Goal: Task Accomplishment & Management: Use online tool/utility

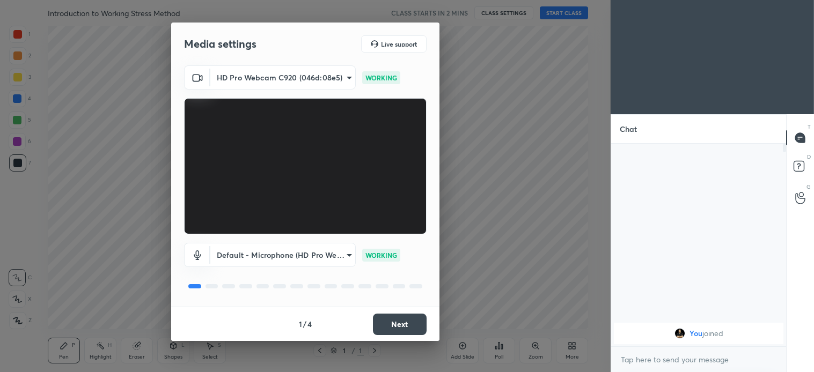
scroll to position [226, 172]
click at [405, 323] on button "Next" at bounding box center [400, 324] width 54 height 21
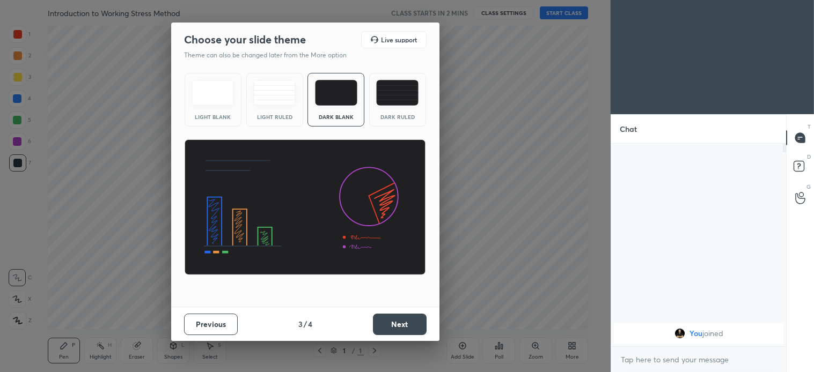
click at [405, 323] on button "Next" at bounding box center [400, 324] width 54 height 21
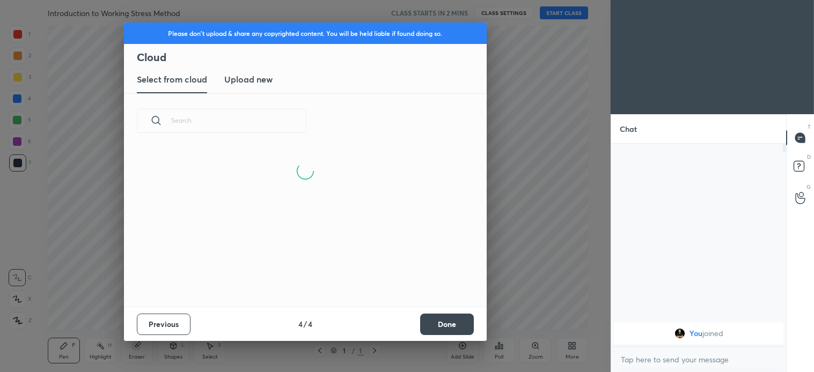
click at [455, 319] on button "Done" at bounding box center [447, 324] width 54 height 21
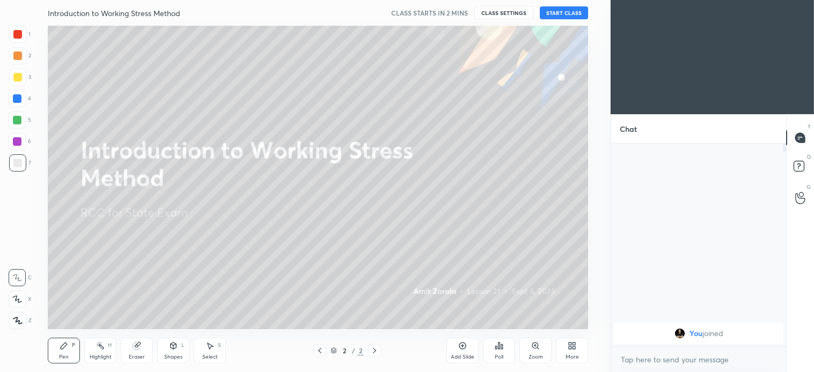
click at [575, 21] on div "Introduction to Working Stress Method CLASS STARTS IN 2 MINS CLASS SETTINGS STA…" at bounding box center [318, 13] width 540 height 26
click at [567, 13] on button "START CLASS" at bounding box center [564, 12] width 48 height 13
click at [571, 352] on div "More" at bounding box center [572, 351] width 32 height 26
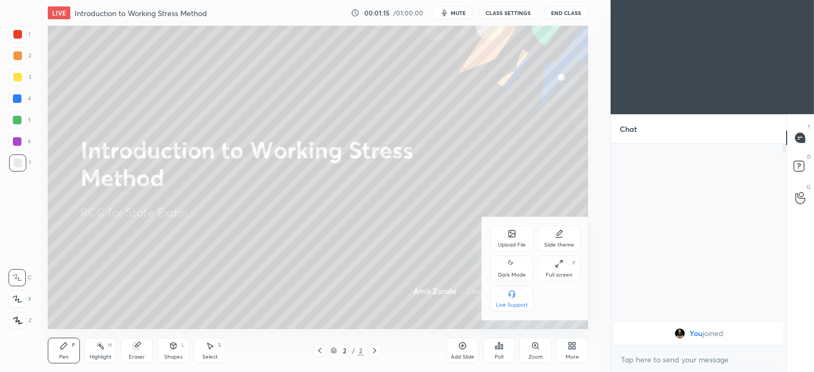
click at [507, 236] on div "Upload File" at bounding box center [512, 239] width 43 height 26
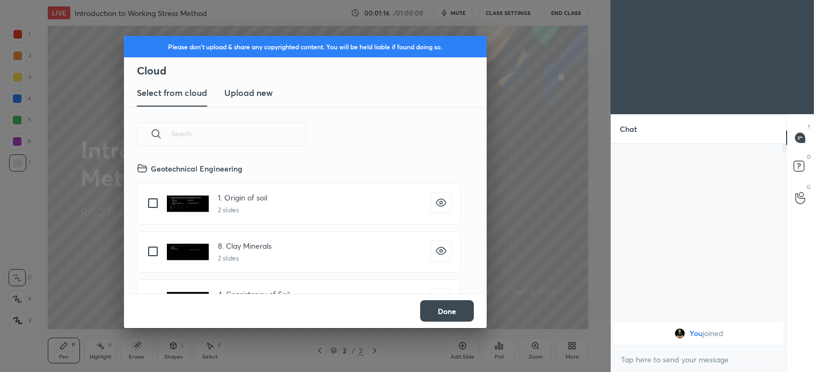
scroll to position [132, 345]
click at [235, 92] on h3 "Upload new" at bounding box center [248, 92] width 48 height 13
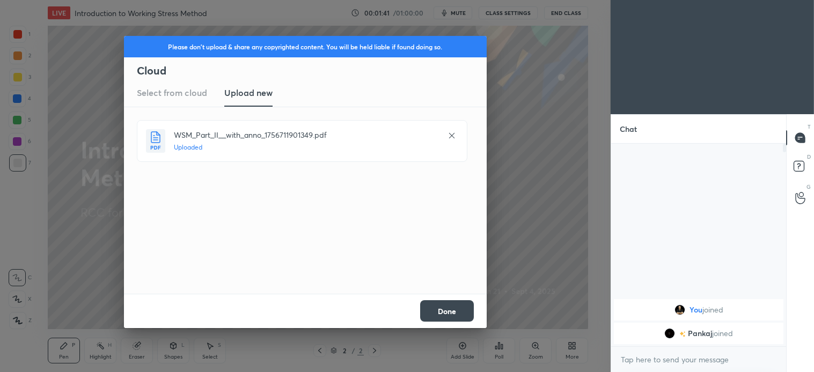
click at [451, 308] on button "Done" at bounding box center [447, 311] width 54 height 21
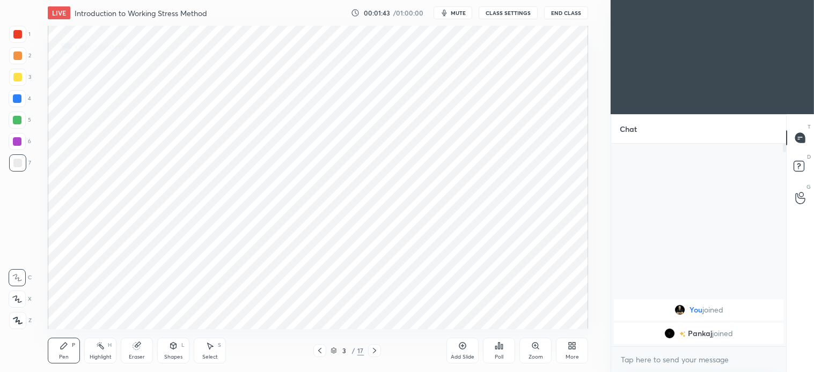
click at [15, 299] on icon at bounding box center [17, 299] width 9 height 6
click at [376, 353] on icon at bounding box center [374, 351] width 9 height 9
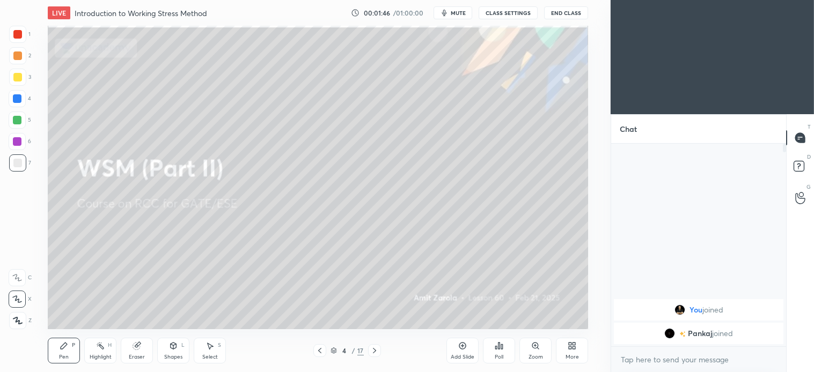
click at [376, 353] on icon at bounding box center [374, 351] width 9 height 9
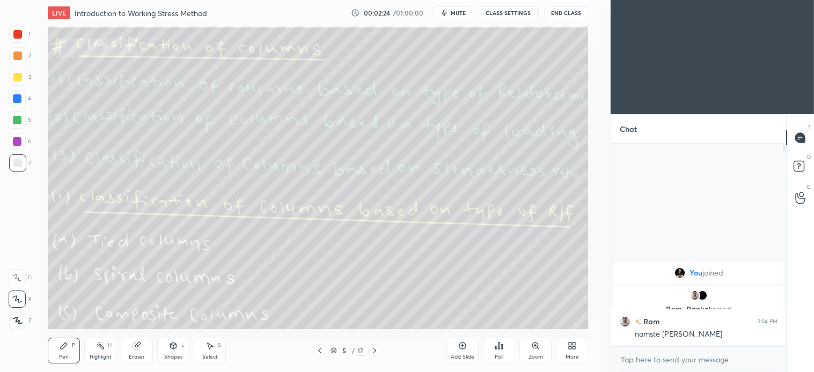
click at [458, 11] on span "mute" at bounding box center [458, 13] width 15 height 8
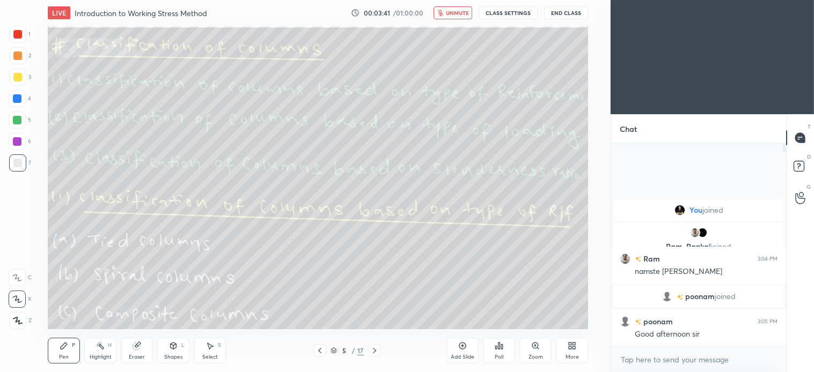
click at [454, 8] on button "unmute" at bounding box center [453, 12] width 39 height 13
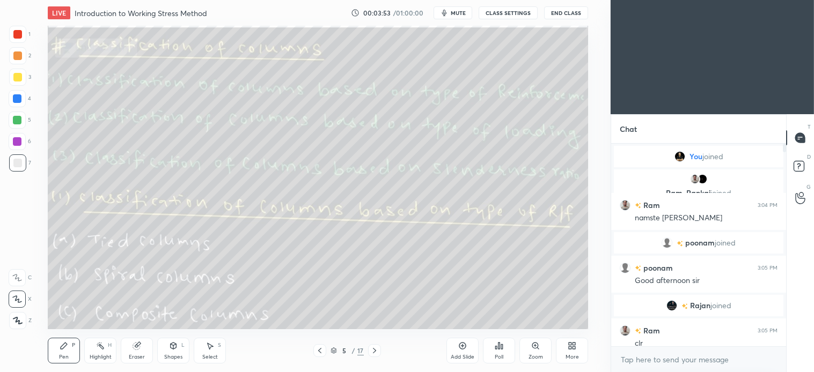
click at [374, 349] on icon at bounding box center [374, 351] width 9 height 9
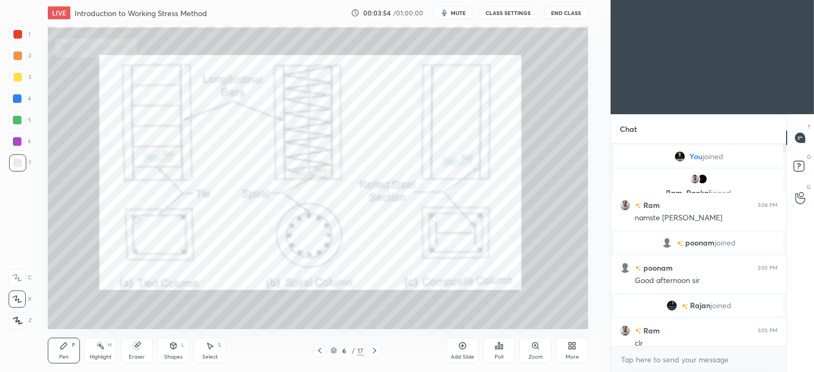
click at [374, 352] on icon at bounding box center [374, 350] width 3 height 5
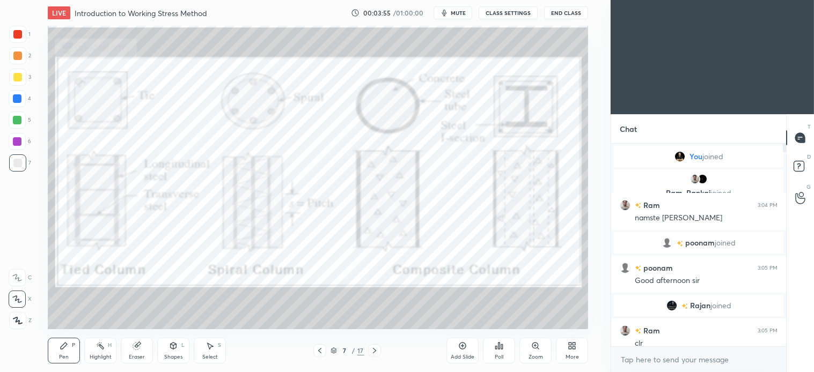
click at [373, 353] on icon at bounding box center [374, 350] width 3 height 5
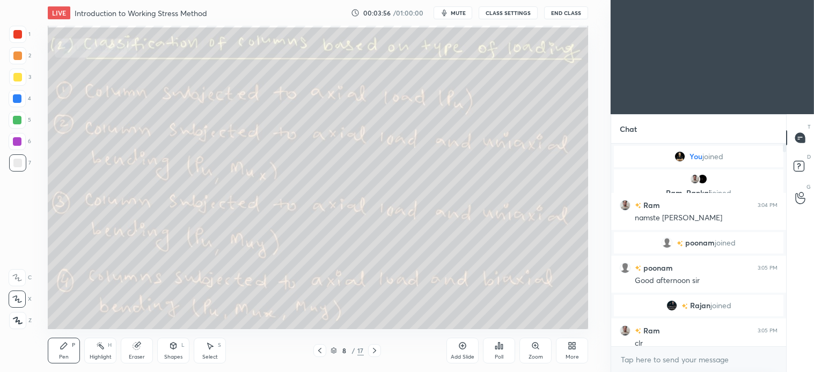
click at [373, 350] on icon at bounding box center [374, 351] width 9 height 9
click at [372, 350] on icon at bounding box center [374, 351] width 9 height 9
click at [367, 351] on div "10 / 17" at bounding box center [347, 351] width 68 height 13
click at [370, 349] on icon at bounding box center [374, 351] width 9 height 9
click at [371, 349] on icon at bounding box center [374, 351] width 9 height 9
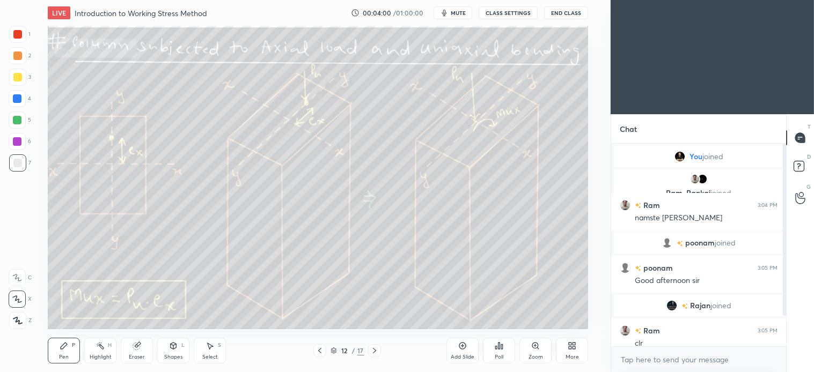
click at [372, 347] on icon at bounding box center [374, 351] width 9 height 9
click at [374, 347] on icon at bounding box center [374, 351] width 9 height 9
click at [69, 342] on div "Pen P" at bounding box center [64, 351] width 32 height 26
click at [23, 161] on div at bounding box center [17, 163] width 17 height 17
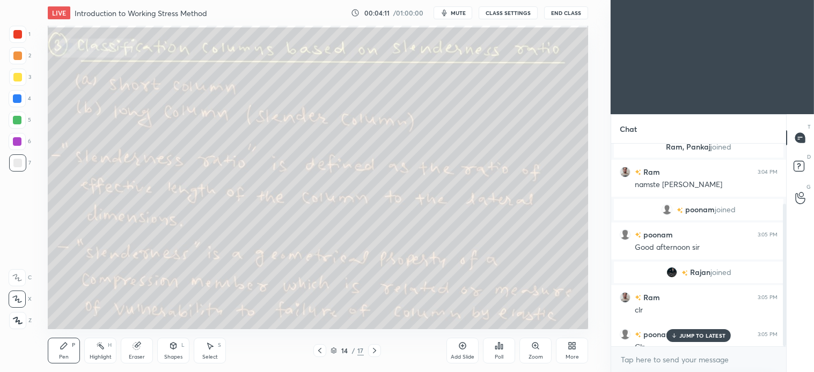
scroll to position [84, 0]
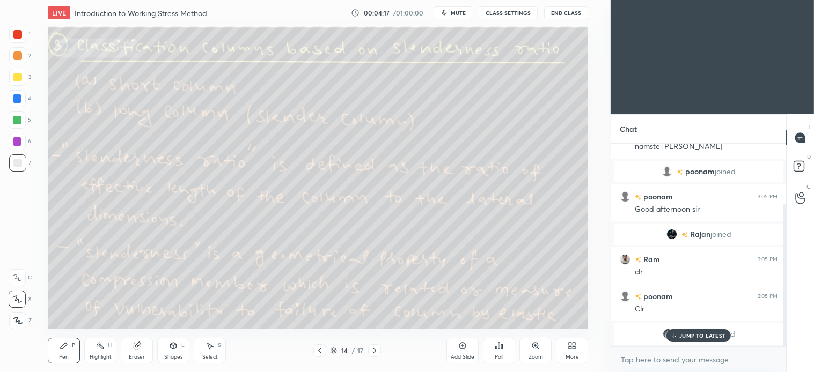
click at [713, 336] on p "JUMP TO LATEST" at bounding box center [702, 336] width 46 height 6
click at [62, 342] on icon at bounding box center [64, 346] width 9 height 9
click at [19, 121] on div at bounding box center [17, 120] width 9 height 9
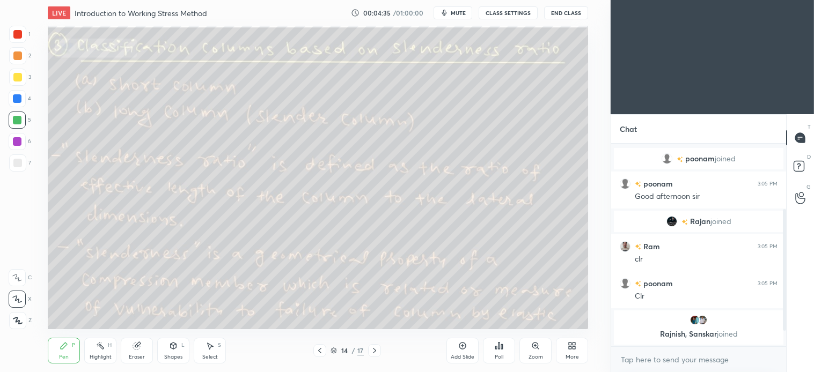
scroll to position [134, 0]
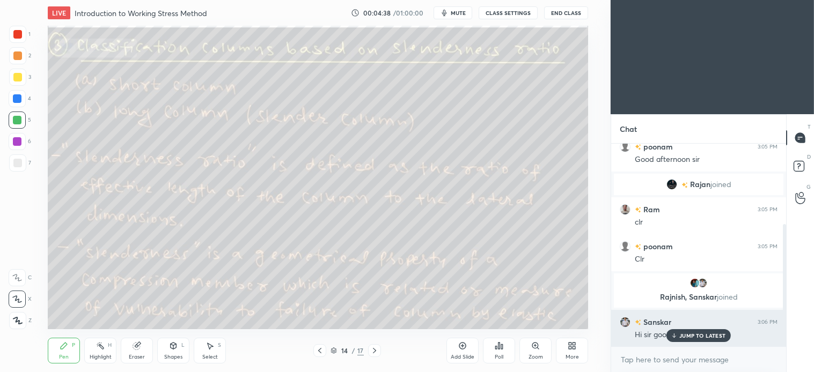
click at [704, 338] on p "JUMP TO LATEST" at bounding box center [702, 336] width 46 height 6
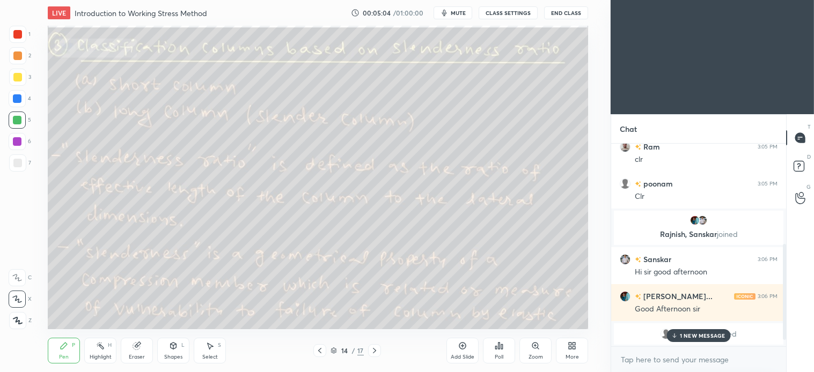
scroll to position [234, 0]
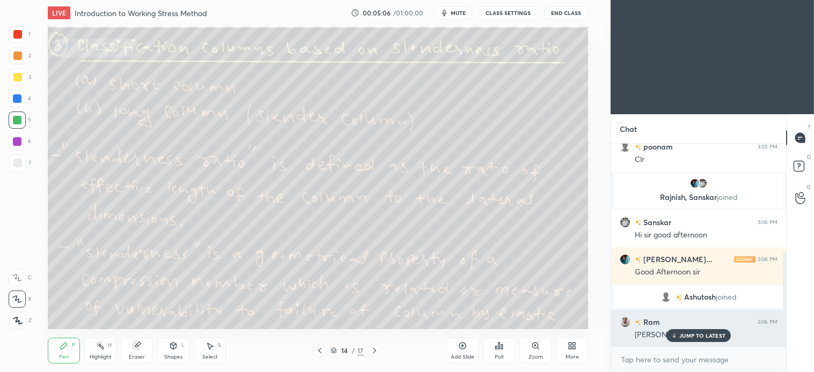
click at [697, 339] on p "JUMP TO LATEST" at bounding box center [702, 336] width 46 height 6
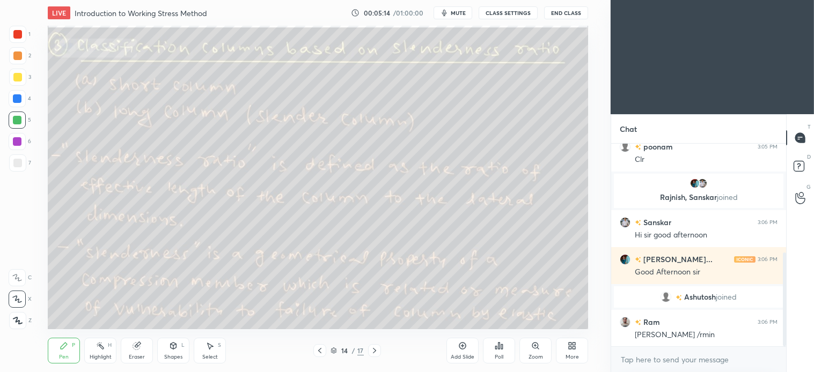
click at [216, 350] on div "Select S" at bounding box center [210, 351] width 32 height 26
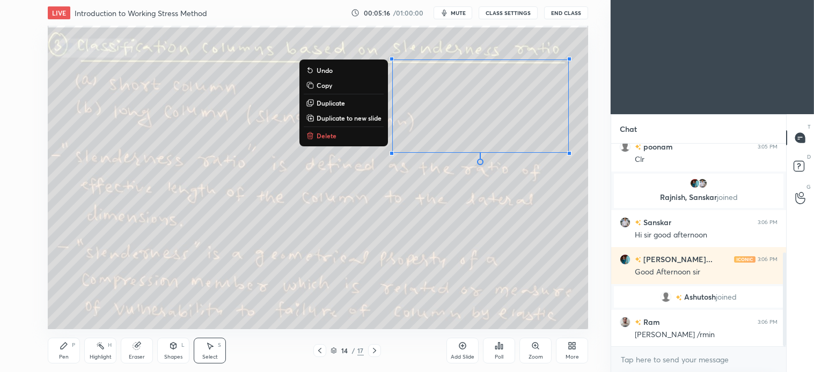
click at [325, 132] on p "Delete" at bounding box center [327, 135] width 20 height 9
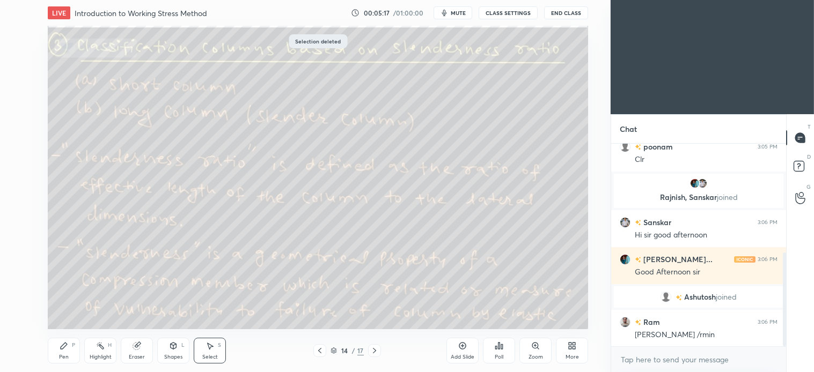
click at [70, 346] on div "Pen P" at bounding box center [64, 351] width 32 height 26
click at [214, 351] on div "Select S" at bounding box center [210, 351] width 32 height 26
click at [68, 357] on div "Pen" at bounding box center [64, 357] width 10 height 5
click at [21, 157] on div at bounding box center [17, 163] width 17 height 17
click at [220, 354] on div "Select S" at bounding box center [210, 351] width 32 height 26
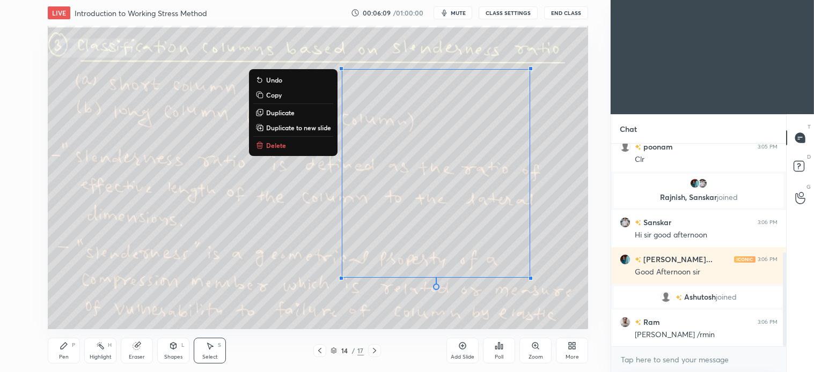
click at [274, 142] on p "Delete" at bounding box center [276, 145] width 20 height 9
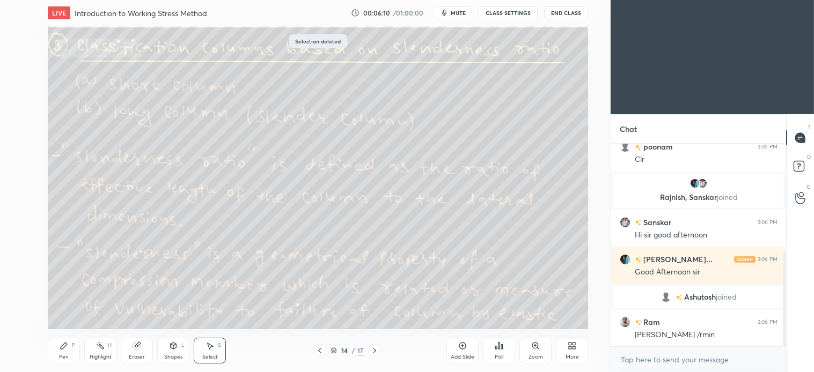
click at [61, 347] on icon at bounding box center [64, 346] width 6 height 6
click at [207, 350] on icon at bounding box center [210, 346] width 9 height 9
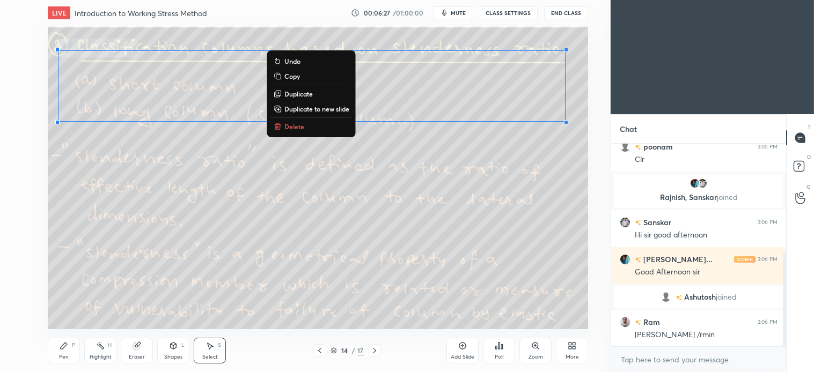
click at [288, 119] on div "0 ° Undo Copy Duplicate Duplicate to new slide Delete" at bounding box center [318, 178] width 540 height 304
click at [303, 128] on button "Delete" at bounding box center [310, 126] width 80 height 13
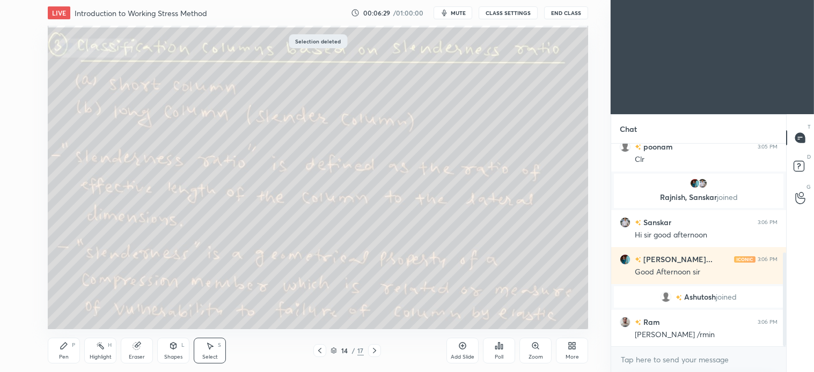
click at [70, 345] on div "Pen P" at bounding box center [64, 351] width 32 height 26
click at [215, 355] on div "Select" at bounding box center [210, 357] width 16 height 5
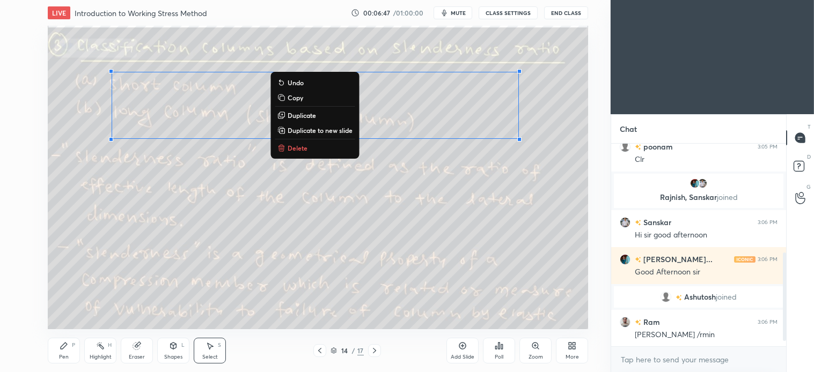
scroll to position [260, 0]
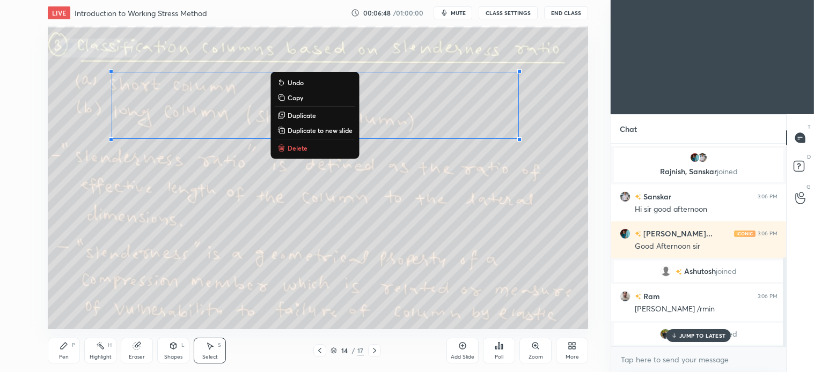
click at [299, 145] on p "Delete" at bounding box center [298, 148] width 20 height 9
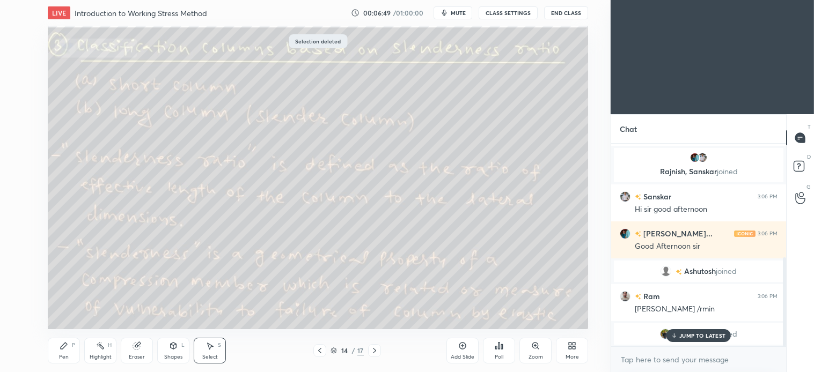
click at [700, 339] on p "JUMP TO LATEST" at bounding box center [702, 336] width 46 height 6
click at [376, 352] on icon at bounding box center [374, 351] width 9 height 9
click at [316, 354] on icon at bounding box center [320, 351] width 9 height 9
click at [376, 353] on icon at bounding box center [374, 351] width 9 height 9
click at [62, 356] on div "Pen" at bounding box center [64, 357] width 10 height 5
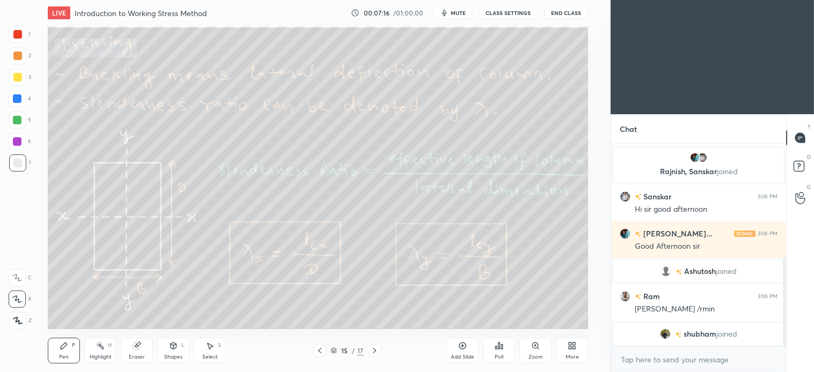
click at [375, 355] on icon at bounding box center [374, 351] width 9 height 9
click at [374, 352] on icon at bounding box center [374, 350] width 3 height 5
click at [177, 353] on div "Shapes L" at bounding box center [173, 351] width 32 height 26
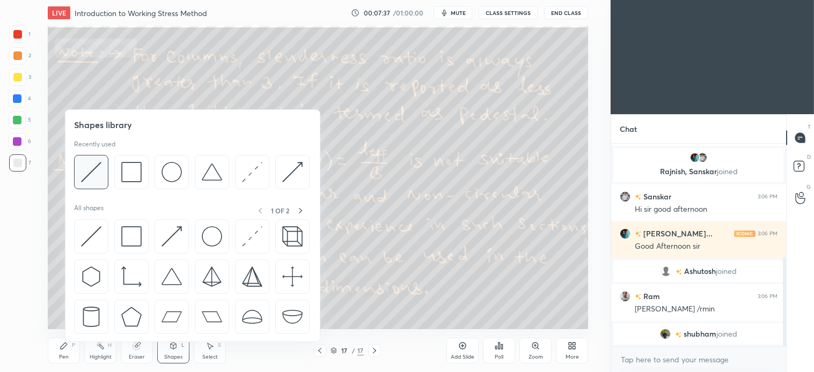
click at [98, 174] on img at bounding box center [91, 172] width 20 height 20
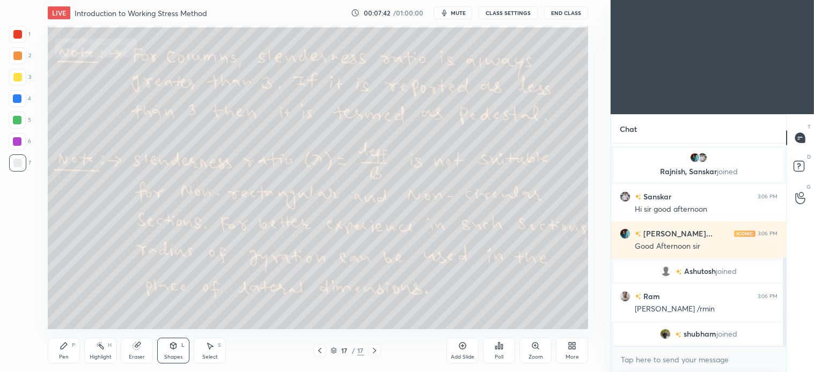
click at [67, 350] on icon at bounding box center [64, 346] width 9 height 9
click at [20, 121] on div at bounding box center [17, 120] width 9 height 9
click at [217, 349] on div "Select S" at bounding box center [210, 351] width 32 height 26
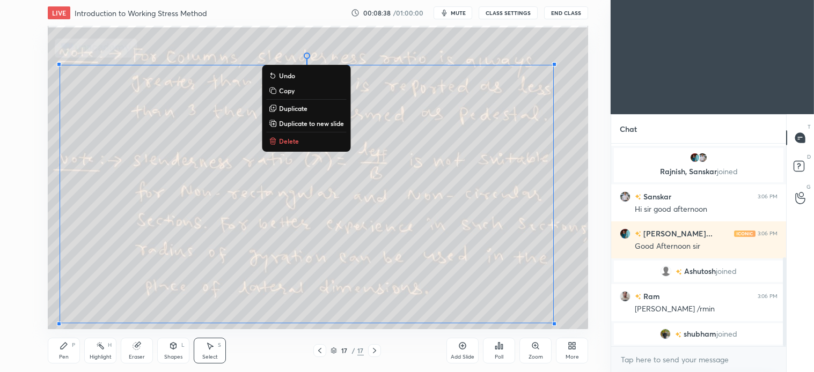
click at [293, 140] on p "Delete" at bounding box center [289, 141] width 20 height 9
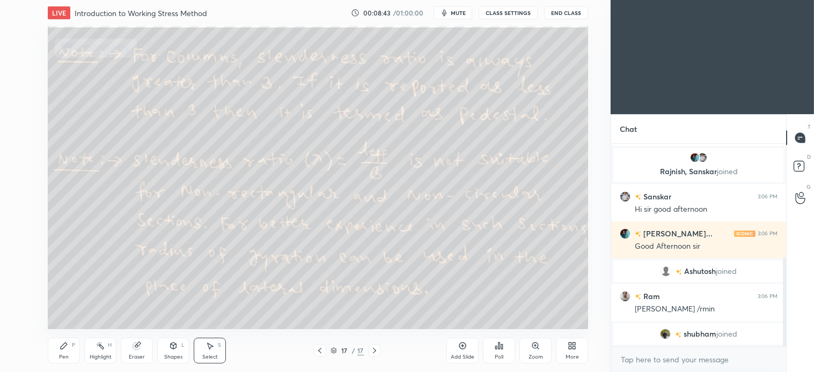
click at [61, 343] on icon at bounding box center [64, 346] width 9 height 9
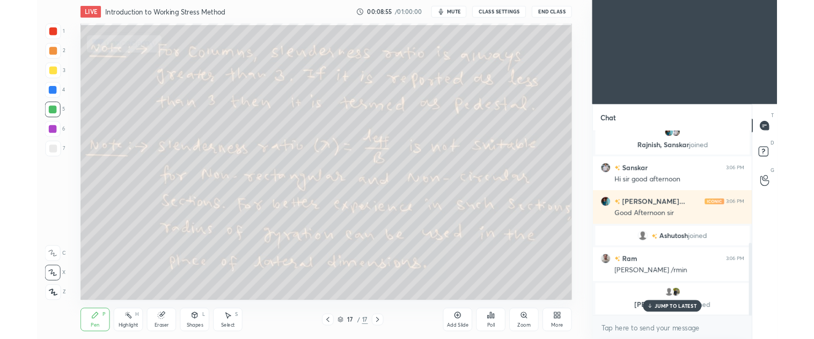
scroll to position [310, 0]
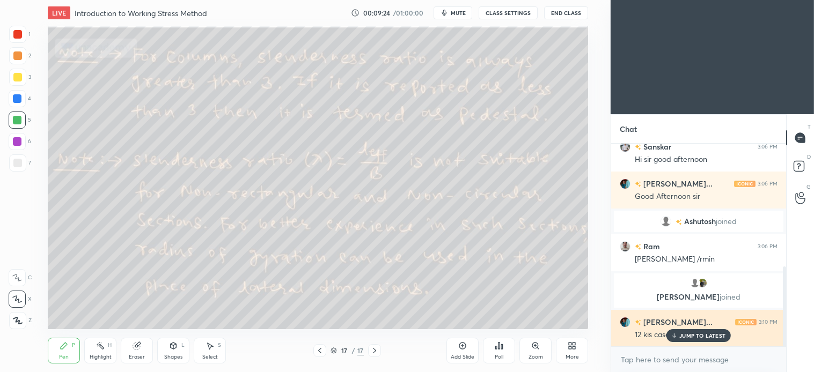
click at [710, 333] on p "JUMP TO LATEST" at bounding box center [702, 336] width 46 height 6
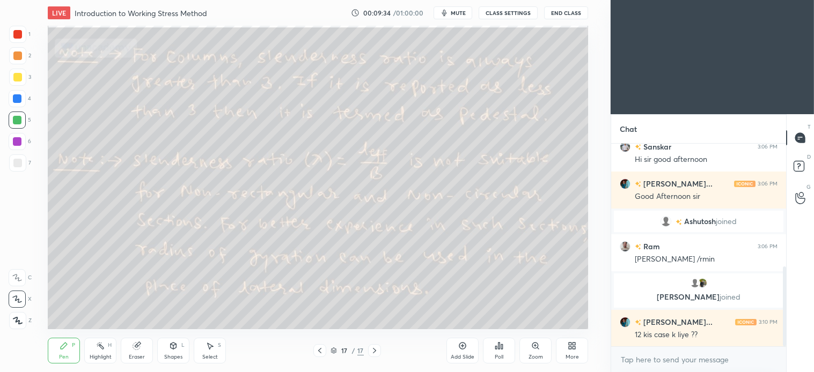
click at [215, 346] on div "Select S" at bounding box center [210, 351] width 32 height 26
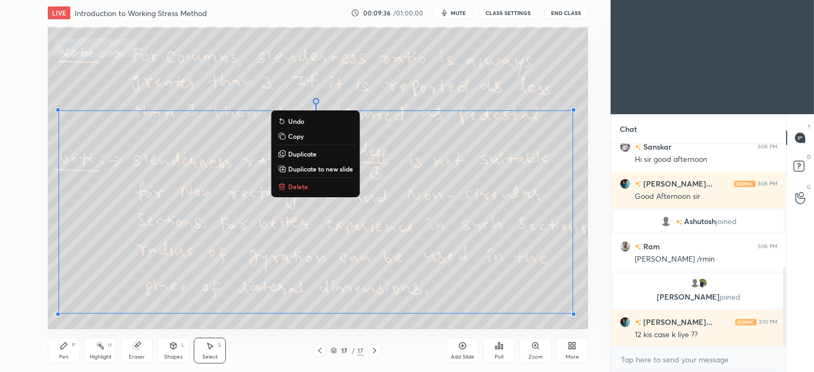
click at [294, 184] on p "Delete" at bounding box center [298, 186] width 20 height 9
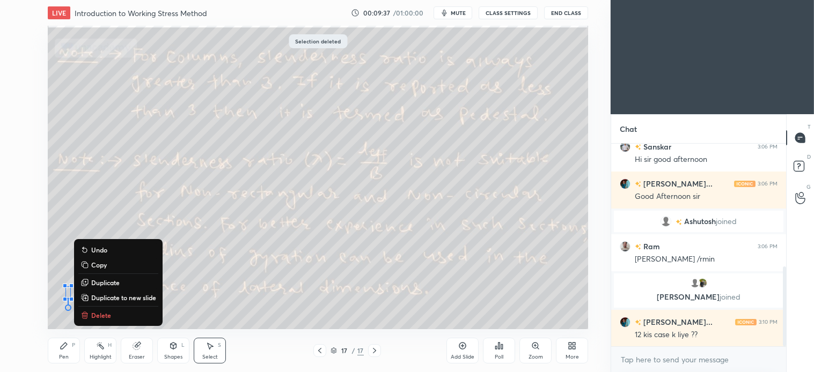
click at [103, 313] on p "Delete" at bounding box center [101, 315] width 20 height 9
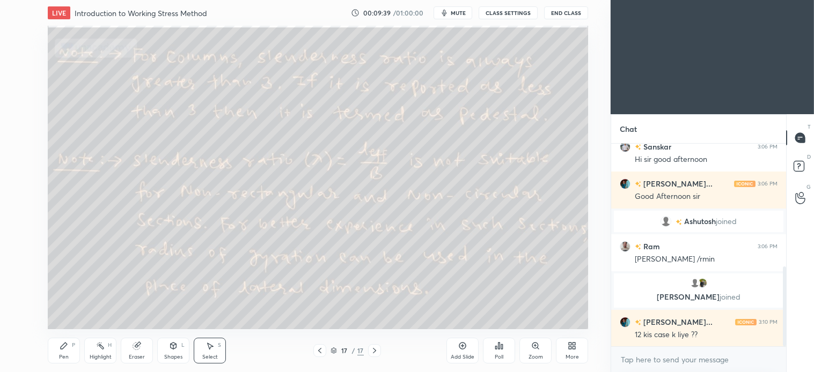
click at [376, 347] on icon at bounding box center [374, 351] width 9 height 9
click at [375, 353] on icon at bounding box center [374, 351] width 9 height 9
click at [568, 350] on icon at bounding box center [572, 346] width 9 height 9
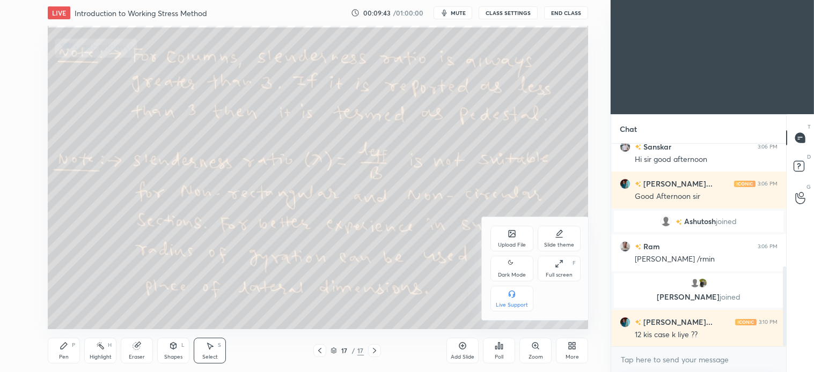
click at [515, 244] on div "Upload File" at bounding box center [512, 245] width 28 height 5
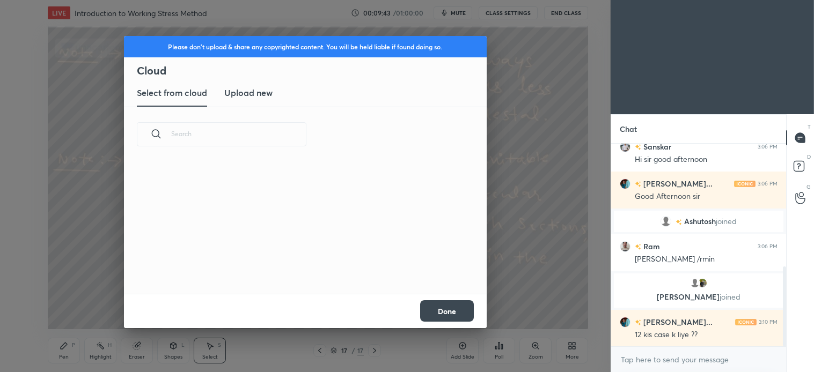
click at [258, 92] on h3 "Upload new" at bounding box center [248, 92] width 48 height 13
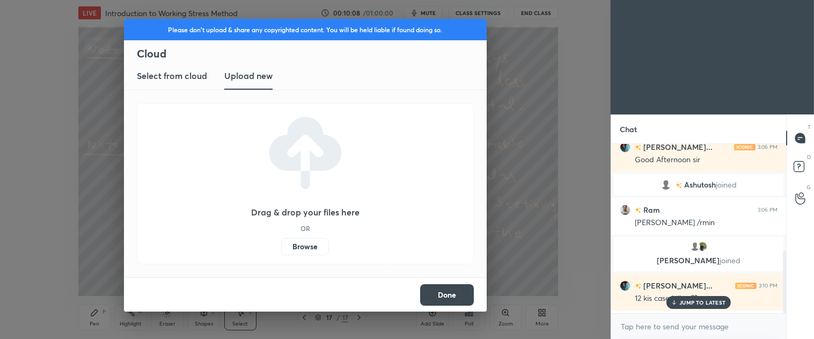
scroll to position [4, 3]
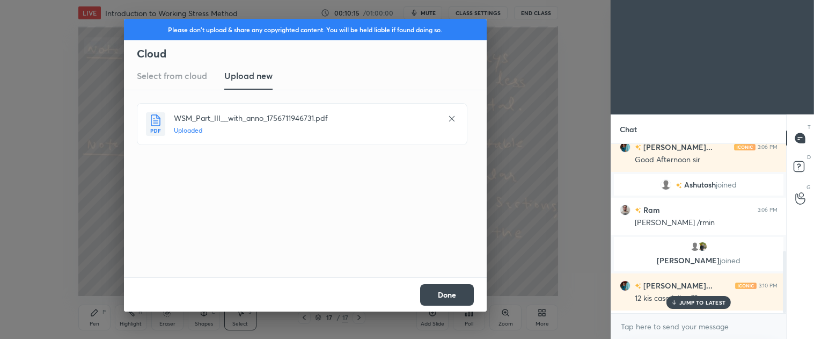
click at [452, 294] on button "Done" at bounding box center [447, 294] width 54 height 21
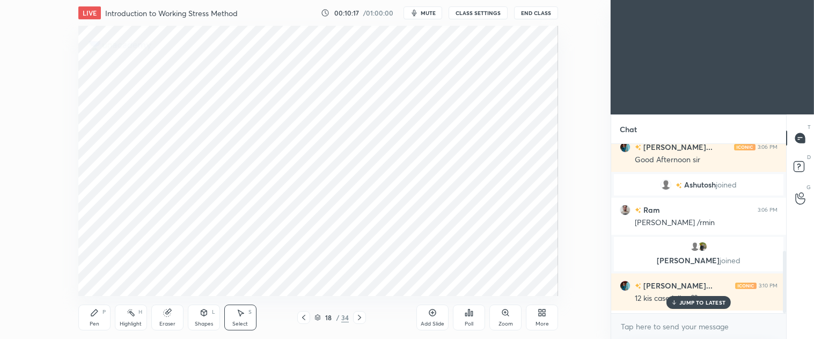
click at [360, 313] on icon at bounding box center [359, 317] width 9 height 9
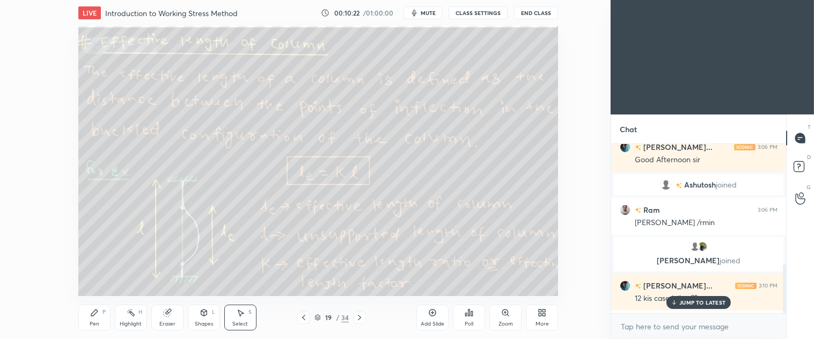
scroll to position [418, 0]
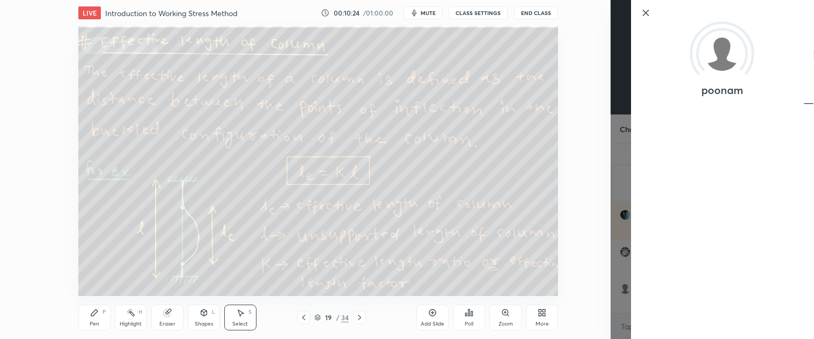
click at [646, 12] on icon at bounding box center [645, 12] width 5 height 5
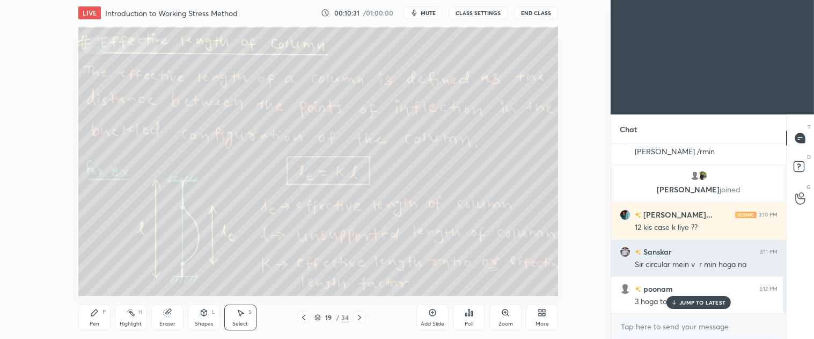
scroll to position [455, 0]
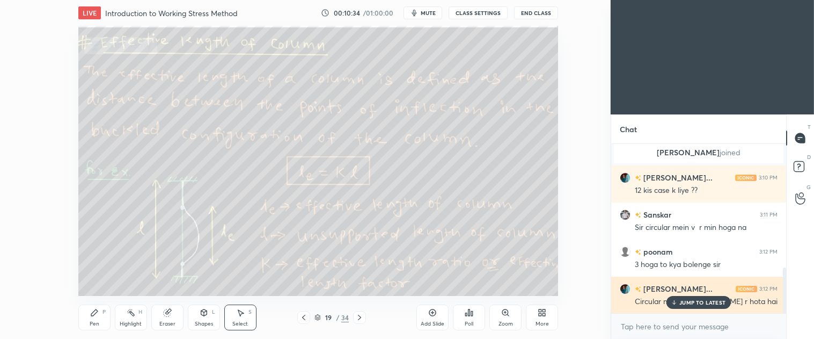
click at [699, 303] on p "JUMP TO LATEST" at bounding box center [702, 302] width 46 height 6
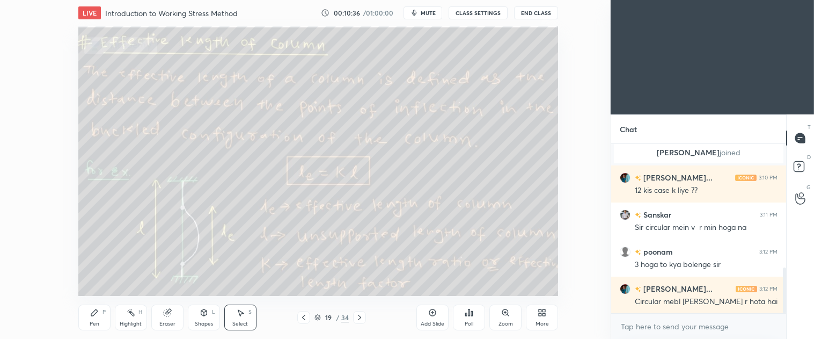
click at [96, 315] on icon at bounding box center [94, 312] width 9 height 9
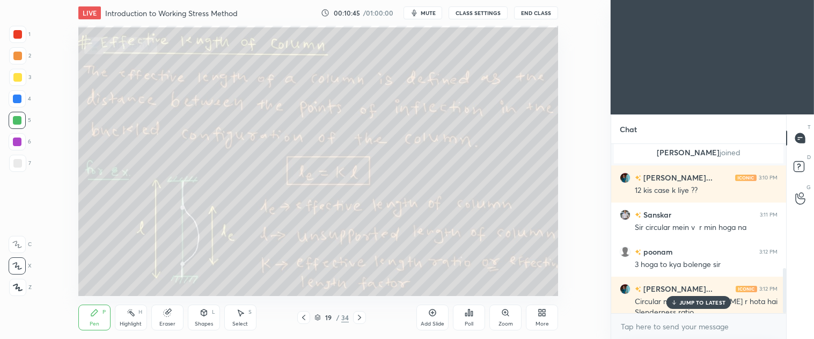
scroll to position [465, 0]
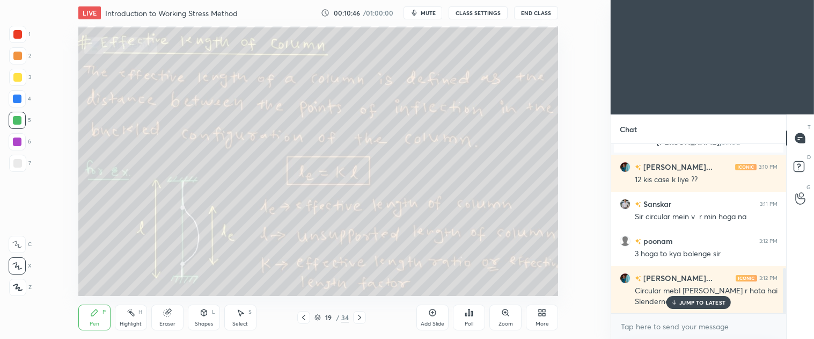
click at [243, 316] on icon at bounding box center [240, 312] width 9 height 9
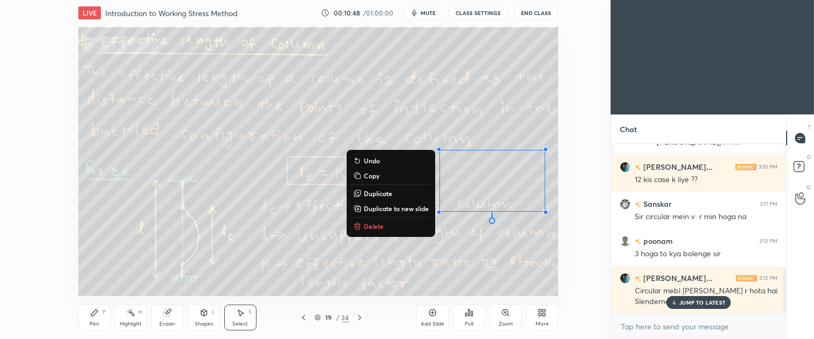
click at [377, 223] on p "Delete" at bounding box center [374, 226] width 20 height 9
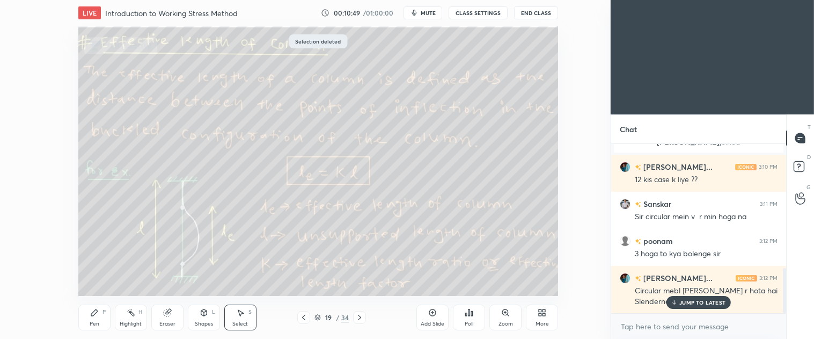
click at [91, 319] on div "Pen P" at bounding box center [94, 317] width 32 height 26
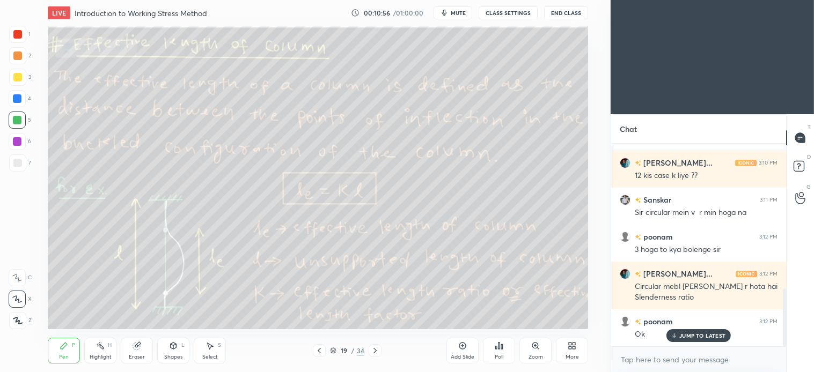
scroll to position [506, 0]
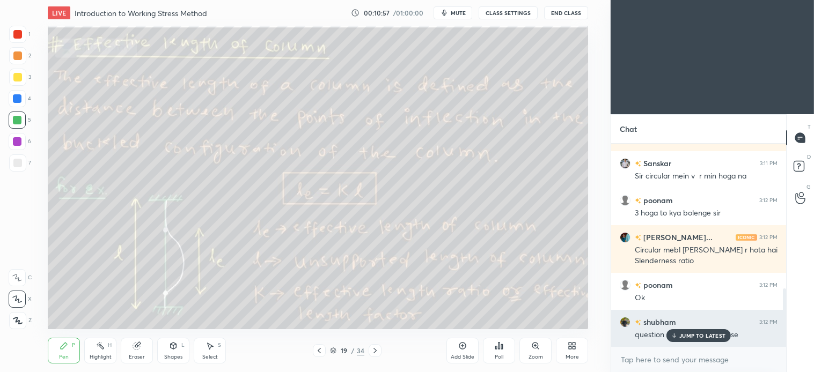
click at [706, 337] on p "JUMP TO LATEST" at bounding box center [702, 336] width 46 height 6
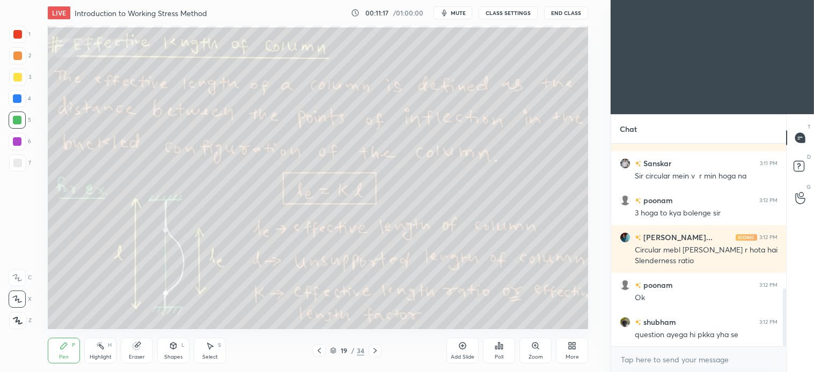
click at [215, 346] on div "Select S" at bounding box center [210, 351] width 32 height 26
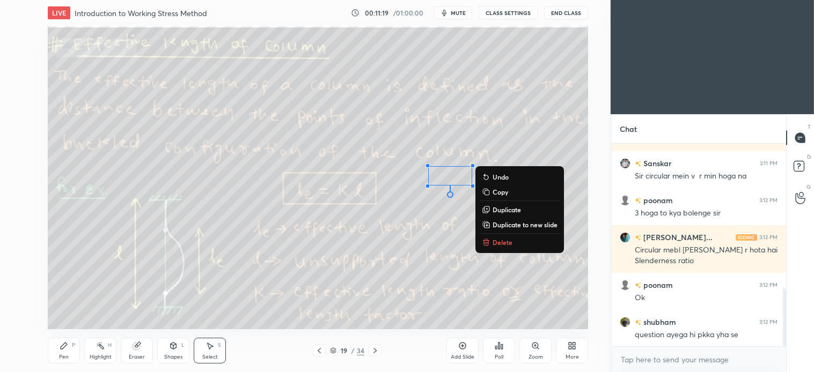
click at [491, 237] on button "Delete" at bounding box center [520, 242] width 80 height 13
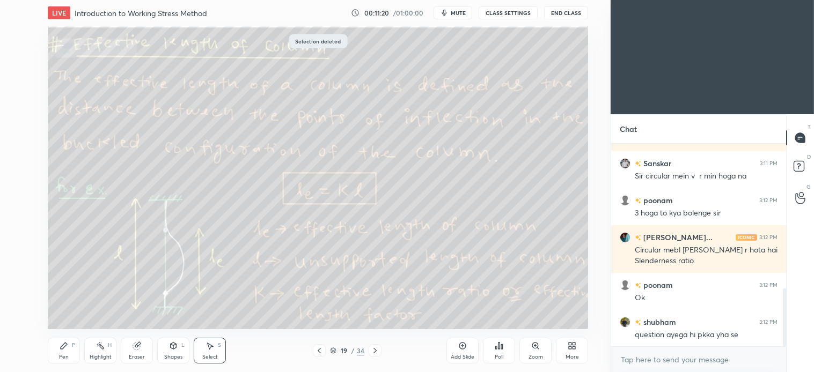
click at [63, 345] on icon at bounding box center [64, 346] width 6 height 6
click at [173, 353] on div "Shapes L" at bounding box center [173, 351] width 32 height 26
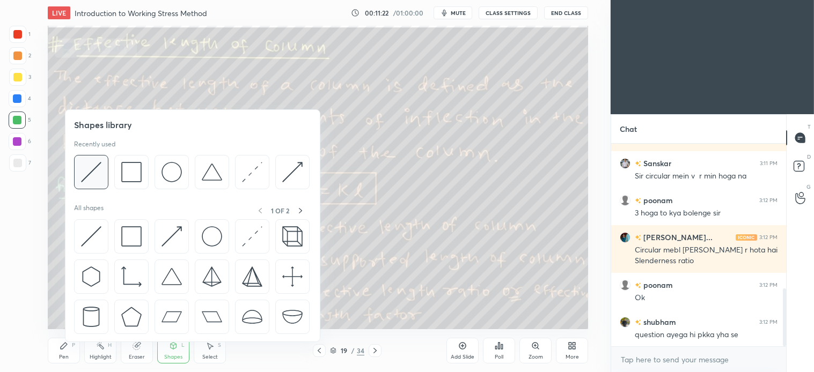
click at [104, 172] on div at bounding box center [91, 172] width 34 height 34
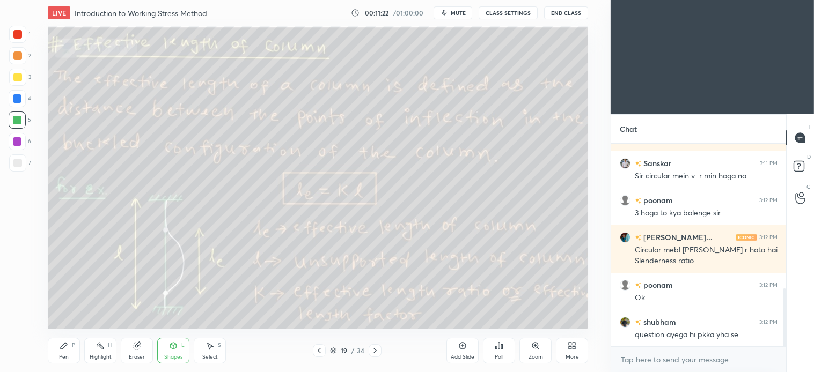
click at [24, 165] on div at bounding box center [17, 163] width 17 height 17
click at [61, 345] on icon at bounding box center [64, 346] width 9 height 9
click at [20, 74] on div at bounding box center [17, 77] width 9 height 9
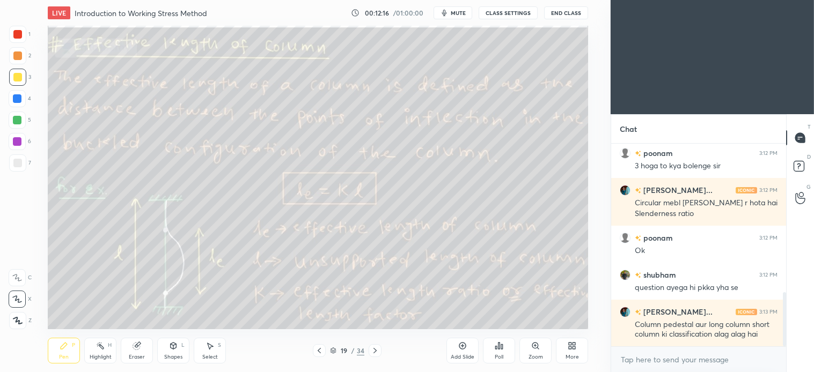
click at [209, 357] on div "Select" at bounding box center [210, 357] width 16 height 5
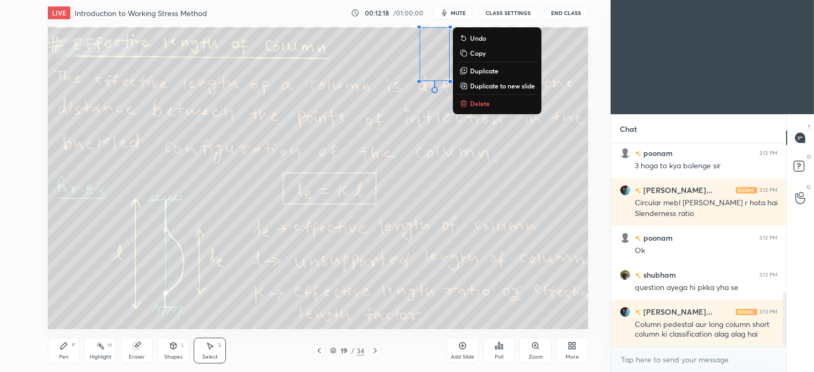
click at [484, 101] on p "Delete" at bounding box center [480, 103] width 20 height 9
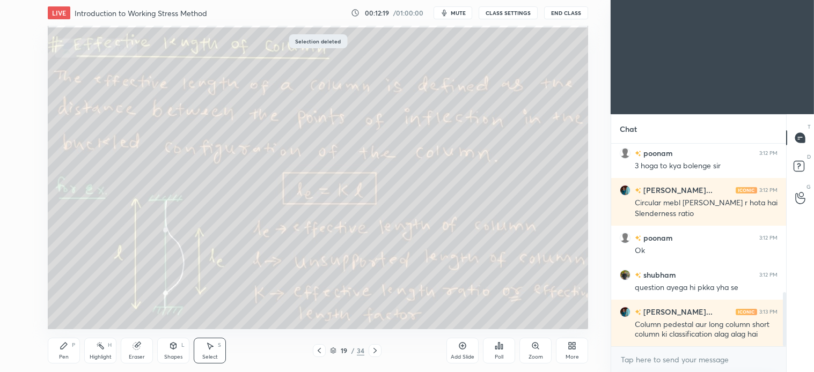
click at [74, 359] on div "Pen P" at bounding box center [64, 351] width 32 height 26
click at [213, 350] on icon at bounding box center [210, 346] width 9 height 9
click at [73, 351] on div "Pen P" at bounding box center [64, 351] width 32 height 26
click at [215, 347] on div "Select S" at bounding box center [210, 351] width 32 height 26
click at [70, 351] on div "Pen P" at bounding box center [64, 351] width 32 height 26
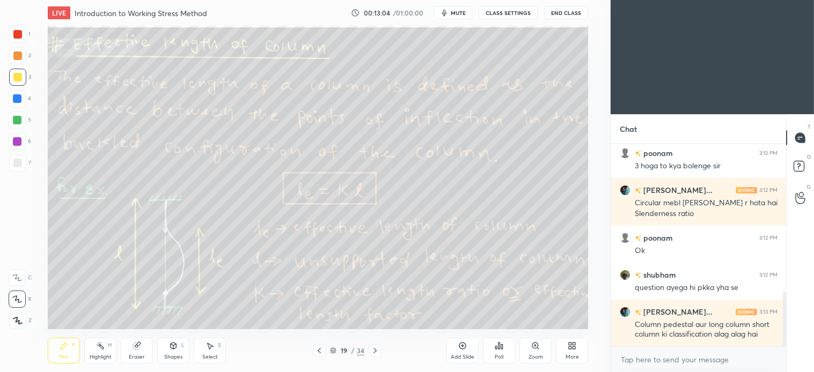
click at [142, 347] on div "Eraser" at bounding box center [137, 351] width 32 height 26
click at [74, 343] on div "P" at bounding box center [73, 345] width 3 height 5
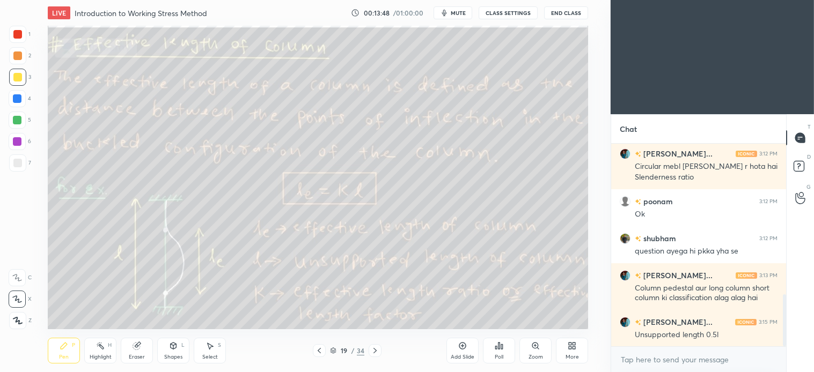
click at [210, 356] on div "Select" at bounding box center [210, 357] width 16 height 5
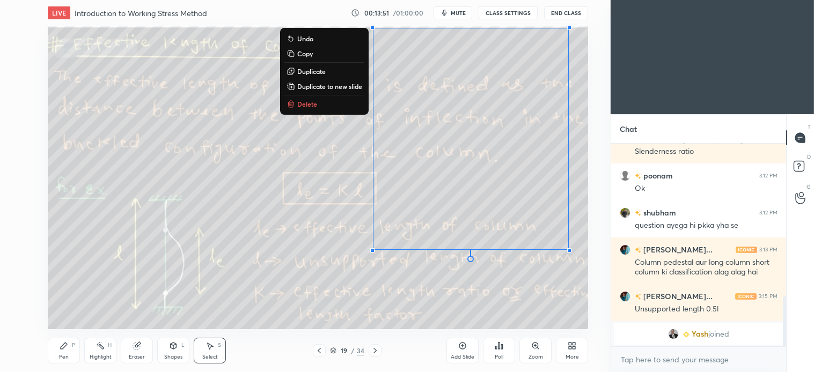
click at [307, 101] on p "Delete" at bounding box center [307, 104] width 20 height 9
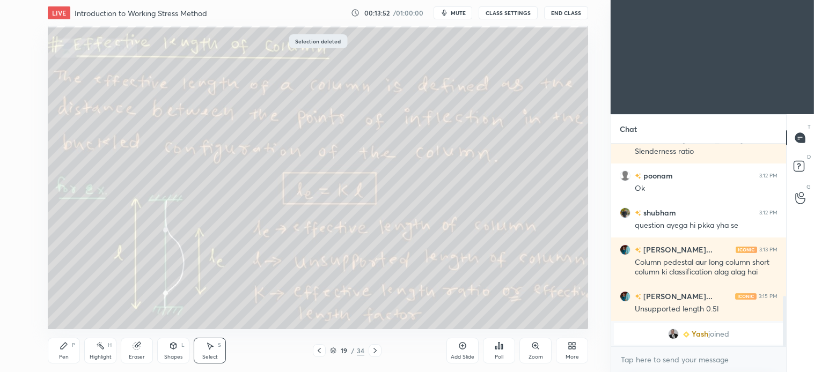
click at [70, 352] on div "Pen P" at bounding box center [64, 351] width 32 height 26
click at [207, 349] on icon at bounding box center [210, 346] width 9 height 9
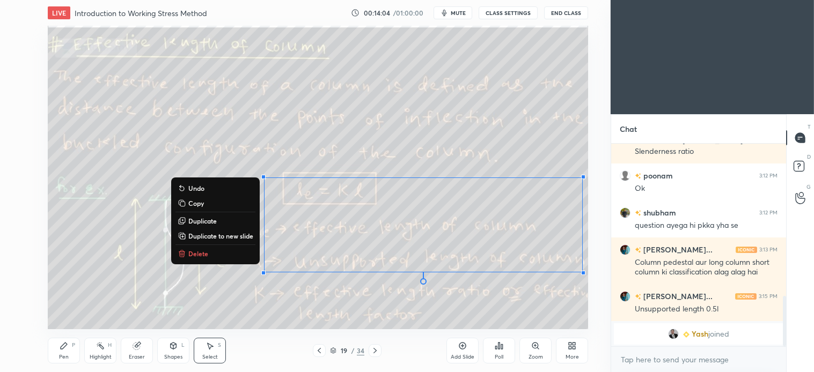
click at [190, 251] on p "Delete" at bounding box center [198, 254] width 20 height 9
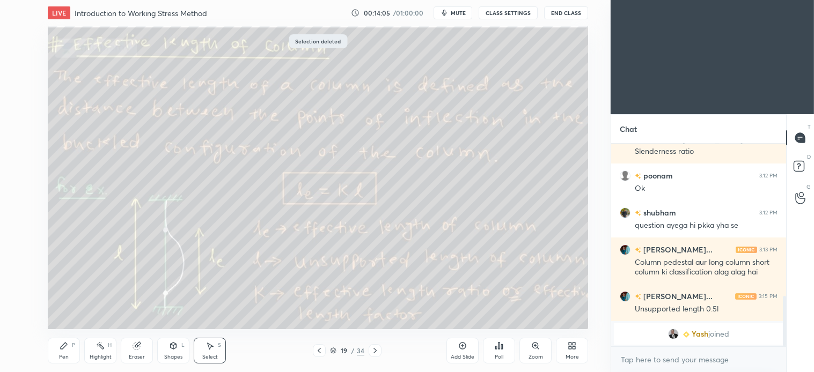
click at [68, 350] on div "Pen P" at bounding box center [64, 351] width 32 height 26
click at [143, 346] on div "Eraser" at bounding box center [137, 351] width 32 height 26
click at [215, 346] on div "Select S" at bounding box center [210, 351] width 32 height 26
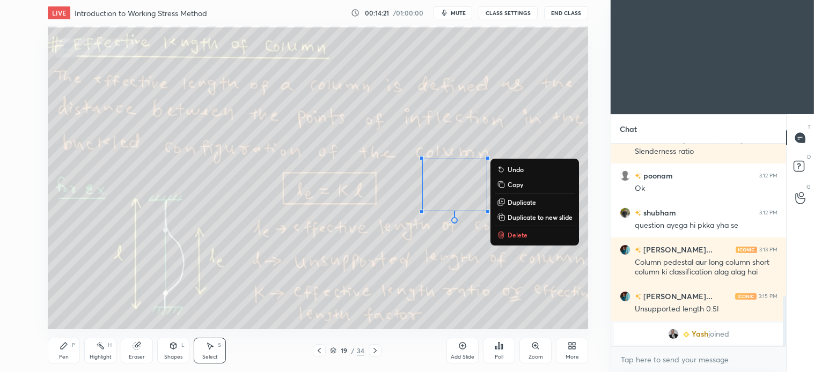
click at [523, 232] on p "Delete" at bounding box center [518, 235] width 20 height 9
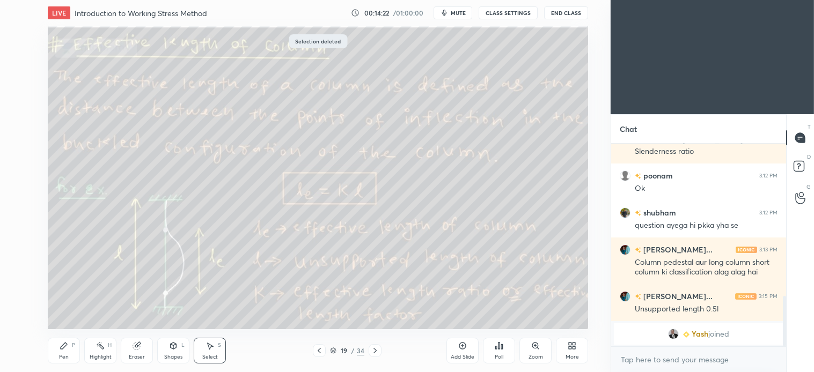
click at [65, 349] on icon at bounding box center [64, 346] width 9 height 9
click at [208, 355] on div "Select" at bounding box center [210, 357] width 16 height 5
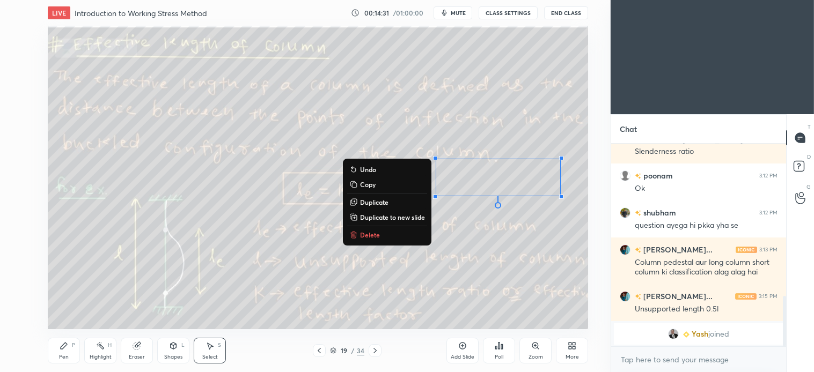
click at [363, 233] on p "Delete" at bounding box center [370, 235] width 20 height 9
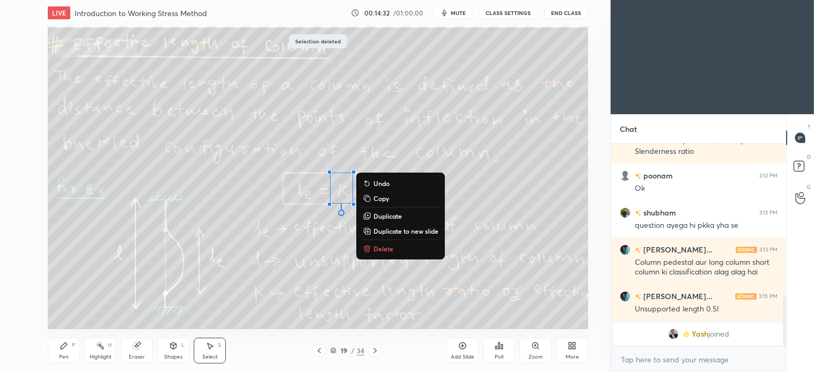
click at [375, 249] on p "Delete" at bounding box center [384, 249] width 20 height 9
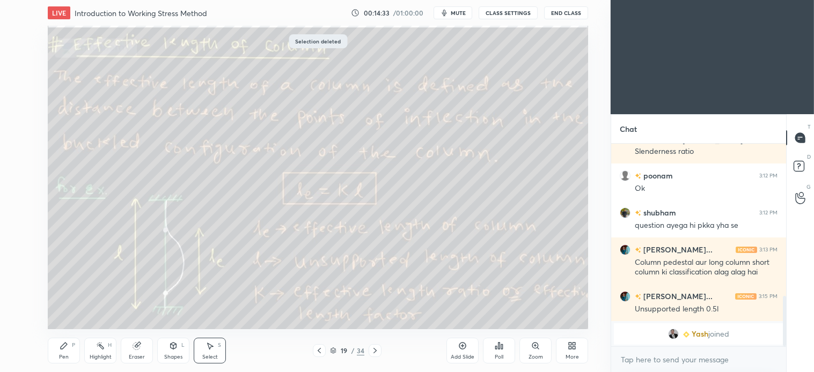
click at [68, 346] on div "Pen P" at bounding box center [64, 351] width 32 height 26
click at [217, 350] on div "Select S" at bounding box center [210, 351] width 32 height 26
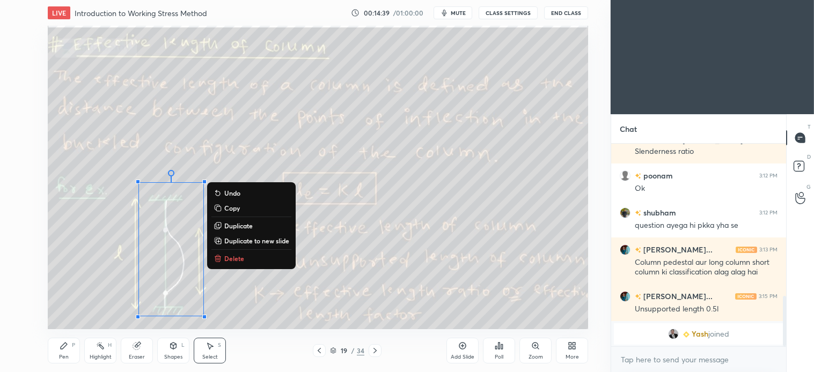
click at [239, 257] on p "Delete" at bounding box center [234, 258] width 20 height 9
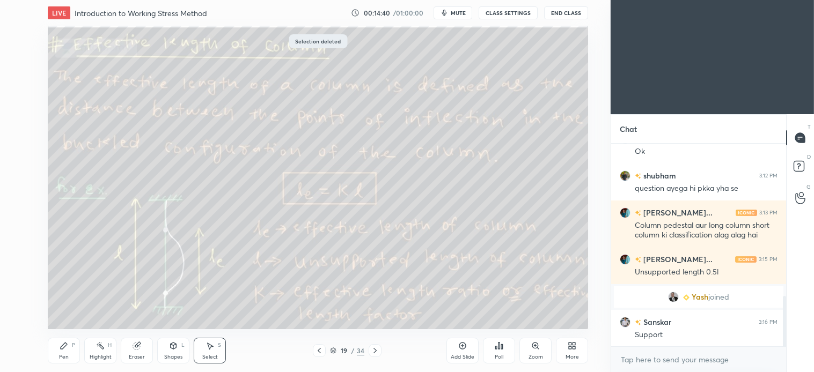
click at [376, 345] on div at bounding box center [375, 351] width 13 height 13
click at [59, 348] on div "Pen P" at bounding box center [64, 351] width 32 height 26
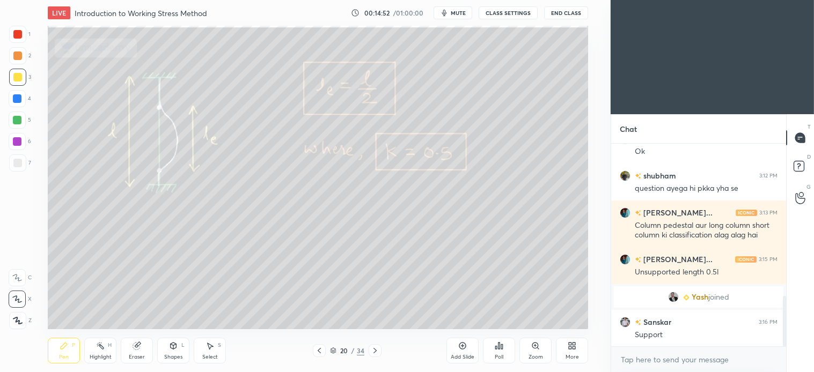
click at [213, 355] on div "Select" at bounding box center [210, 357] width 16 height 5
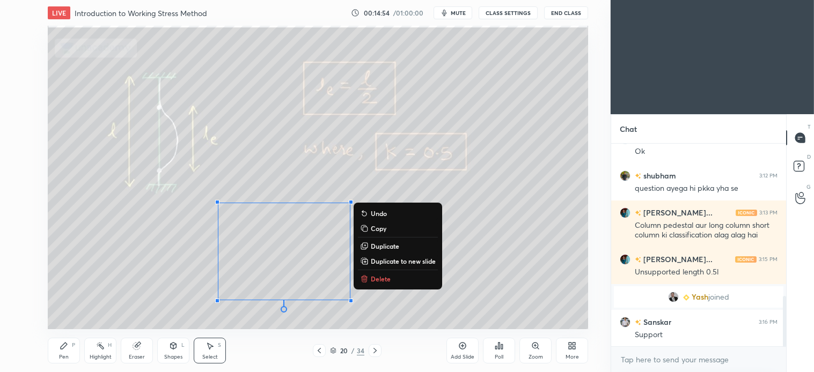
click at [371, 280] on p "Delete" at bounding box center [381, 279] width 20 height 9
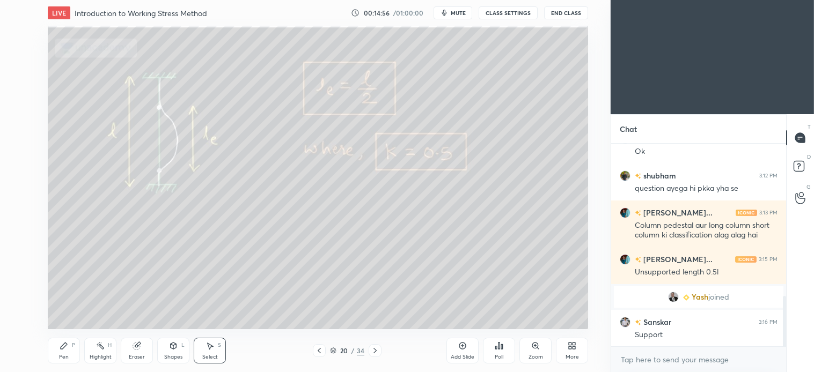
click at [61, 352] on div "Pen P" at bounding box center [64, 351] width 32 height 26
click at [378, 349] on icon at bounding box center [375, 351] width 9 height 9
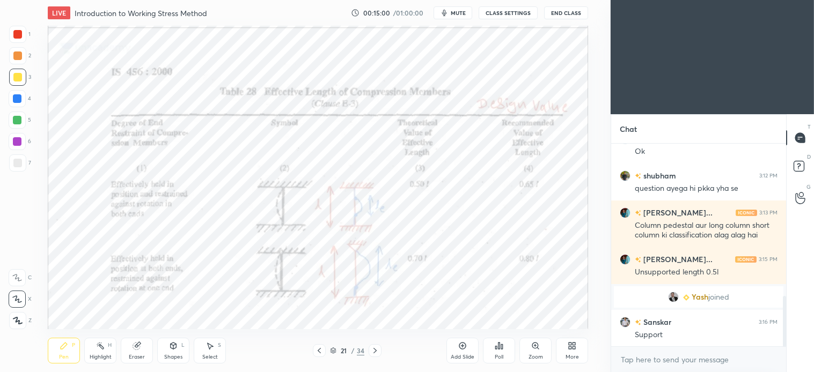
click at [24, 39] on div at bounding box center [17, 34] width 17 height 17
click at [68, 357] on div "Pen" at bounding box center [64, 357] width 10 height 5
click at [217, 349] on div "Select S" at bounding box center [210, 351] width 32 height 26
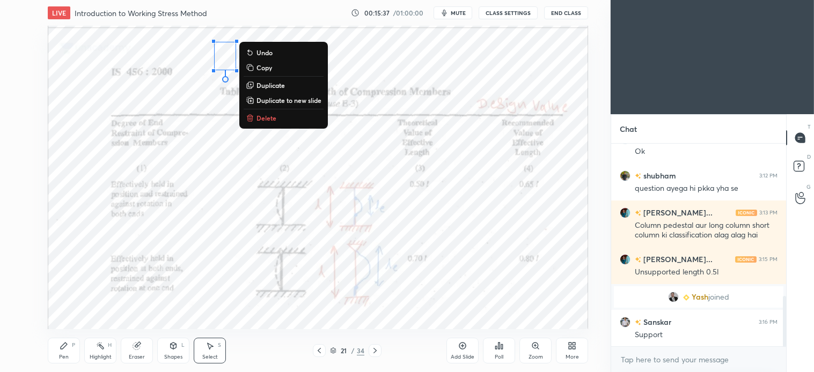
click at [213, 114] on div "0 ° Undo Copy Duplicate Duplicate to new slide Delete" at bounding box center [318, 178] width 540 height 304
click at [269, 121] on p "Delete" at bounding box center [267, 118] width 20 height 9
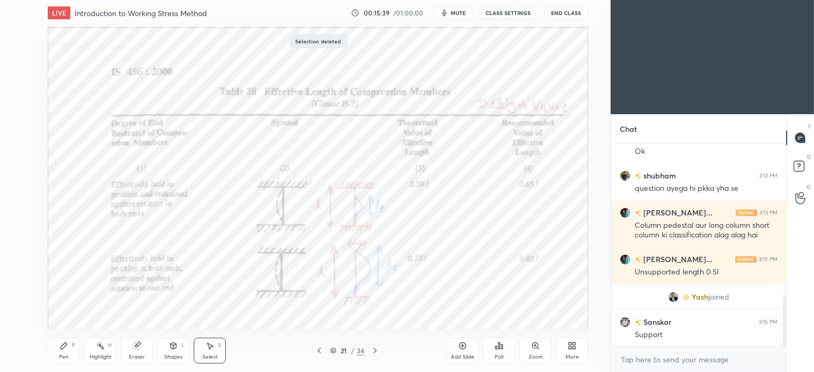
click at [320, 350] on icon at bounding box center [319, 350] width 3 height 5
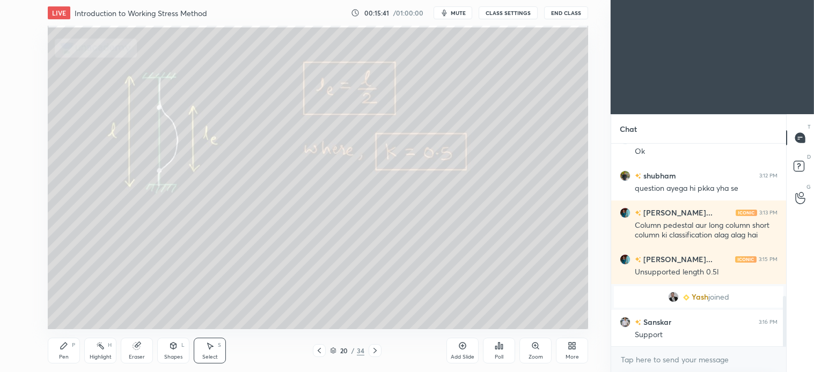
click at [464, 345] on icon at bounding box center [462, 346] width 9 height 9
click at [179, 355] on div "Shapes" at bounding box center [173, 357] width 18 height 5
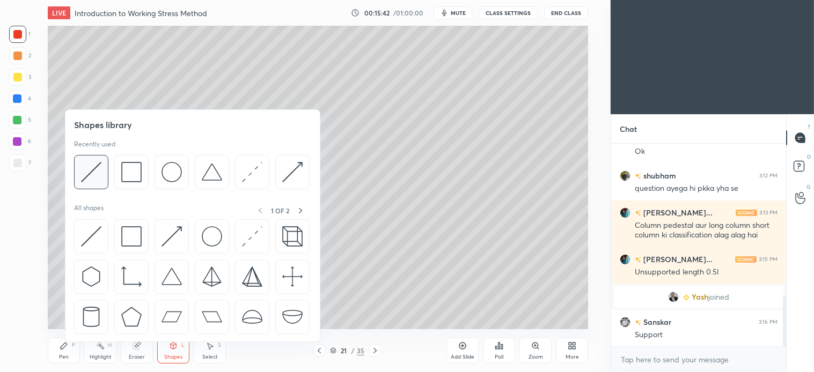
click at [97, 165] on img at bounding box center [91, 172] width 20 height 20
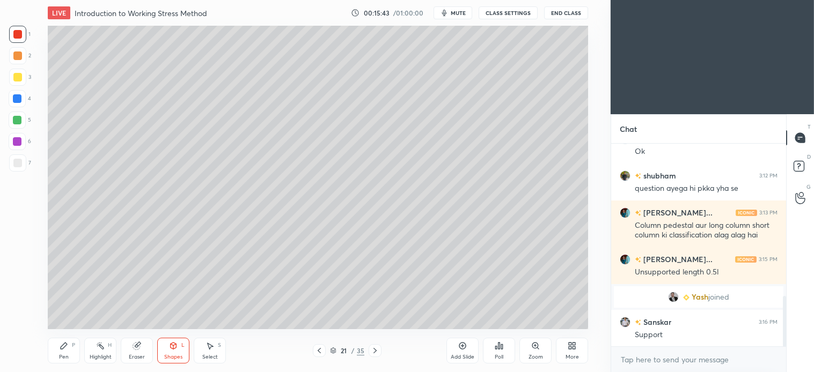
click at [14, 161] on div at bounding box center [17, 163] width 9 height 9
click at [67, 342] on icon at bounding box center [64, 346] width 9 height 9
click at [19, 122] on div at bounding box center [17, 120] width 9 height 9
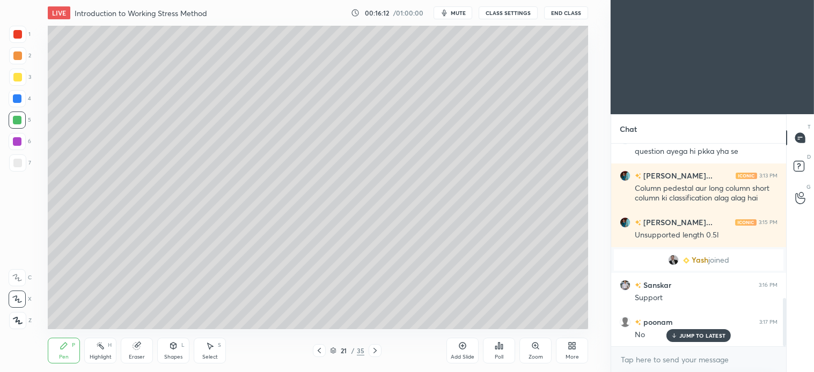
click at [17, 82] on div at bounding box center [17, 77] width 17 height 17
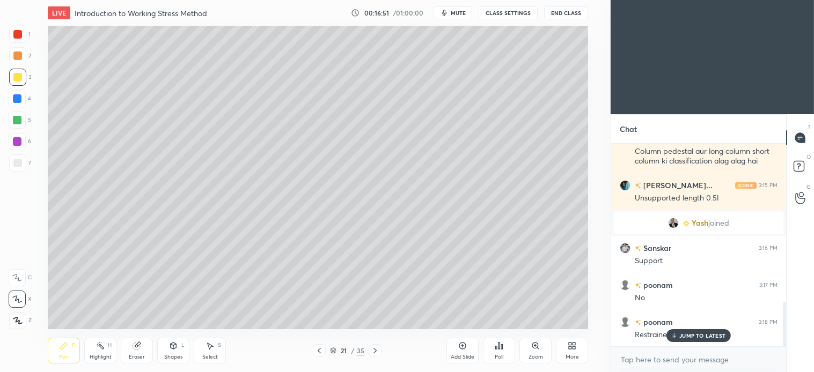
scroll to position [726, 0]
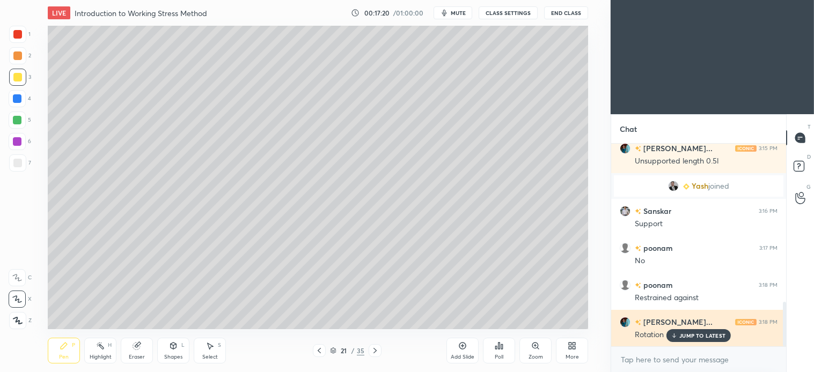
click at [685, 341] on div "JUMP TO LATEST" at bounding box center [699, 336] width 64 height 13
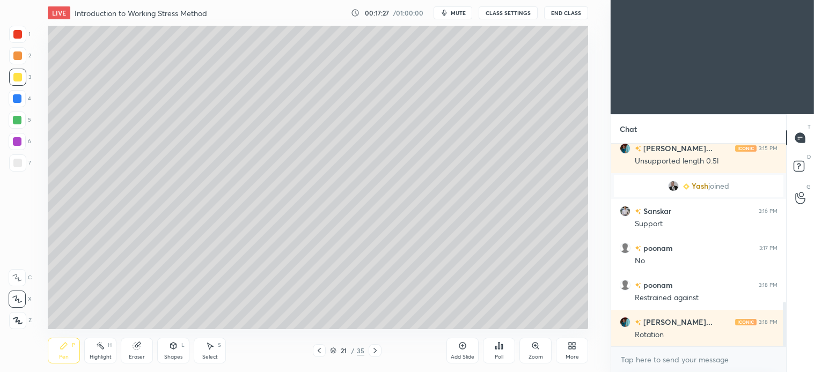
click at [18, 77] on div at bounding box center [17, 77] width 9 height 9
click at [15, 123] on div at bounding box center [17, 120] width 9 height 9
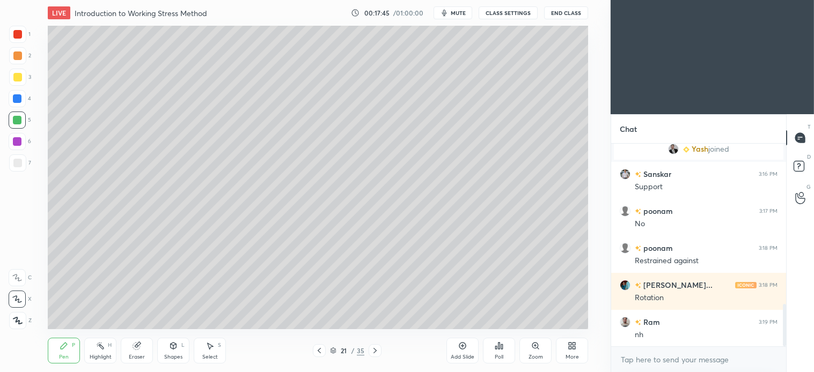
click at [22, 76] on div at bounding box center [17, 77] width 17 height 17
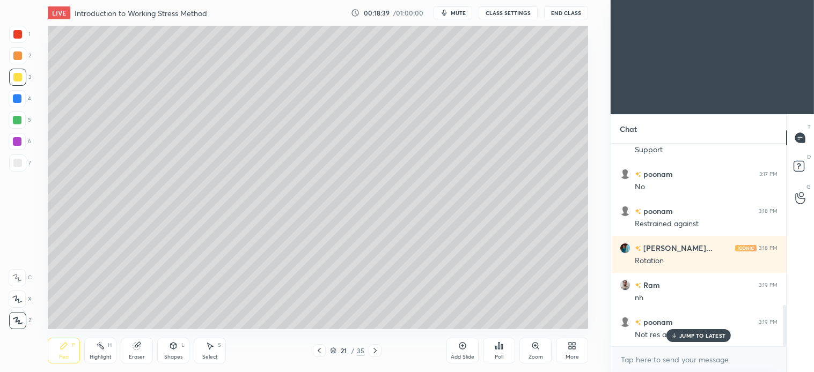
click at [22, 161] on div at bounding box center [17, 163] width 17 height 17
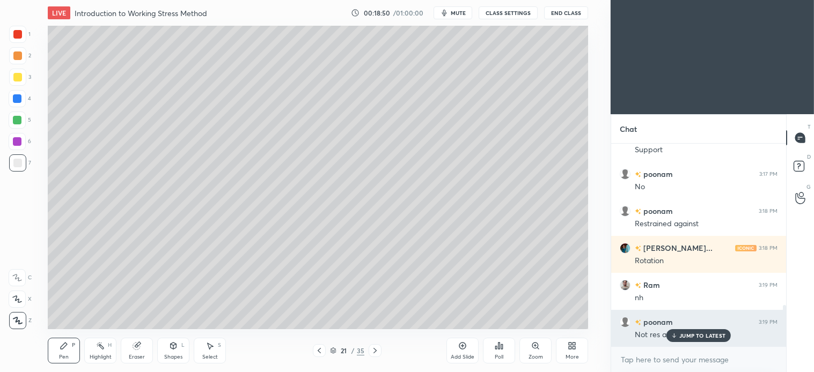
click at [698, 336] on p "JUMP TO LATEST" at bounding box center [702, 336] width 46 height 6
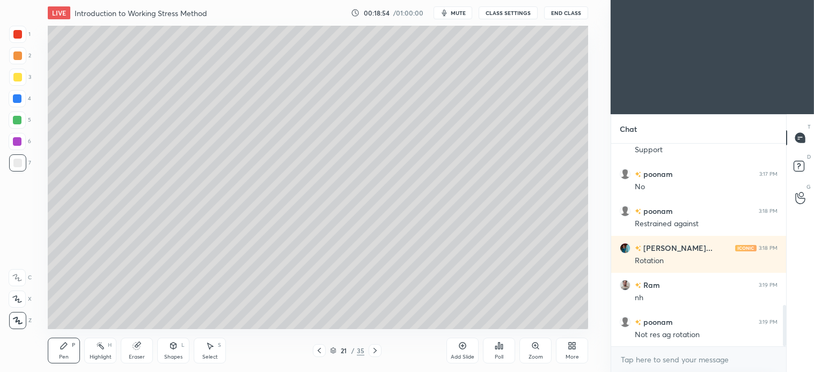
click at [373, 349] on icon at bounding box center [375, 351] width 9 height 9
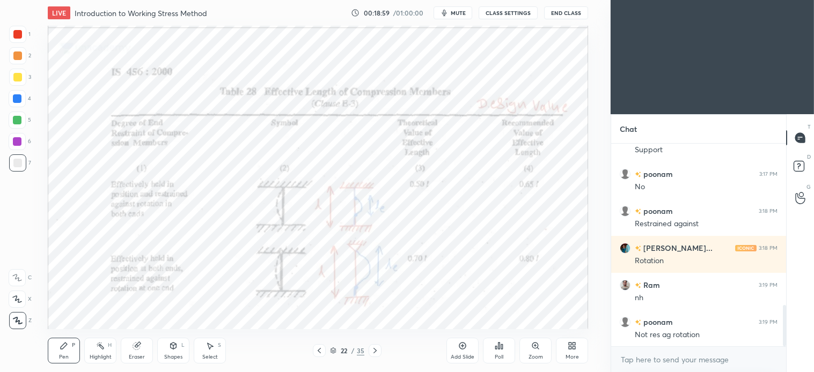
click at [20, 35] on div at bounding box center [17, 34] width 9 height 9
click at [204, 352] on div "Select S" at bounding box center [210, 351] width 32 height 26
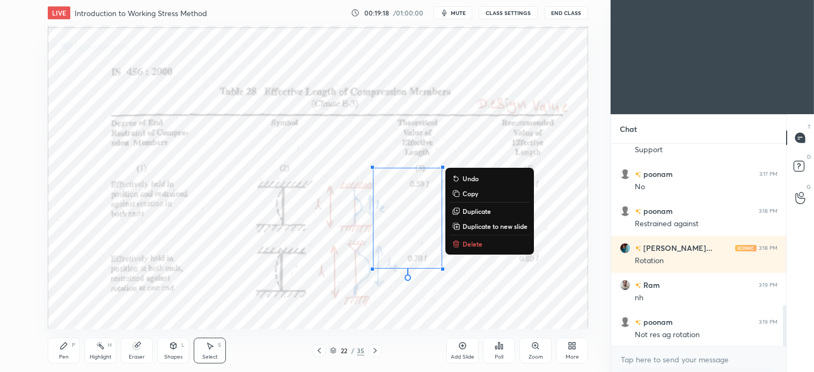
click at [479, 244] on p "Delete" at bounding box center [473, 244] width 20 height 9
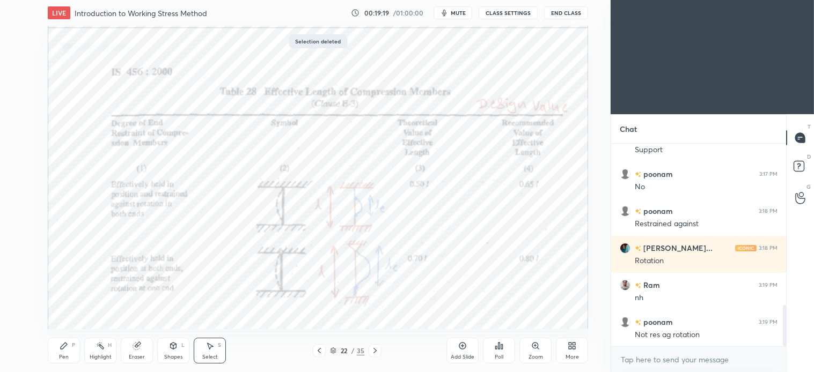
click at [58, 355] on div "Pen P" at bounding box center [64, 351] width 32 height 26
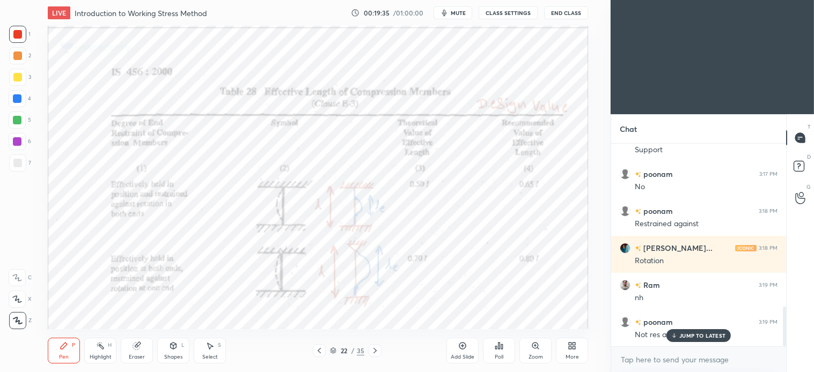
scroll to position [837, 0]
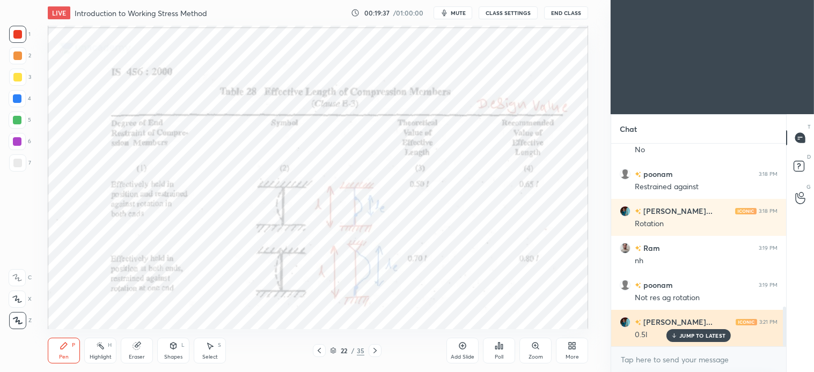
click at [708, 334] on p "JUMP TO LATEST" at bounding box center [702, 336] width 46 height 6
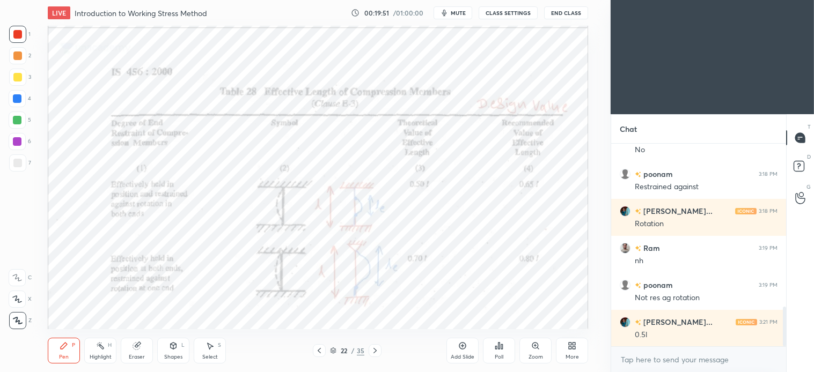
click at [215, 344] on div "Select S" at bounding box center [210, 351] width 32 height 26
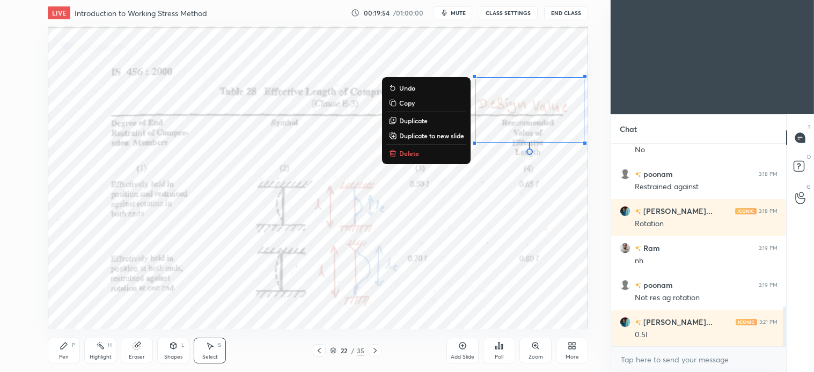
click at [405, 150] on p "Delete" at bounding box center [409, 153] width 20 height 9
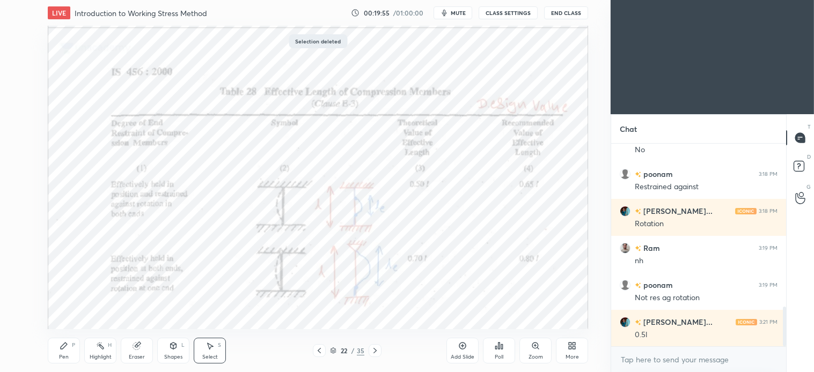
click at [61, 356] on div "Pen" at bounding box center [64, 357] width 10 height 5
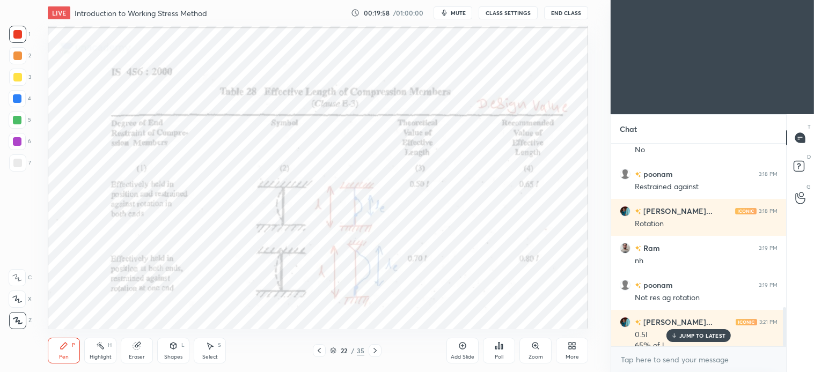
scroll to position [848, 0]
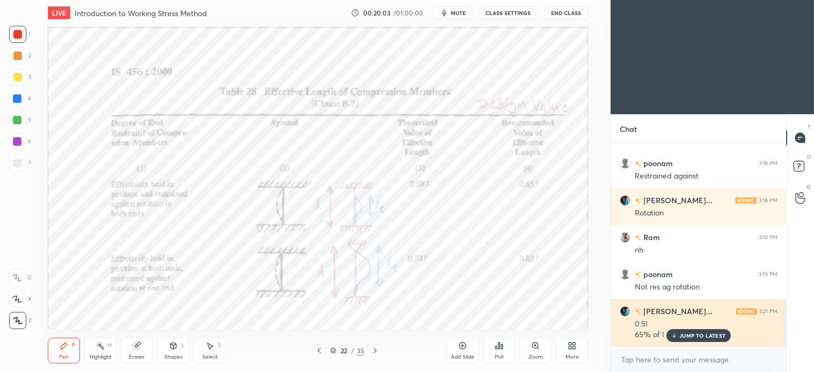
click at [710, 336] on p "JUMP TO LATEST" at bounding box center [702, 336] width 46 height 6
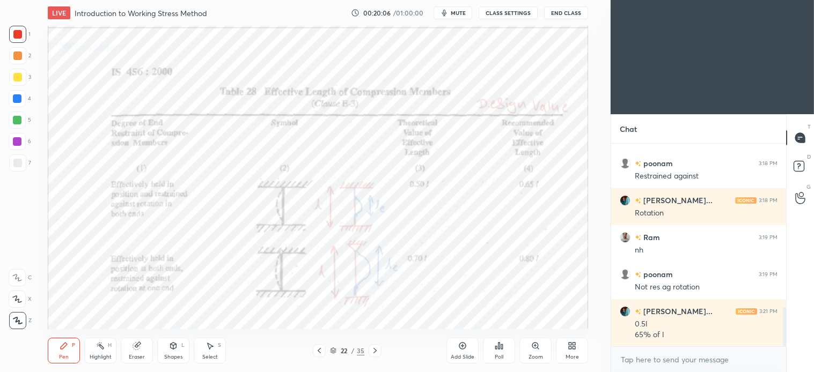
click at [211, 350] on icon at bounding box center [210, 346] width 9 height 9
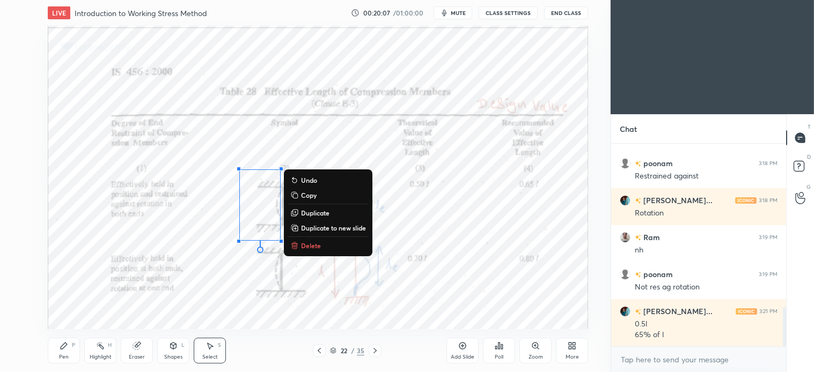
click at [314, 247] on p "Delete" at bounding box center [311, 246] width 20 height 9
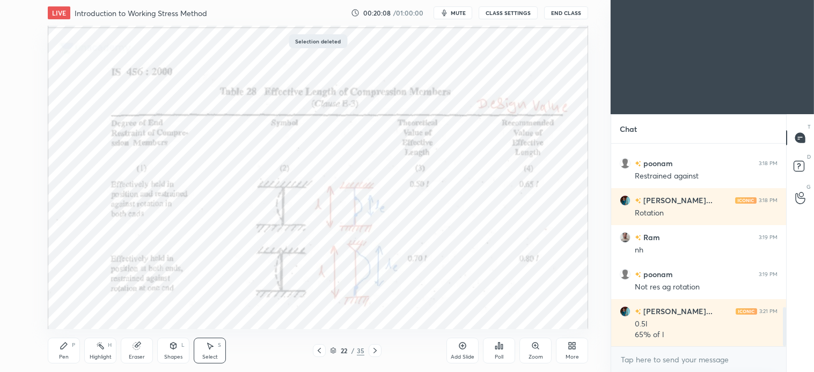
click at [69, 353] on div "Pen P" at bounding box center [64, 351] width 32 height 26
click at [211, 348] on icon at bounding box center [210, 346] width 9 height 9
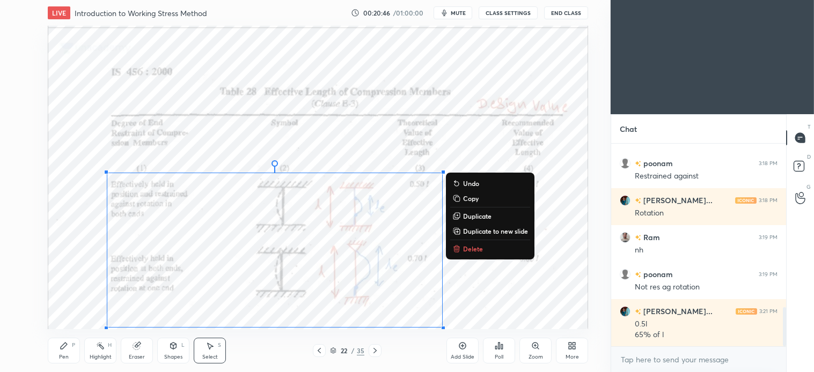
click at [480, 249] on p "Delete" at bounding box center [473, 249] width 20 height 9
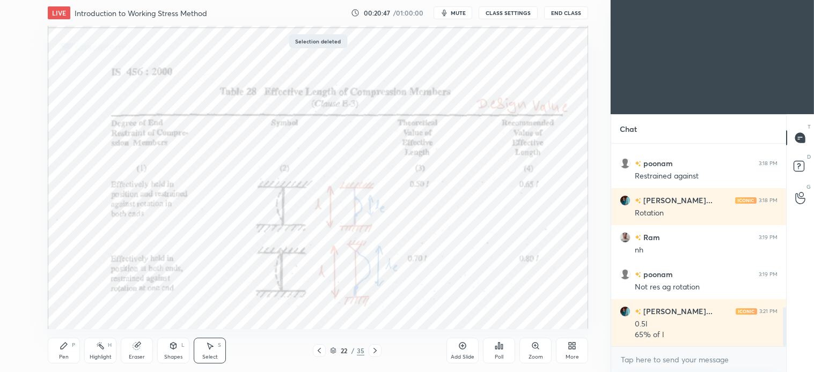
click at [62, 349] on icon at bounding box center [64, 346] width 6 height 6
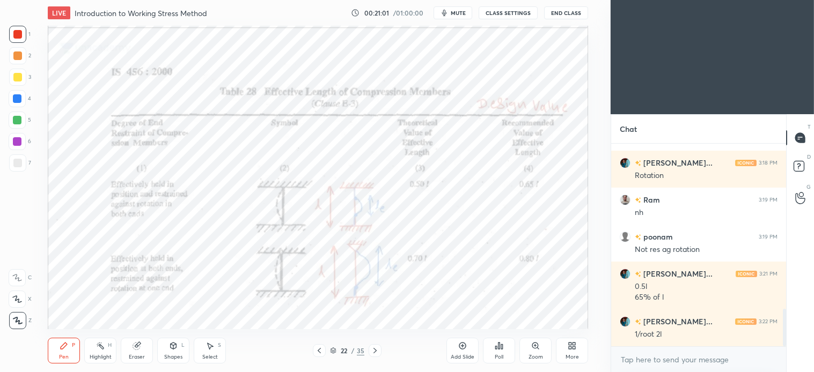
click at [143, 347] on div "Eraser" at bounding box center [137, 351] width 32 height 26
click at [67, 348] on icon at bounding box center [64, 346] width 9 height 9
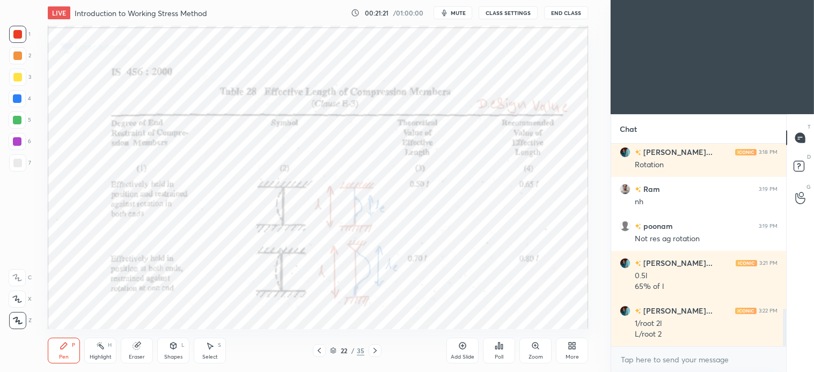
click at [211, 353] on div "Select S" at bounding box center [210, 351] width 32 height 26
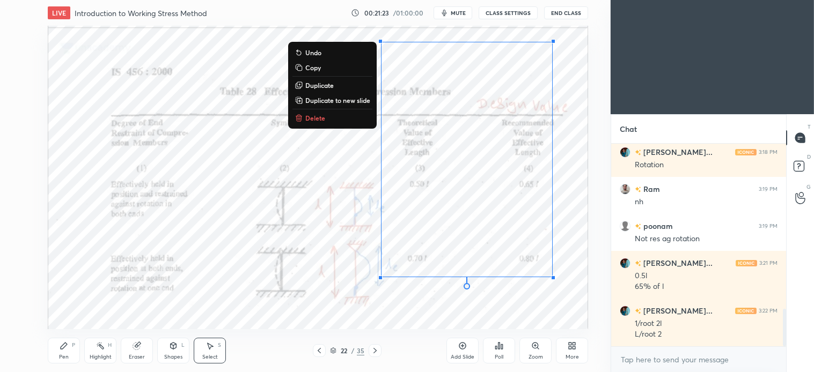
click at [311, 119] on p "Delete" at bounding box center [315, 118] width 20 height 9
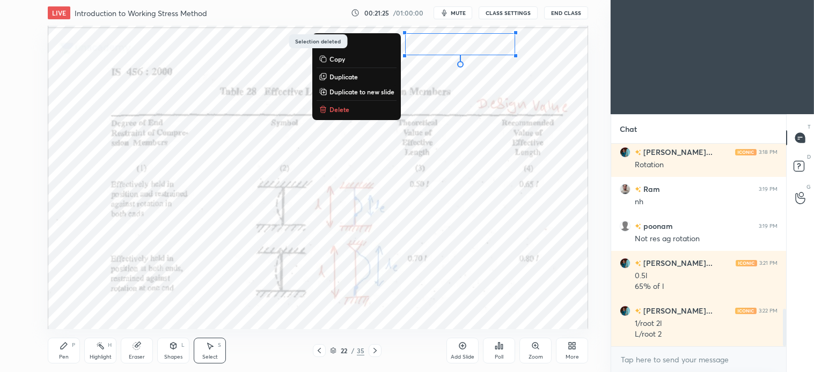
click at [341, 111] on p "Delete" at bounding box center [340, 109] width 20 height 9
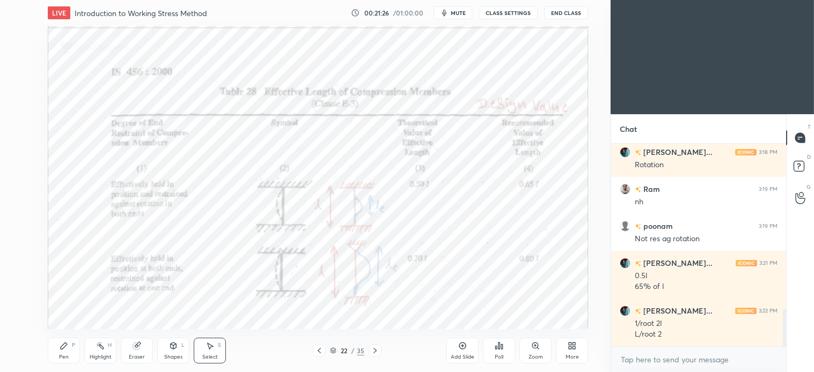
click at [377, 353] on icon at bounding box center [375, 351] width 9 height 9
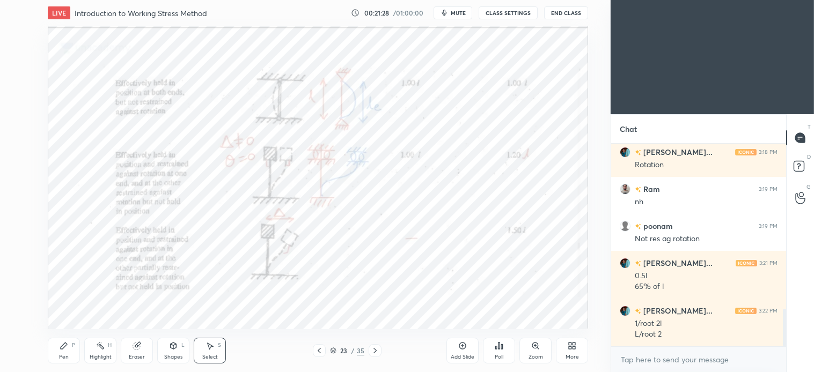
click at [55, 352] on div "Pen P" at bounding box center [64, 351] width 32 height 26
click at [67, 353] on div "Pen P" at bounding box center [64, 351] width 32 height 26
click at [209, 355] on div "Select" at bounding box center [210, 357] width 16 height 5
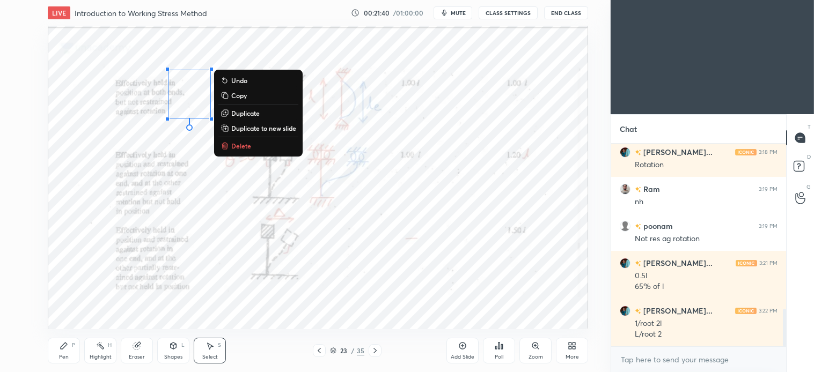
click at [247, 147] on p "Delete" at bounding box center [241, 146] width 20 height 9
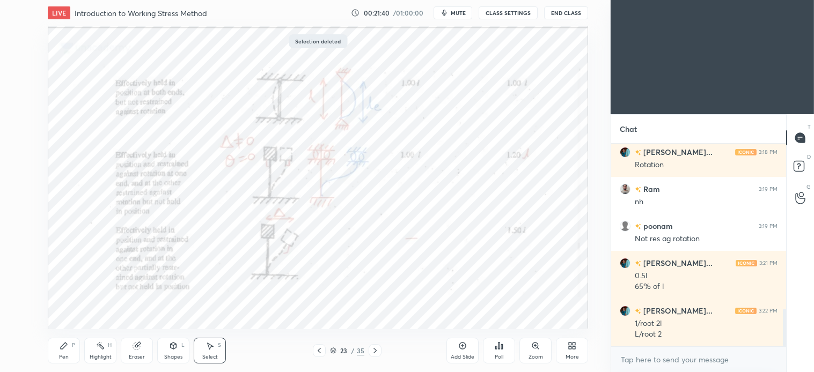
click at [65, 351] on div "Pen P" at bounding box center [64, 351] width 32 height 26
click at [215, 351] on div "Select S" at bounding box center [210, 351] width 32 height 26
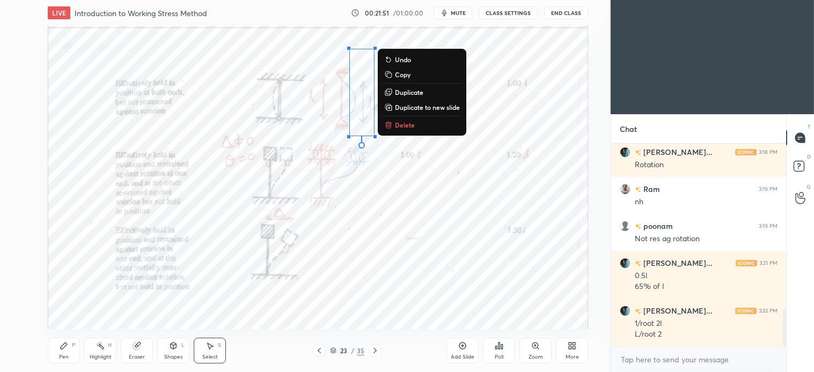
click at [403, 127] on p "Delete" at bounding box center [405, 125] width 20 height 9
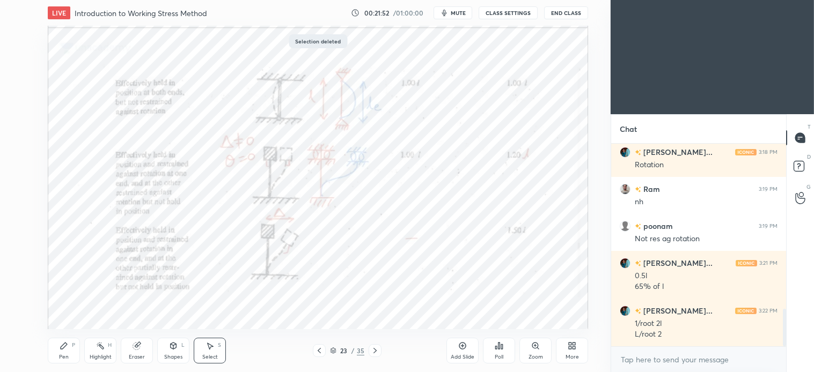
click at [56, 350] on div "Pen P" at bounding box center [64, 351] width 32 height 26
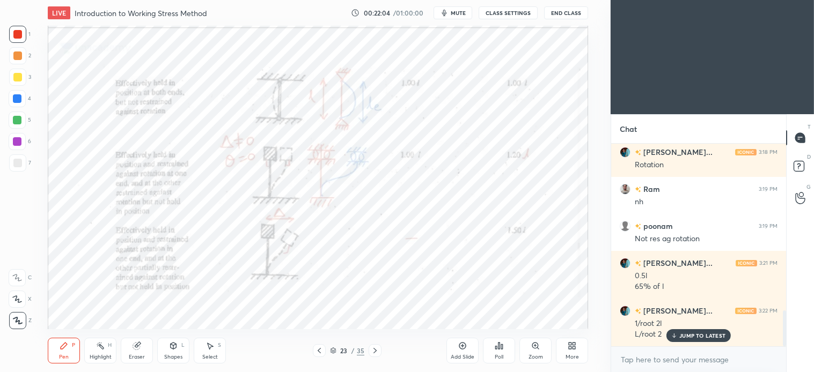
scroll to position [933, 0]
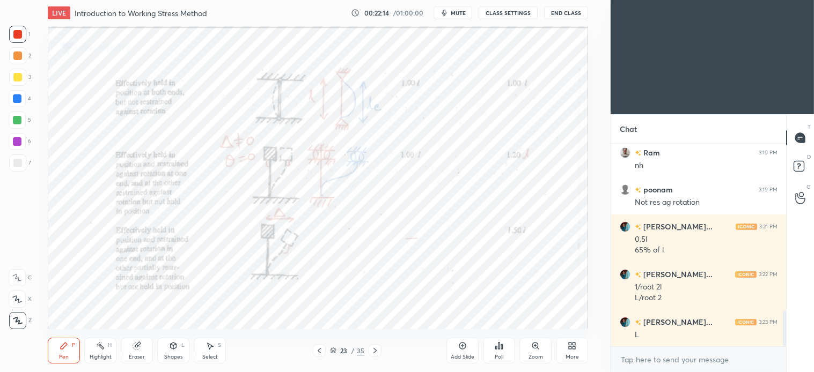
click at [213, 345] on icon at bounding box center [210, 346] width 9 height 9
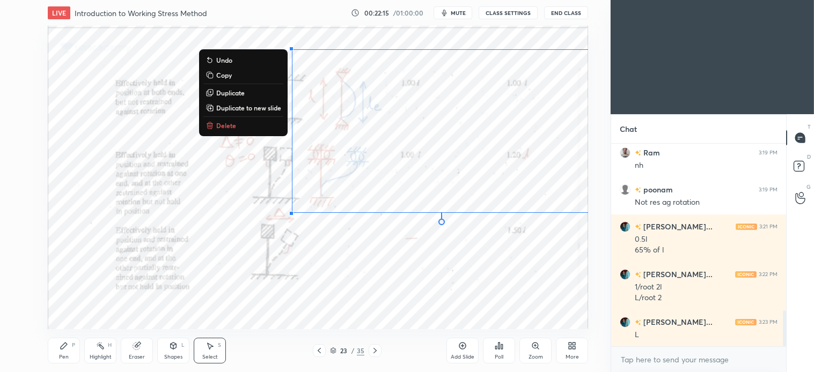
click at [225, 124] on p "Delete" at bounding box center [226, 125] width 20 height 9
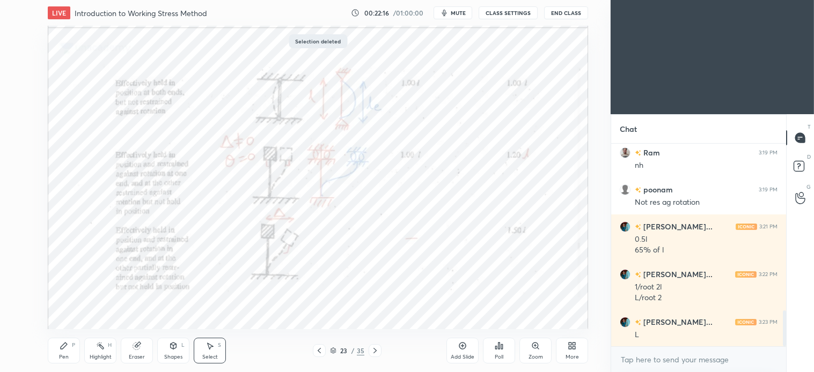
click at [62, 353] on div "Pen P" at bounding box center [64, 351] width 32 height 26
click at [213, 346] on icon at bounding box center [210, 346] width 9 height 9
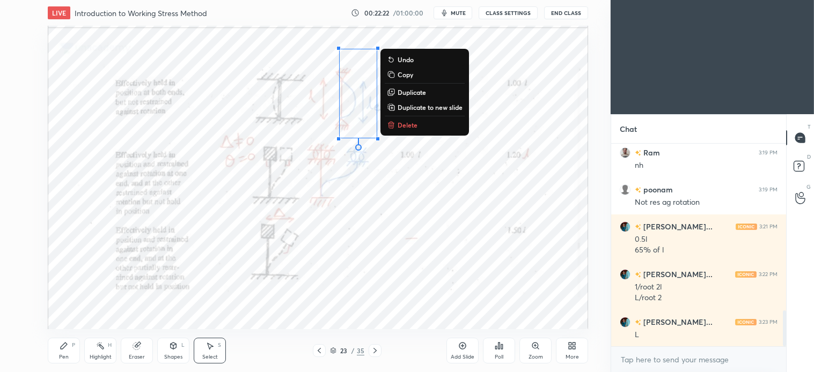
click at [408, 127] on p "Delete" at bounding box center [408, 125] width 20 height 9
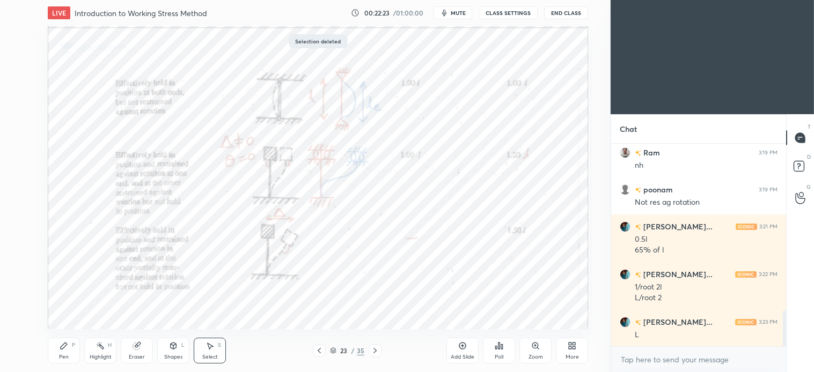
click at [74, 350] on div "Pen P" at bounding box center [64, 351] width 32 height 26
click at [211, 355] on div "Select" at bounding box center [210, 357] width 16 height 5
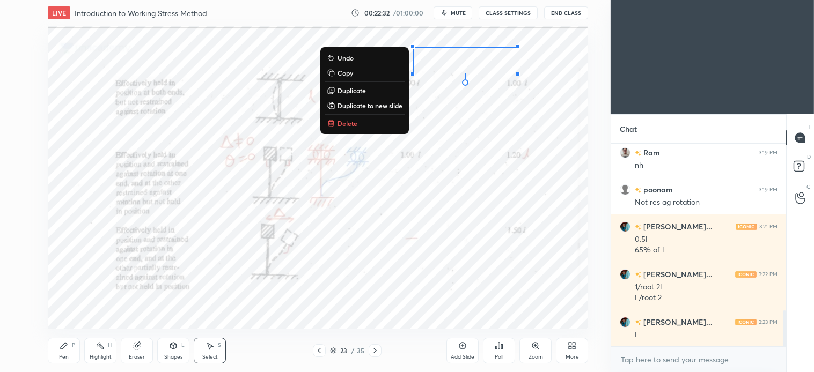
click at [347, 120] on p "Delete" at bounding box center [348, 123] width 20 height 9
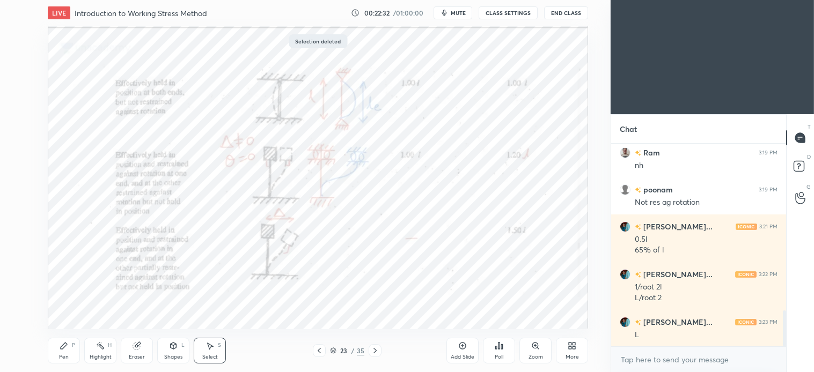
click at [60, 356] on div "Pen" at bounding box center [64, 357] width 10 height 5
click at [208, 349] on icon at bounding box center [210, 346] width 9 height 9
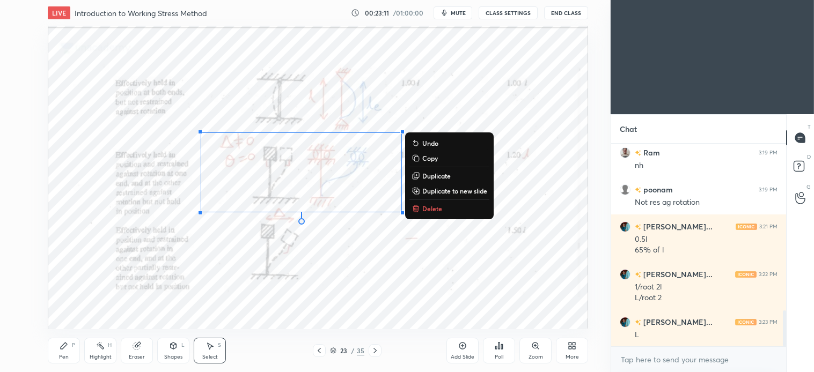
click at [431, 207] on p "Delete" at bounding box center [432, 208] width 20 height 9
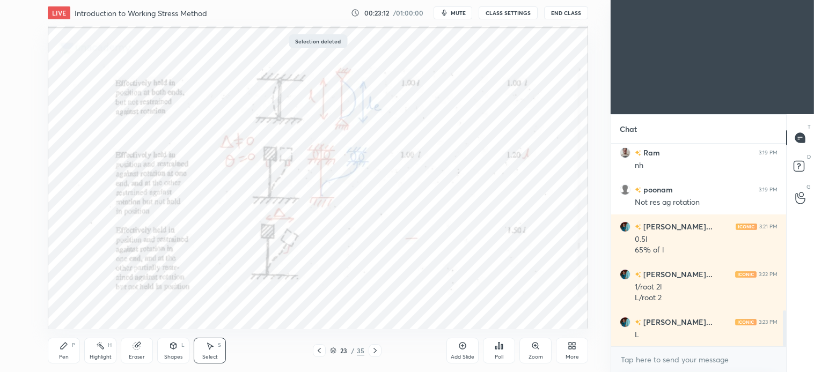
click at [72, 349] on div "Pen P" at bounding box center [64, 351] width 32 height 26
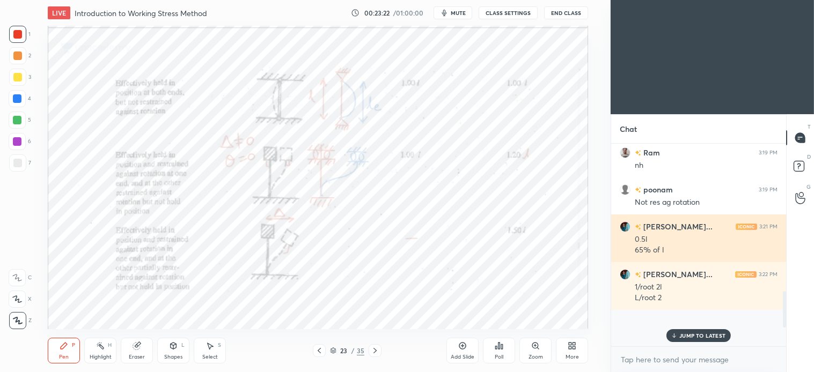
scroll to position [828, 0]
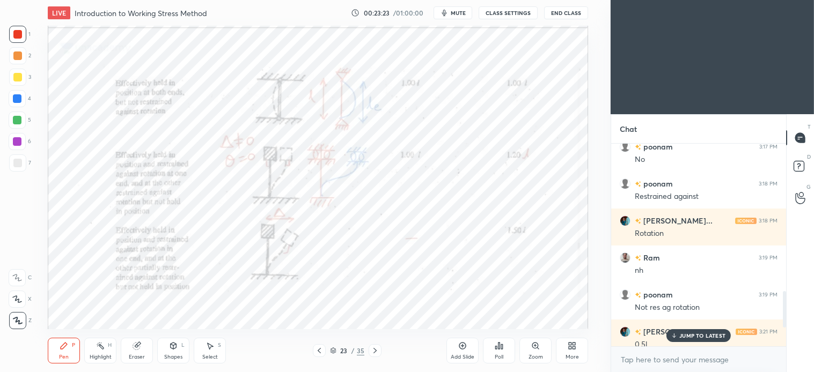
click at [710, 337] on p "JUMP TO LATEST" at bounding box center [702, 336] width 46 height 6
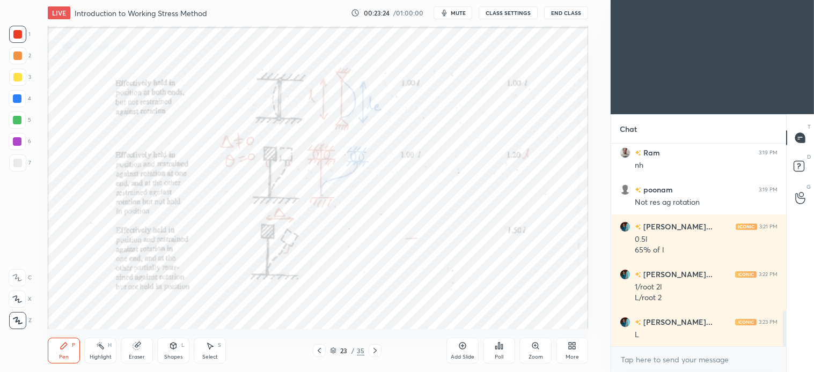
click at [208, 350] on icon at bounding box center [210, 346] width 9 height 9
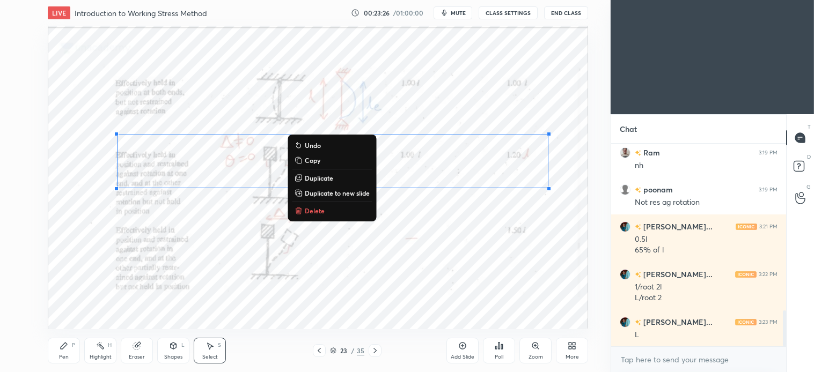
click at [306, 212] on p "Delete" at bounding box center [315, 211] width 20 height 9
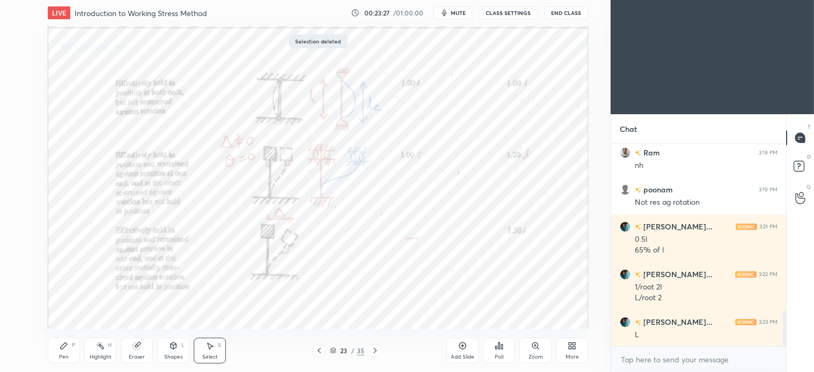
click at [57, 350] on div "Pen P" at bounding box center [64, 351] width 32 height 26
click at [205, 351] on div "Select S" at bounding box center [210, 351] width 32 height 26
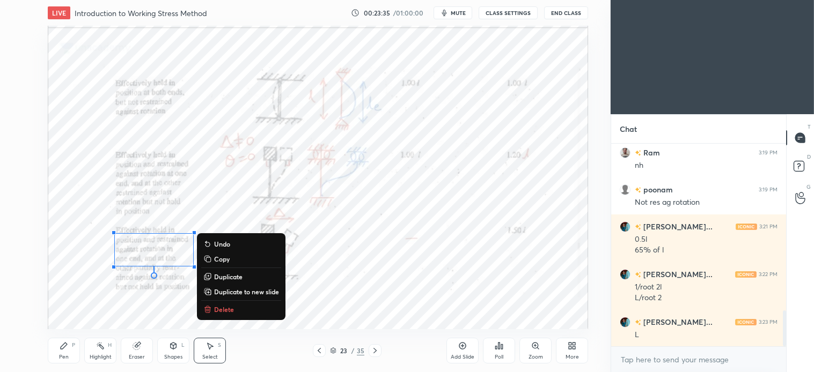
click at [219, 312] on p "Delete" at bounding box center [224, 309] width 20 height 9
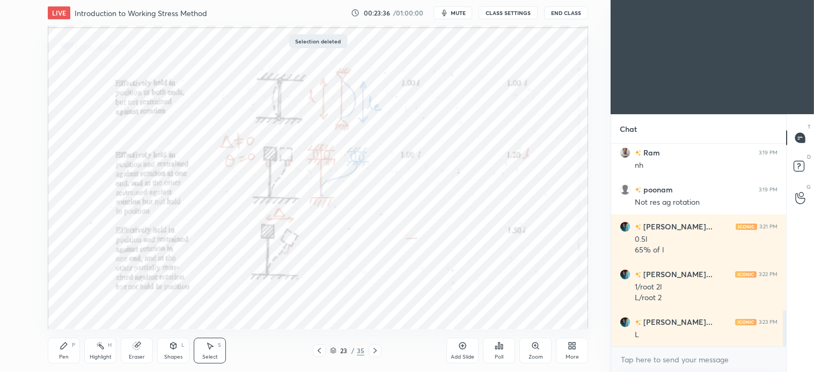
click at [61, 353] on div "Pen P" at bounding box center [64, 351] width 32 height 26
click at [212, 356] on div "Select" at bounding box center [210, 357] width 16 height 5
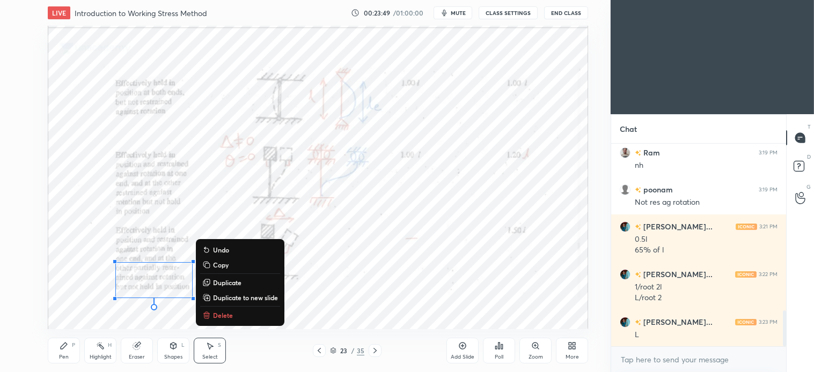
click at [222, 313] on p "Delete" at bounding box center [223, 315] width 20 height 9
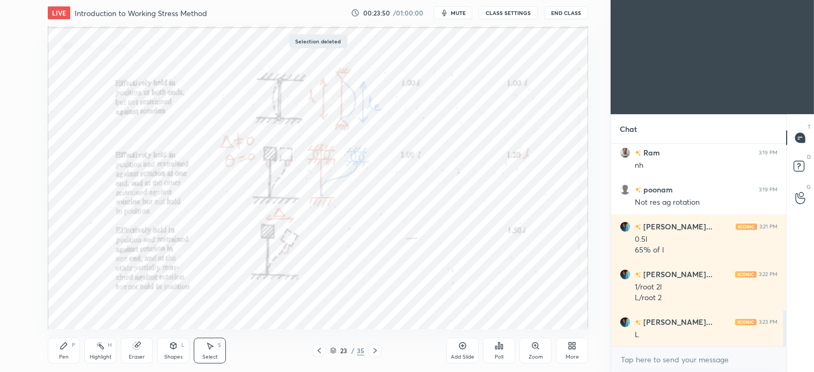
click at [70, 349] on div "Pen P" at bounding box center [64, 351] width 32 height 26
click at [211, 346] on icon at bounding box center [211, 346] width 6 height 6
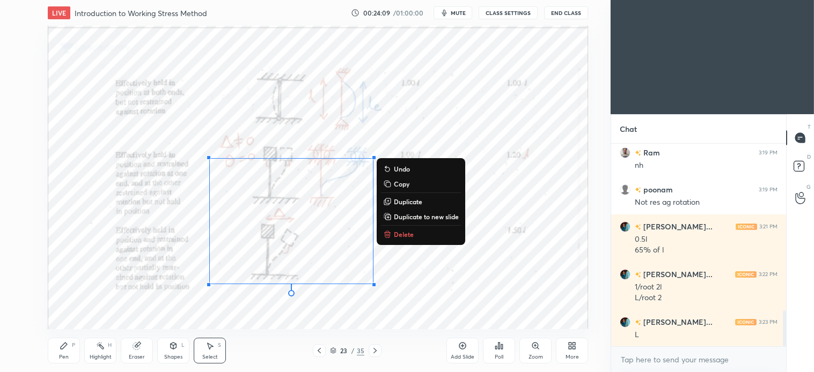
click at [405, 233] on p "Delete" at bounding box center [404, 234] width 20 height 9
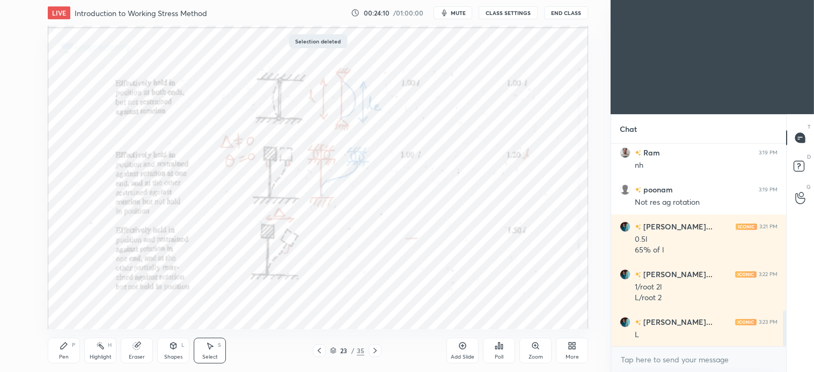
click at [67, 353] on div "Pen P" at bounding box center [64, 351] width 32 height 26
click at [210, 351] on div "Select S" at bounding box center [210, 351] width 32 height 26
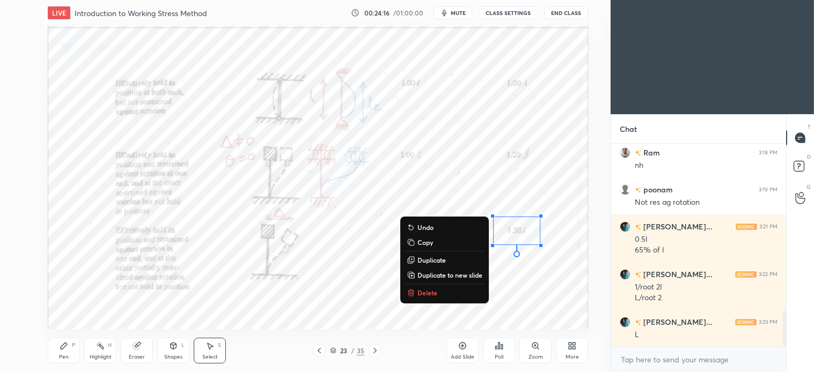
click at [426, 289] on p "Delete" at bounding box center [428, 293] width 20 height 9
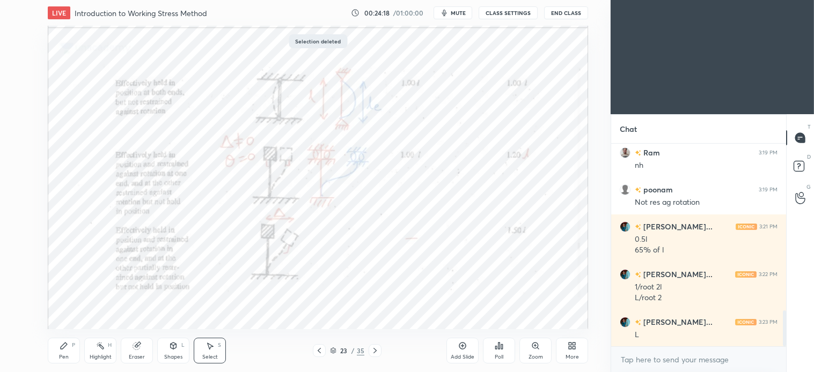
click at [377, 354] on icon at bounding box center [375, 351] width 9 height 9
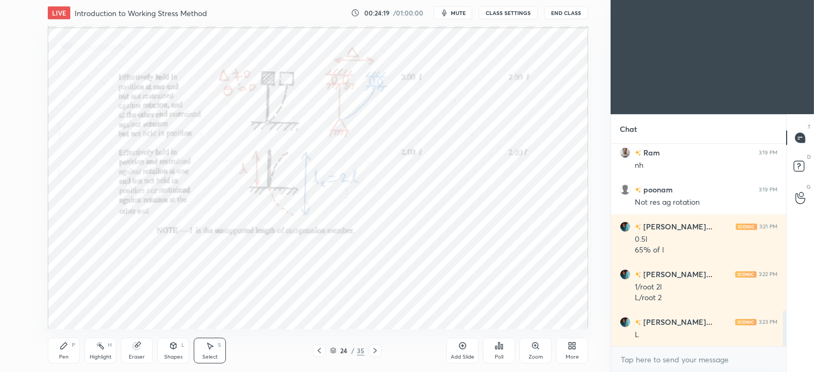
click at [72, 351] on div "Pen P" at bounding box center [64, 351] width 32 height 26
click at [211, 349] on icon at bounding box center [210, 346] width 9 height 9
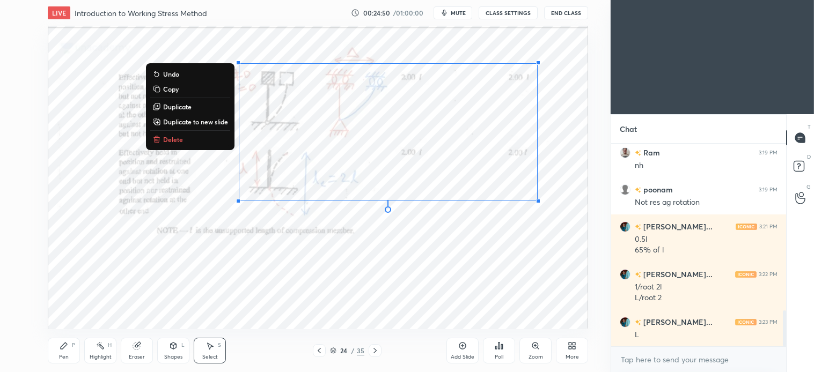
click at [172, 138] on p "Delete" at bounding box center [173, 139] width 20 height 9
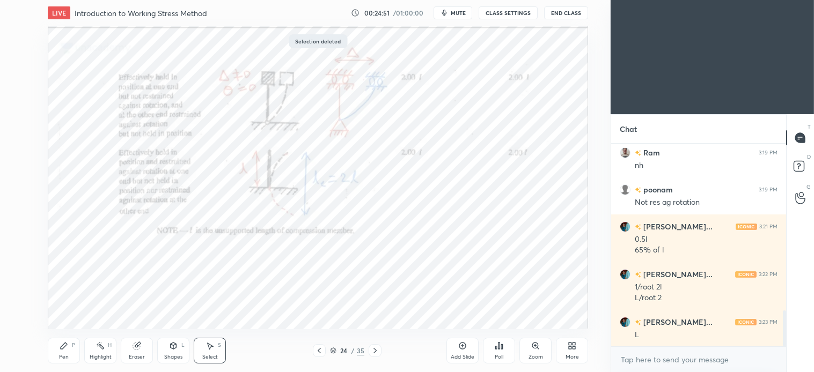
click at [66, 350] on icon at bounding box center [64, 346] width 9 height 9
click at [212, 355] on div "Select" at bounding box center [210, 357] width 16 height 5
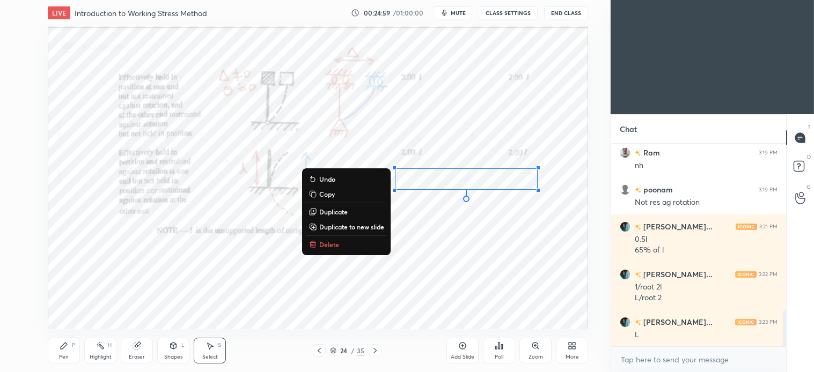
click at [329, 245] on p "Delete" at bounding box center [329, 244] width 20 height 9
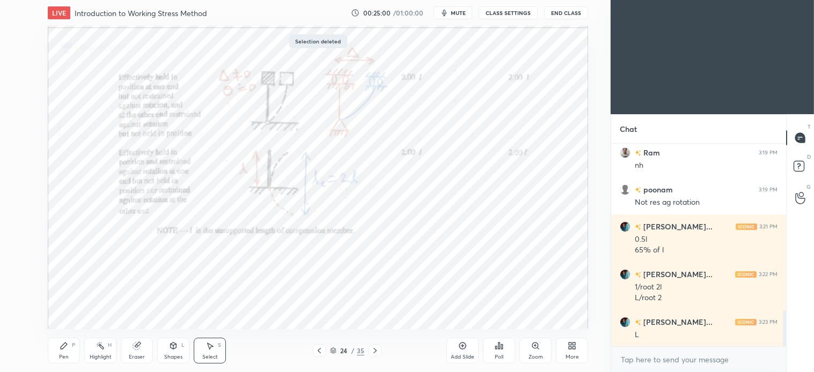
click at [64, 356] on div "Pen" at bounding box center [64, 357] width 10 height 5
click at [380, 355] on div at bounding box center [375, 351] width 13 height 13
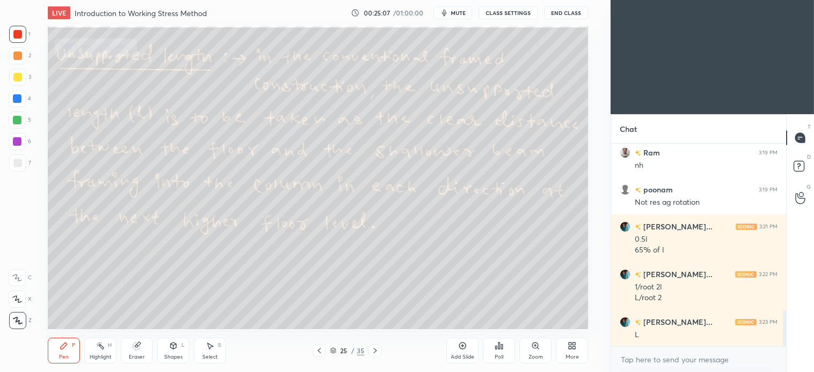
click at [20, 54] on div at bounding box center [17, 56] width 9 height 9
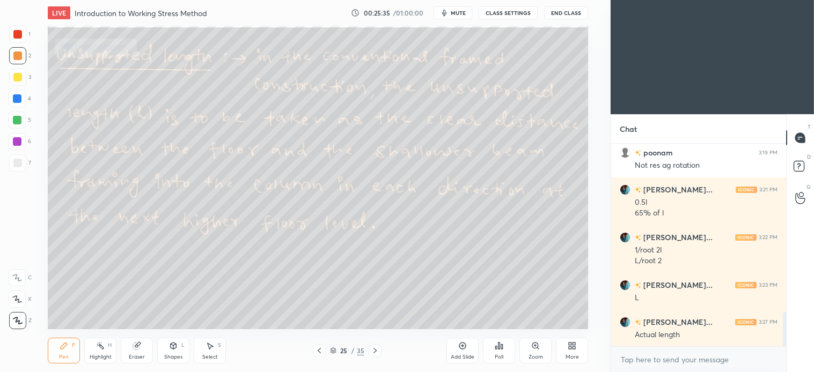
click at [211, 352] on div "Select S" at bounding box center [210, 351] width 32 height 26
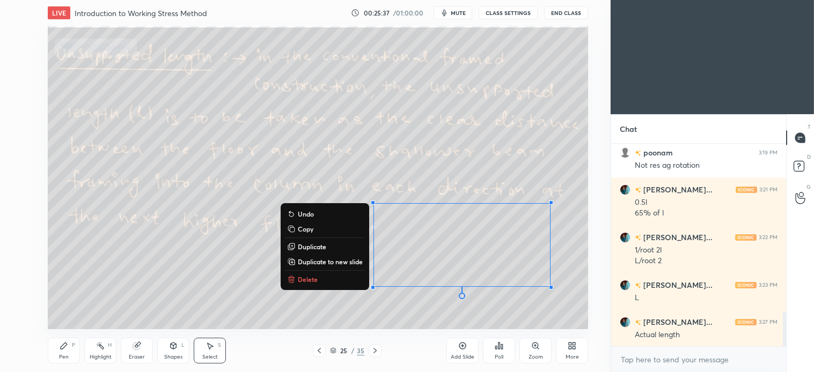
click at [303, 277] on p "Delete" at bounding box center [308, 279] width 20 height 9
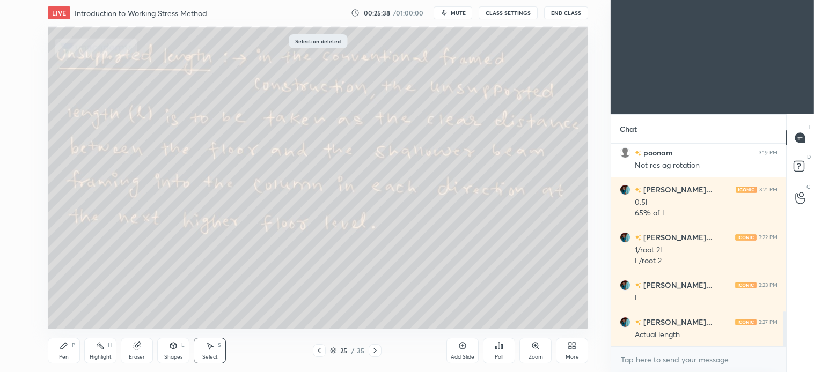
click at [64, 350] on icon at bounding box center [64, 346] width 9 height 9
click at [17, 163] on div at bounding box center [17, 163] width 9 height 9
click at [17, 122] on div at bounding box center [17, 120] width 9 height 9
click at [19, 99] on div at bounding box center [17, 98] width 9 height 9
click at [213, 350] on icon at bounding box center [210, 346] width 9 height 9
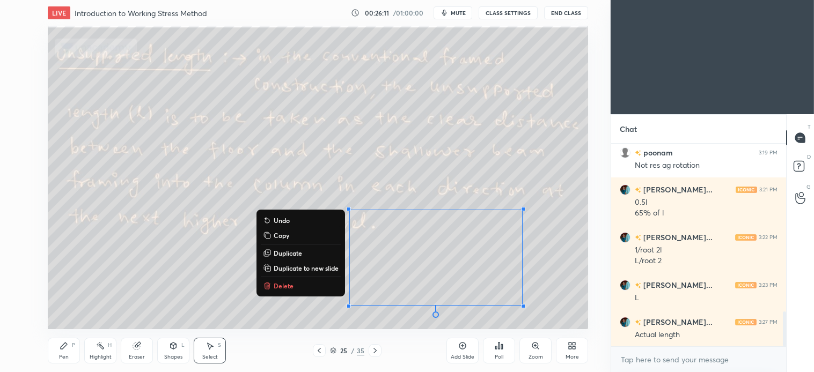
click at [274, 283] on p "Delete" at bounding box center [284, 286] width 20 height 9
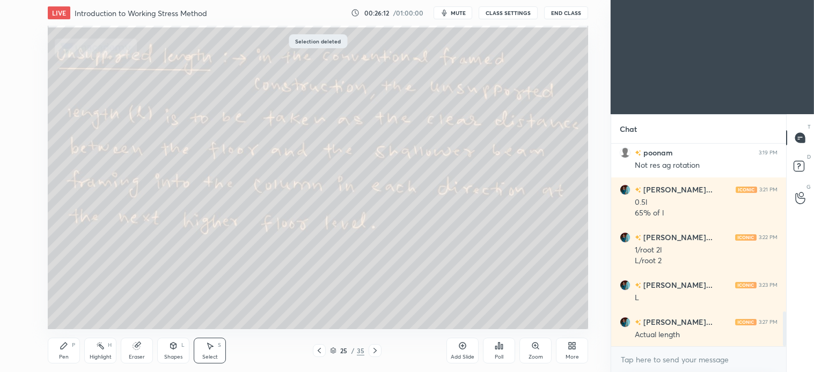
click at [378, 350] on icon at bounding box center [375, 351] width 9 height 9
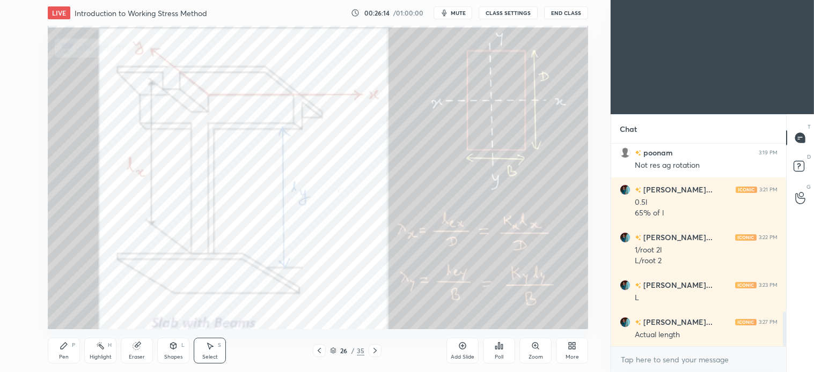
click at [377, 358] on div "Pen P Highlight H Eraser Shapes L Select S 26 / 35 Add Slide Poll Zoom More" at bounding box center [318, 351] width 540 height 43
click at [374, 351] on icon at bounding box center [375, 351] width 9 height 9
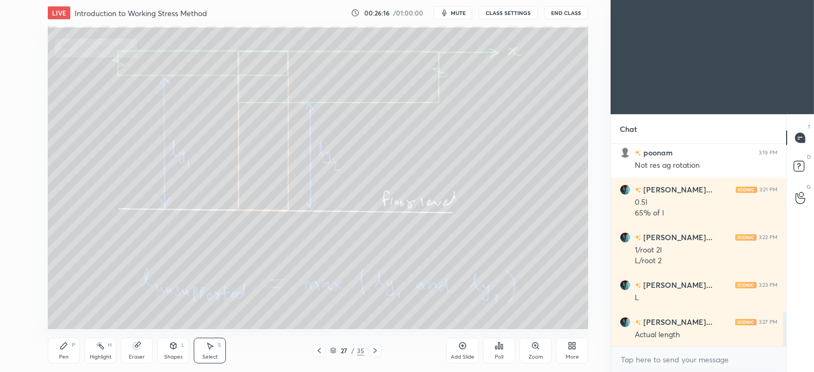
click at [376, 352] on icon at bounding box center [375, 351] width 9 height 9
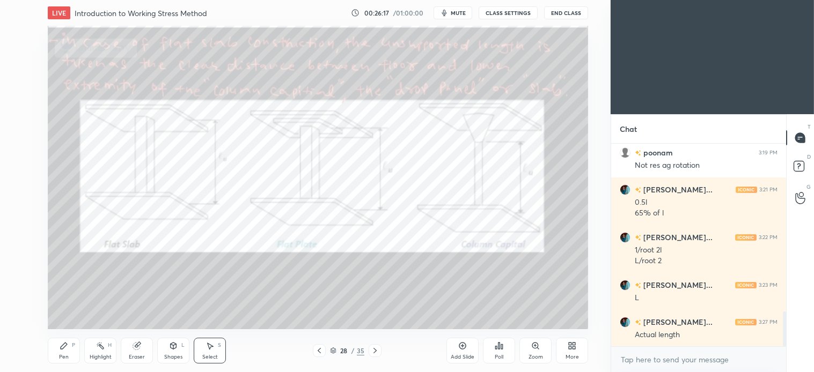
click at [377, 352] on icon at bounding box center [375, 351] width 9 height 9
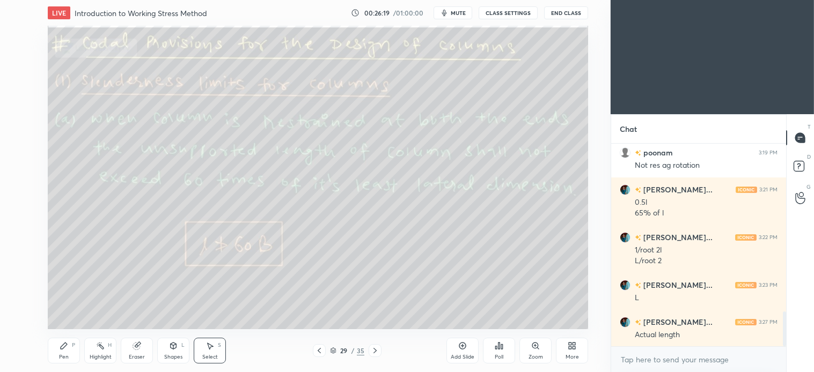
click at [61, 357] on div "Pen" at bounding box center [64, 357] width 10 height 5
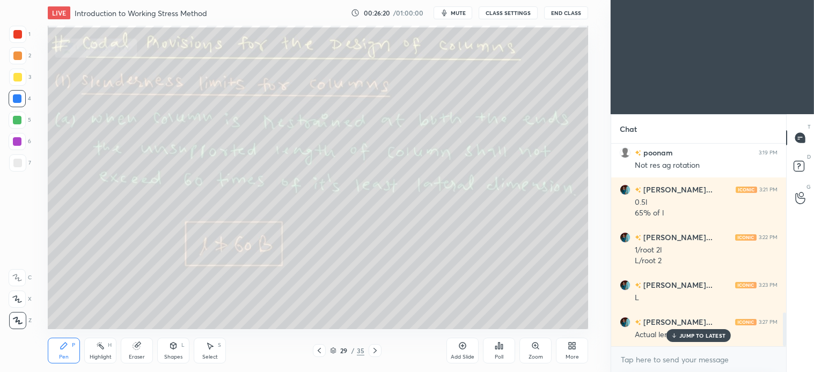
scroll to position [1007, 0]
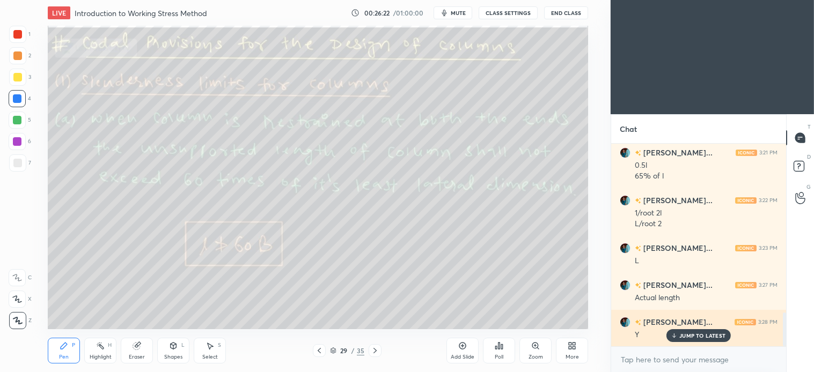
click at [691, 338] on p "JUMP TO LATEST" at bounding box center [702, 336] width 46 height 6
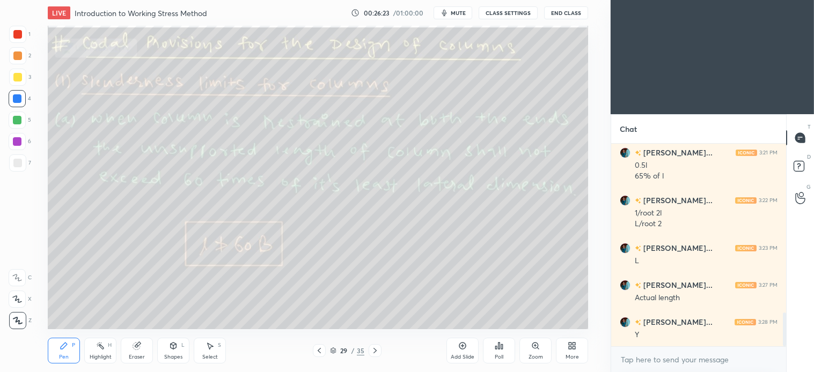
click at [13, 161] on div at bounding box center [17, 163] width 9 height 9
click at [14, 81] on div at bounding box center [17, 77] width 9 height 9
click at [176, 353] on div "Shapes L" at bounding box center [173, 351] width 32 height 26
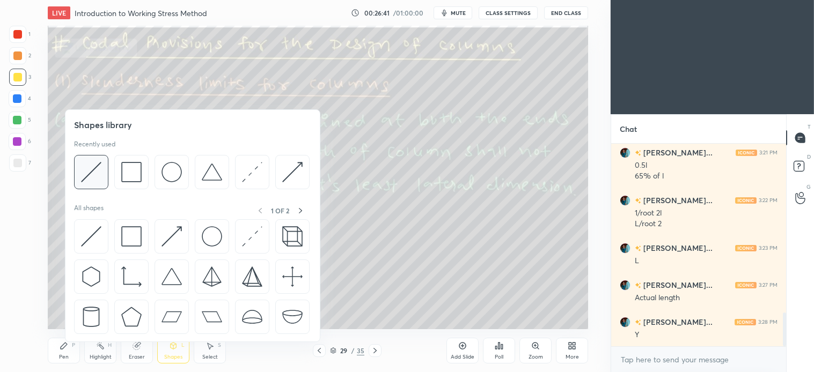
click at [100, 179] on img at bounding box center [91, 172] width 20 height 20
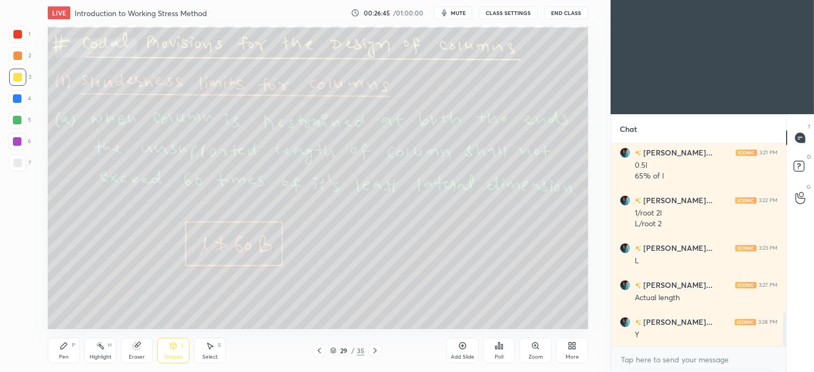
click at [66, 353] on div "Pen P" at bounding box center [64, 351] width 32 height 26
click at [181, 351] on div "Shapes L" at bounding box center [173, 351] width 32 height 26
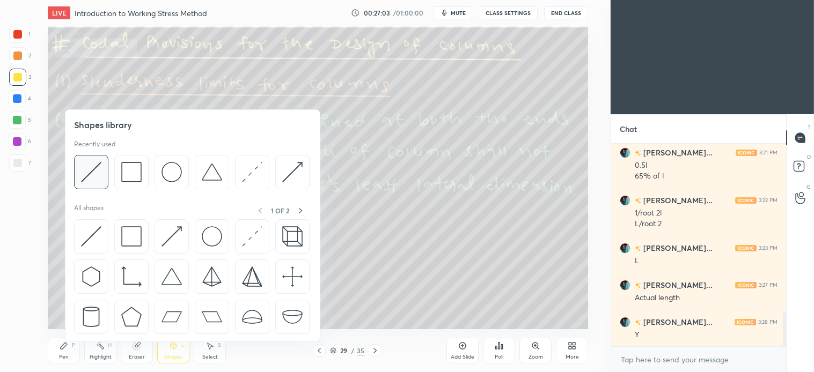
click at [104, 176] on div at bounding box center [91, 172] width 34 height 34
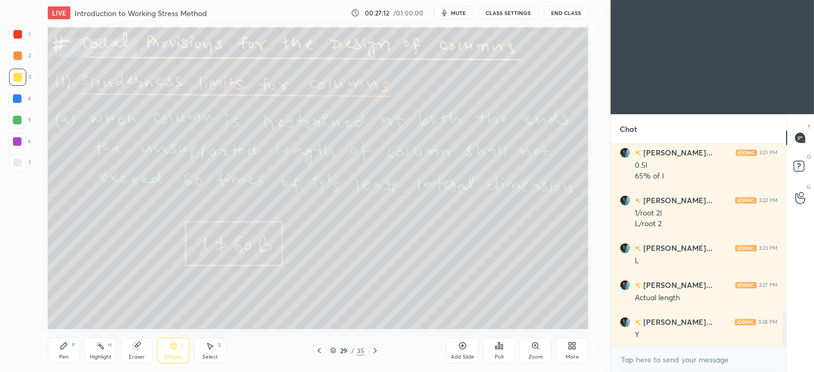
click at [210, 348] on icon at bounding box center [211, 346] width 6 height 6
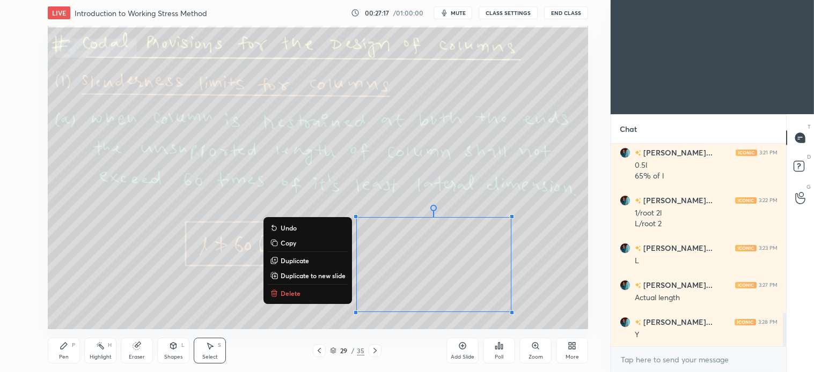
click at [297, 293] on p "Delete" at bounding box center [291, 293] width 20 height 9
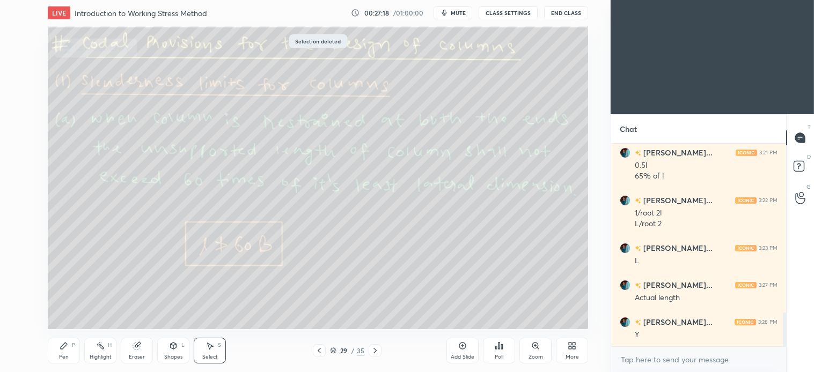
click at [70, 344] on div "Pen P" at bounding box center [64, 351] width 32 height 26
click at [208, 350] on icon at bounding box center [210, 346] width 9 height 9
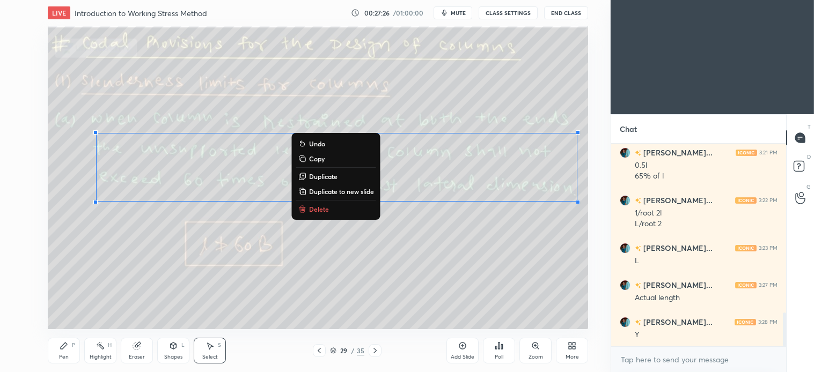
click at [319, 210] on p "Delete" at bounding box center [319, 209] width 20 height 9
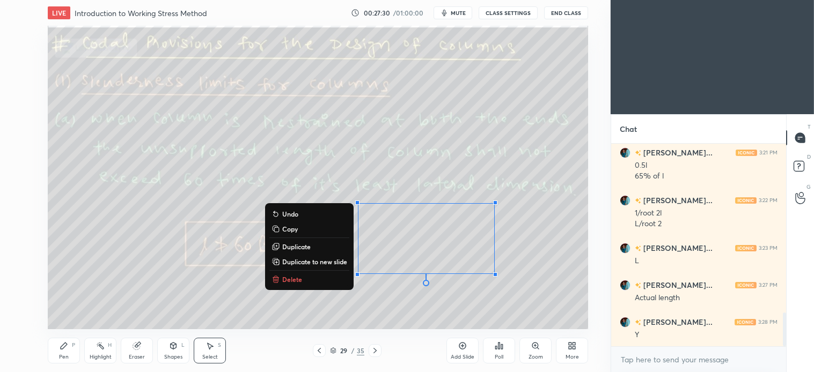
click at [287, 279] on p "Delete" at bounding box center [292, 279] width 20 height 9
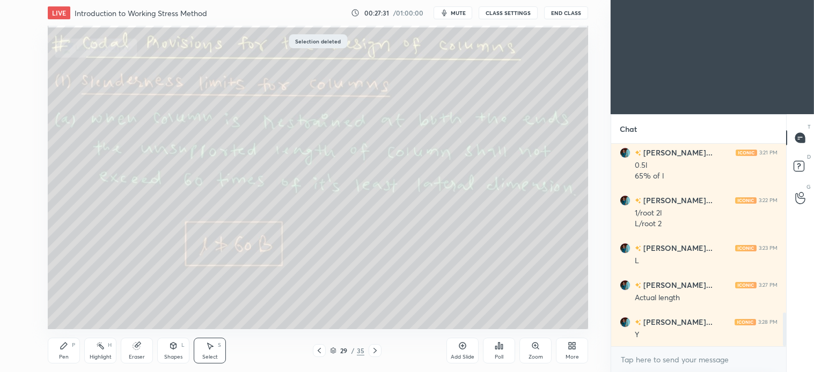
click at [374, 353] on icon at bounding box center [375, 350] width 3 height 5
click at [69, 346] on div "Pen P" at bounding box center [64, 351] width 32 height 26
click at [170, 348] on icon at bounding box center [173, 346] width 9 height 9
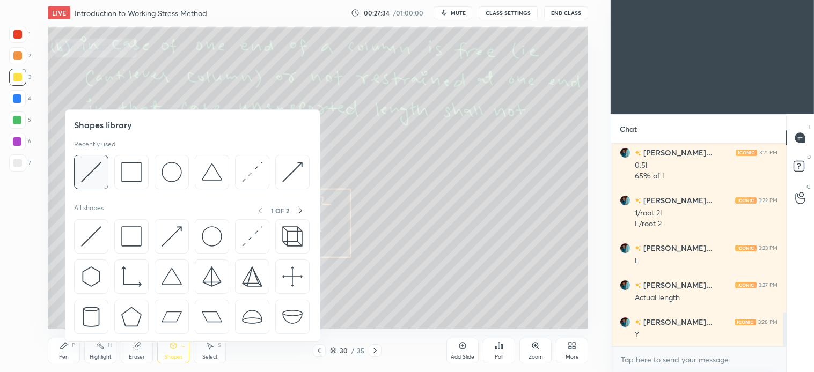
click at [98, 169] on img at bounding box center [91, 172] width 20 height 20
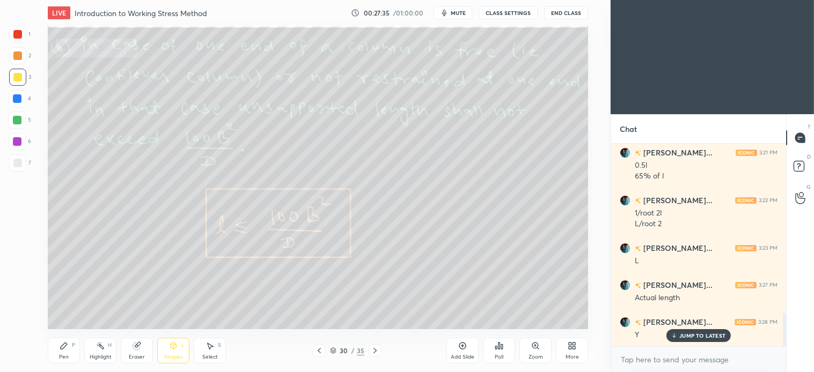
scroll to position [1044, 0]
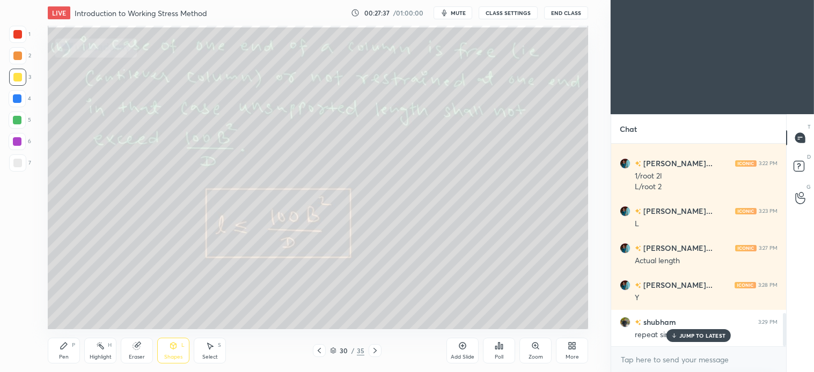
click at [693, 333] on p "JUMP TO LATEST" at bounding box center [702, 336] width 46 height 6
click at [315, 355] on icon at bounding box center [319, 351] width 9 height 9
click at [74, 352] on div "Pen P" at bounding box center [64, 351] width 32 height 26
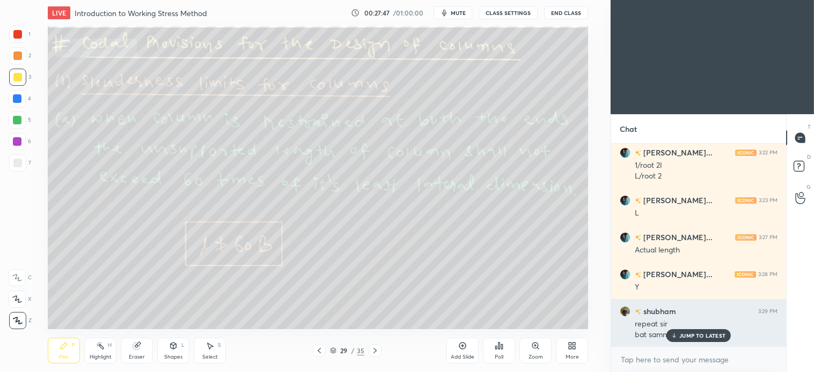
click at [700, 334] on p "JUMP TO LATEST" at bounding box center [702, 336] width 46 height 6
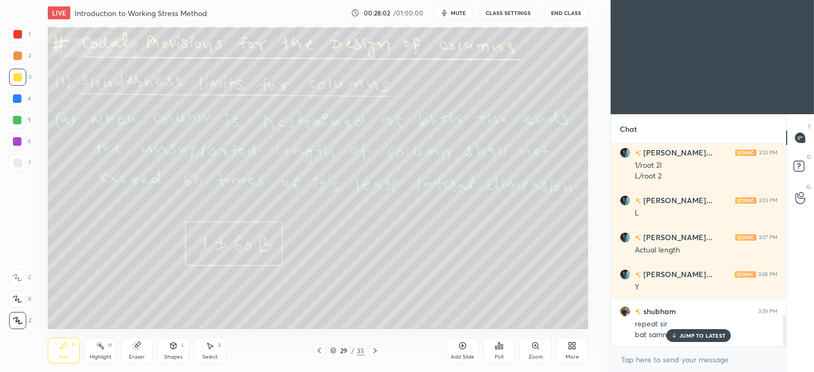
scroll to position [1092, 0]
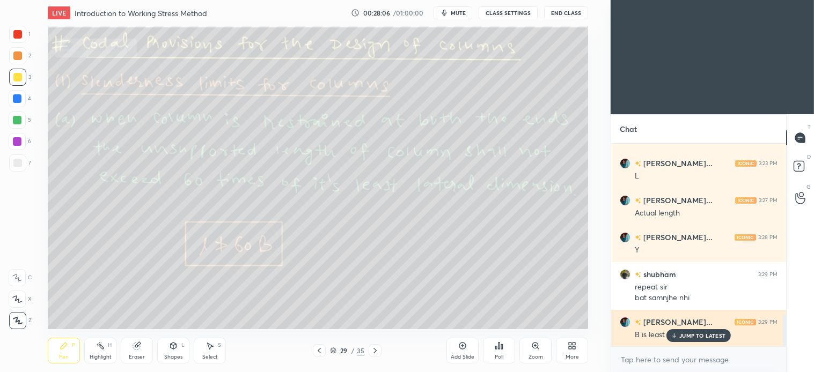
click at [706, 335] on p "JUMP TO LATEST" at bounding box center [702, 336] width 46 height 6
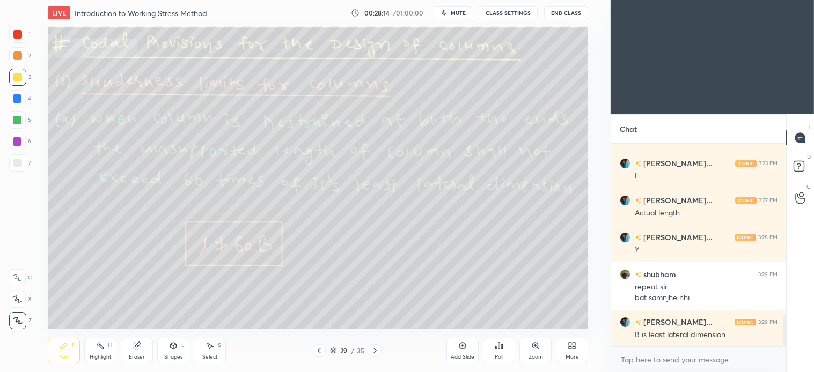
click at [216, 349] on div "Select S" at bounding box center [210, 351] width 32 height 26
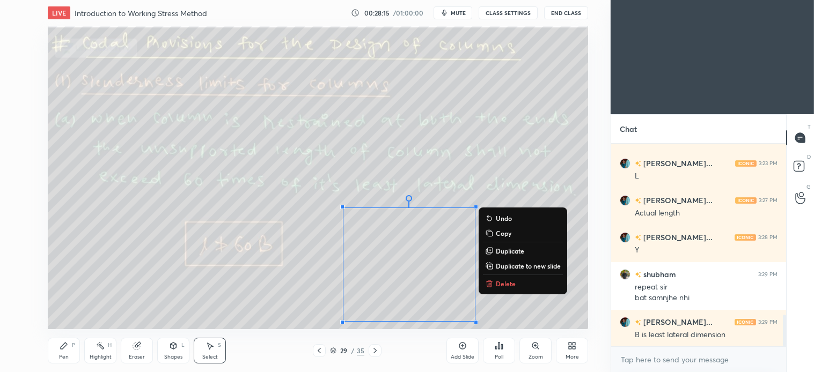
click at [499, 284] on p "Delete" at bounding box center [506, 284] width 20 height 9
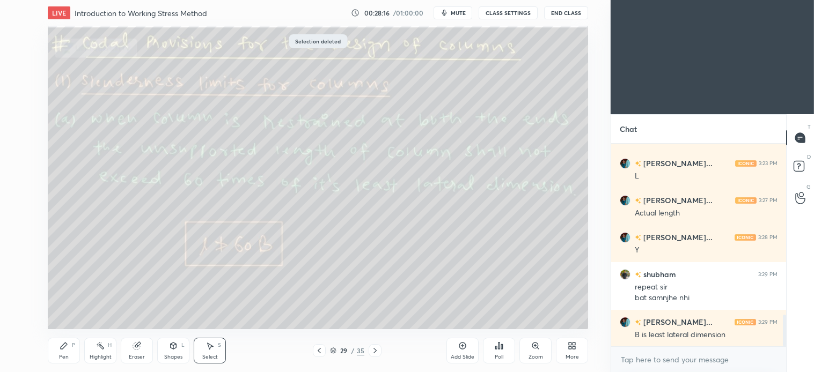
click at [375, 350] on icon at bounding box center [375, 351] width 9 height 9
click at [70, 354] on div "Pen P" at bounding box center [64, 351] width 32 height 26
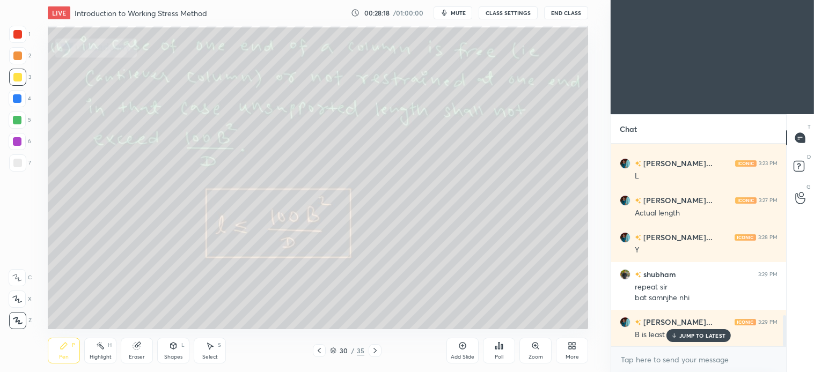
scroll to position [1129, 0]
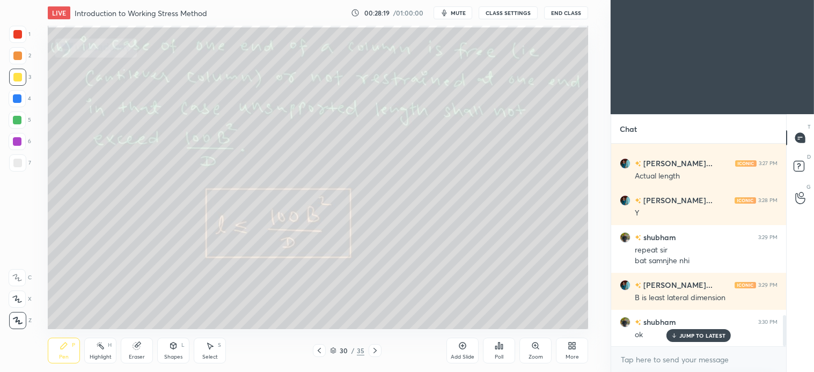
click at [170, 352] on div "Shapes L" at bounding box center [173, 351] width 32 height 26
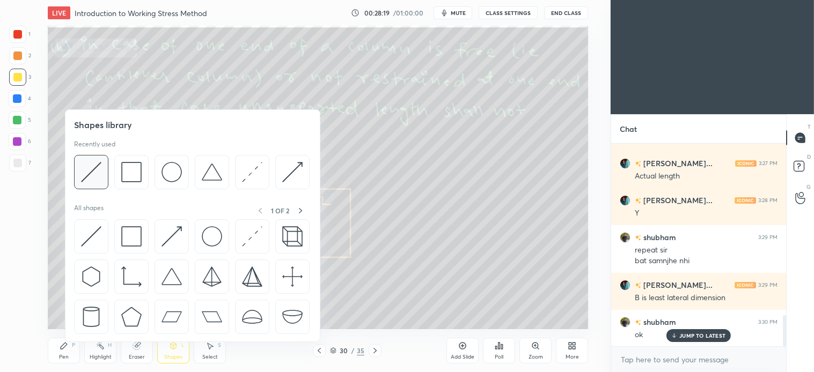
click at [104, 173] on div at bounding box center [91, 172] width 34 height 34
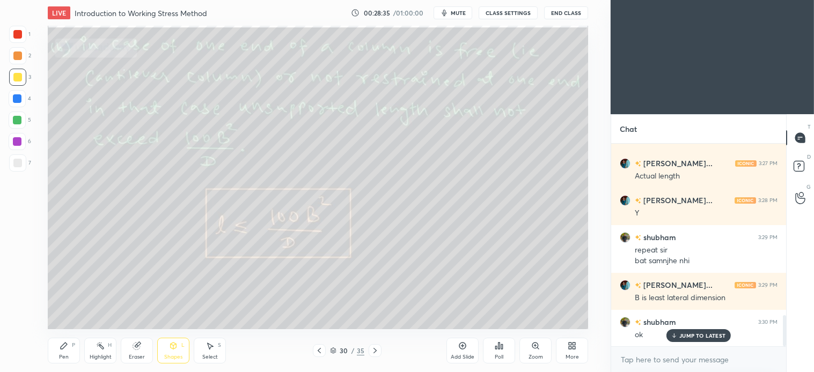
click at [65, 347] on icon at bounding box center [64, 346] width 9 height 9
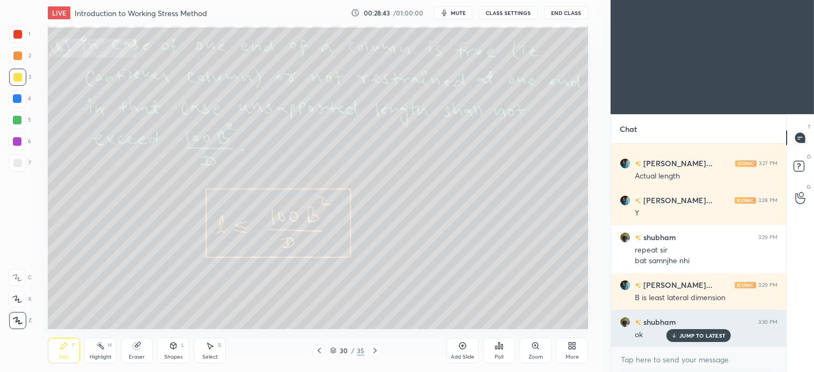
click at [705, 337] on p "JUMP TO LATEST" at bounding box center [702, 336] width 46 height 6
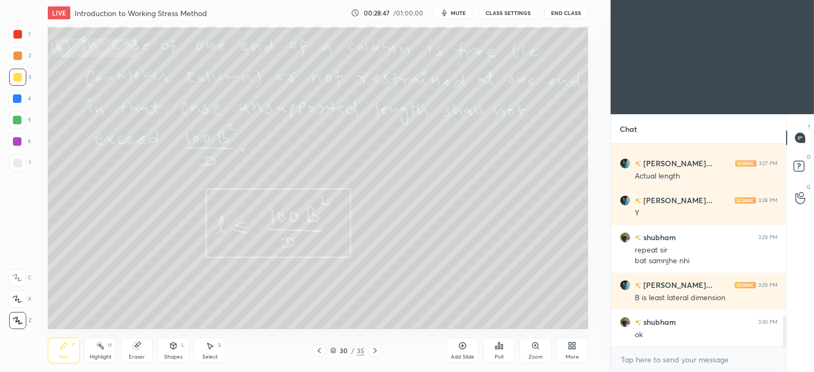
click at [17, 161] on div at bounding box center [17, 163] width 9 height 9
click at [210, 349] on icon at bounding box center [211, 346] width 6 height 6
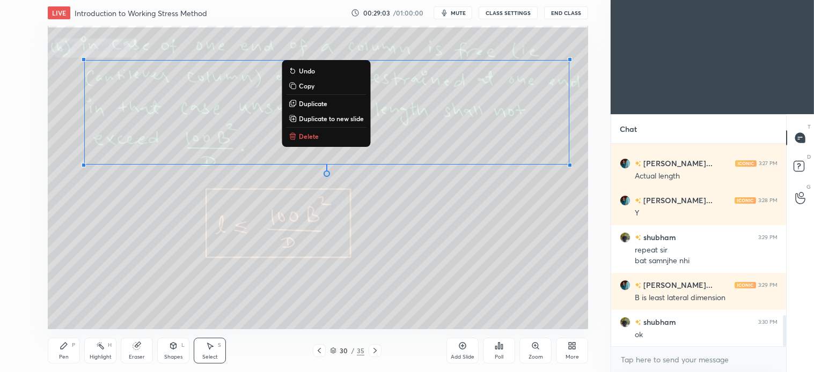
click at [301, 135] on p "Delete" at bounding box center [309, 136] width 20 height 9
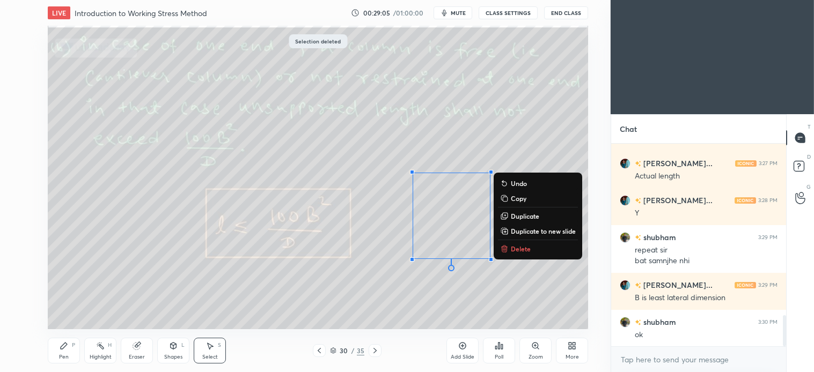
click at [521, 248] on p "Delete" at bounding box center [521, 249] width 20 height 9
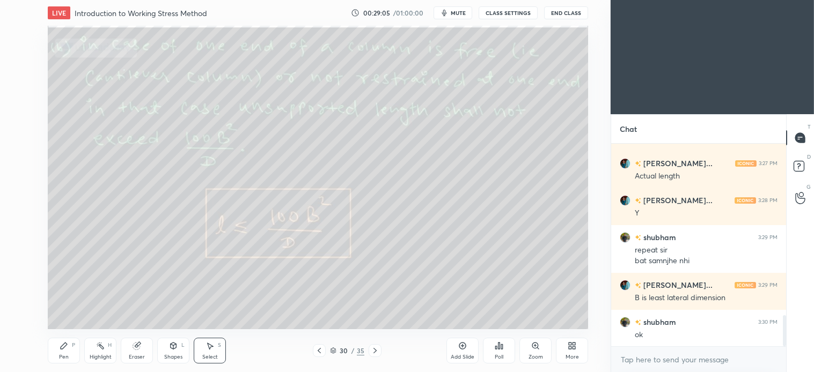
click at [526, 162] on div "0 ° Undo Copy Duplicate Duplicate to new slide Delete" at bounding box center [318, 178] width 540 height 304
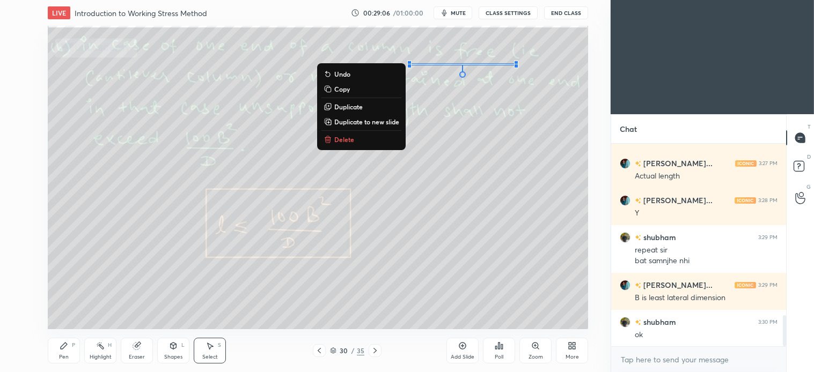
click at [352, 135] on p "Delete" at bounding box center [344, 139] width 20 height 9
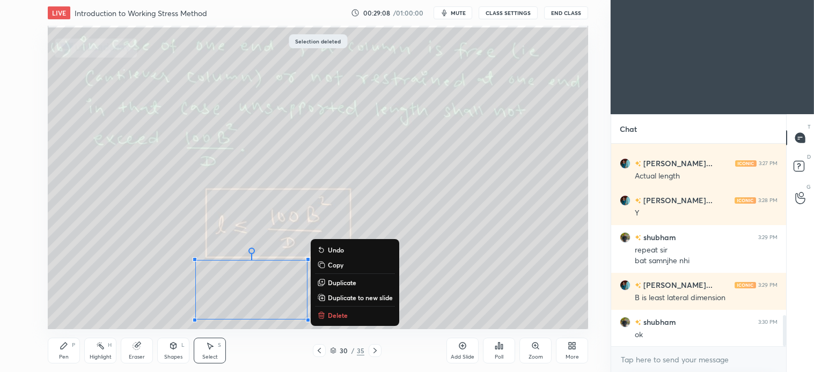
click at [340, 313] on p "Delete" at bounding box center [338, 315] width 20 height 9
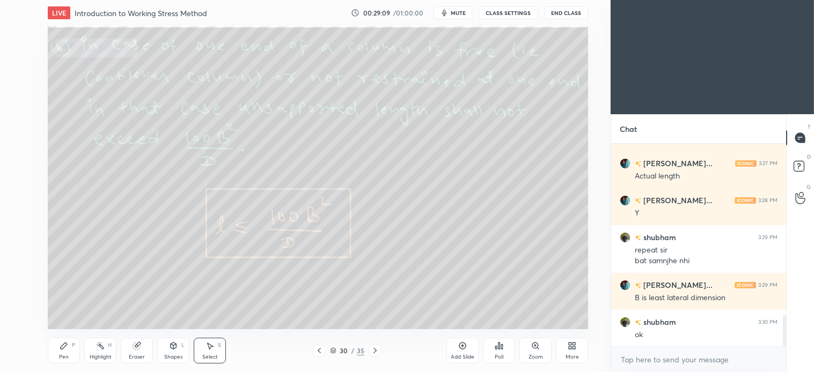
click at [67, 349] on icon at bounding box center [64, 346] width 9 height 9
click at [209, 352] on div "Select S" at bounding box center [210, 351] width 32 height 26
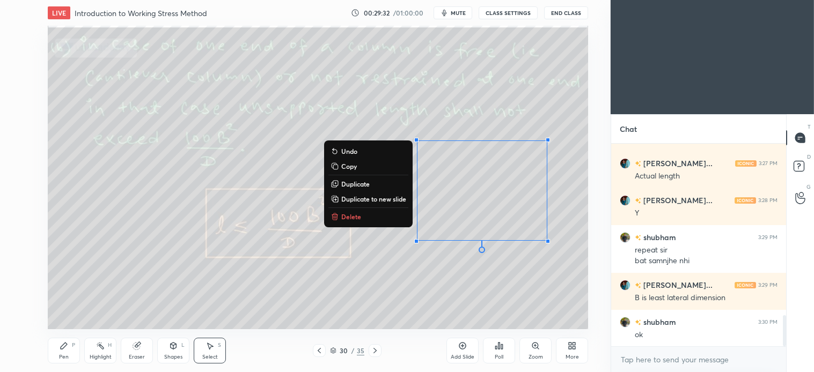
click at [350, 213] on p "Delete" at bounding box center [351, 217] width 20 height 9
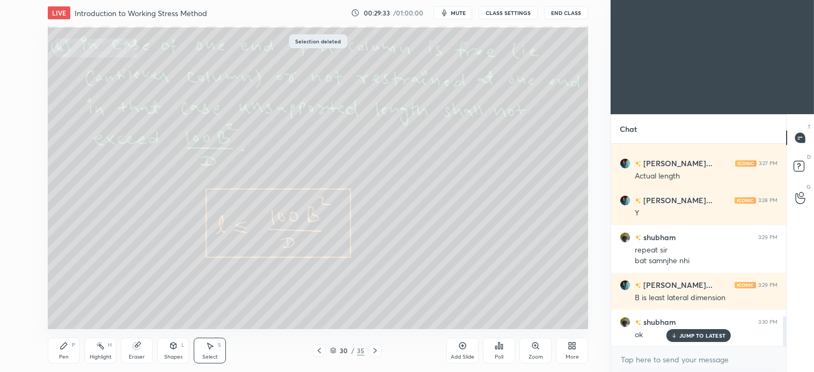
scroll to position [1166, 0]
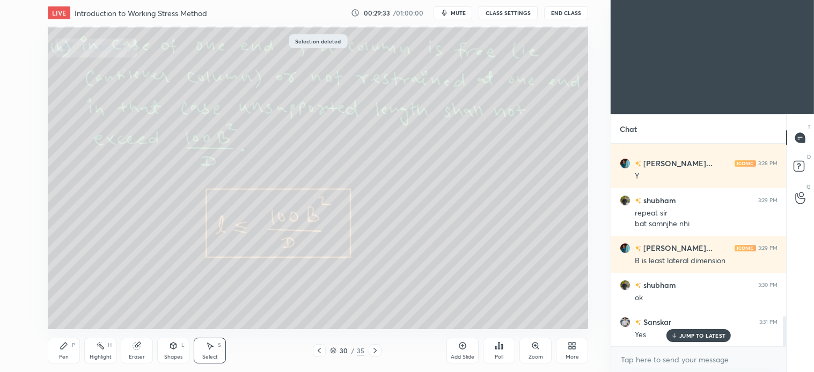
click at [374, 345] on div at bounding box center [375, 351] width 13 height 13
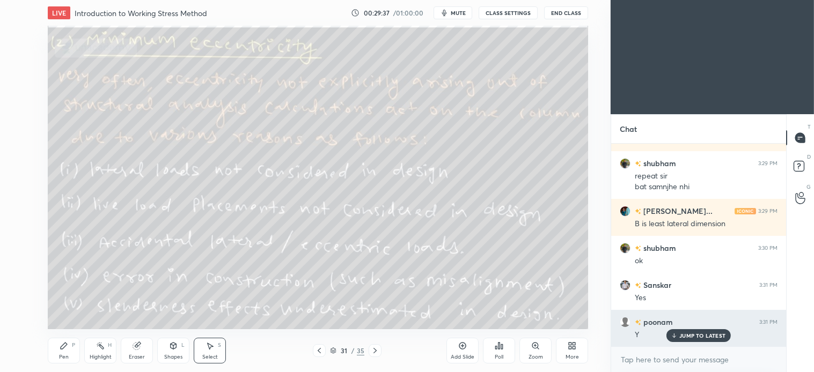
click at [708, 334] on p "JUMP TO LATEST" at bounding box center [702, 336] width 46 height 6
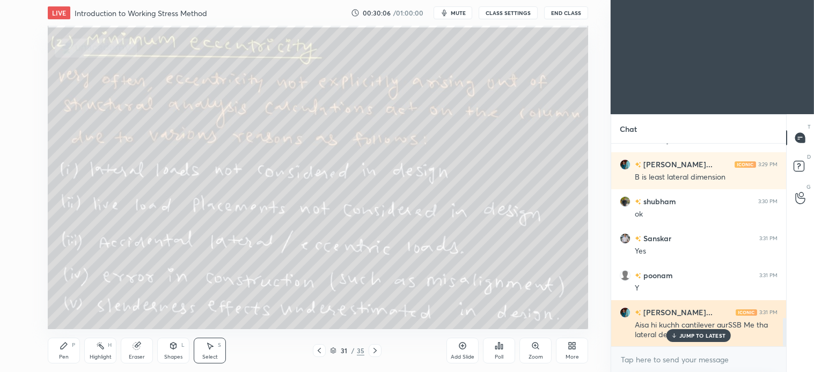
click at [701, 335] on p "JUMP TO LATEST" at bounding box center [702, 336] width 46 height 6
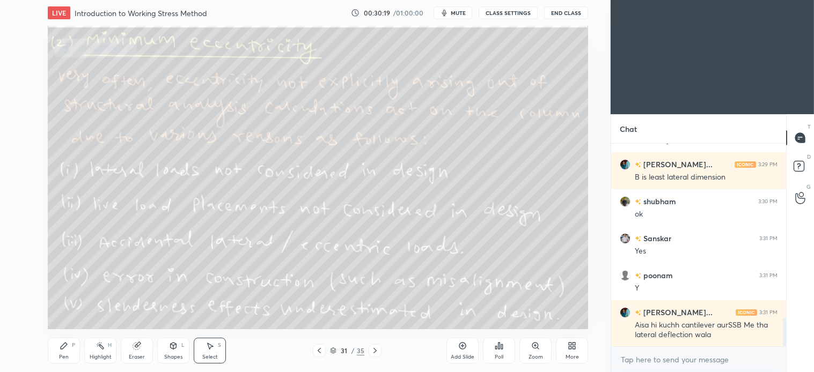
click at [319, 353] on icon at bounding box center [319, 351] width 9 height 9
click at [69, 343] on div "Pen P" at bounding box center [64, 351] width 32 height 26
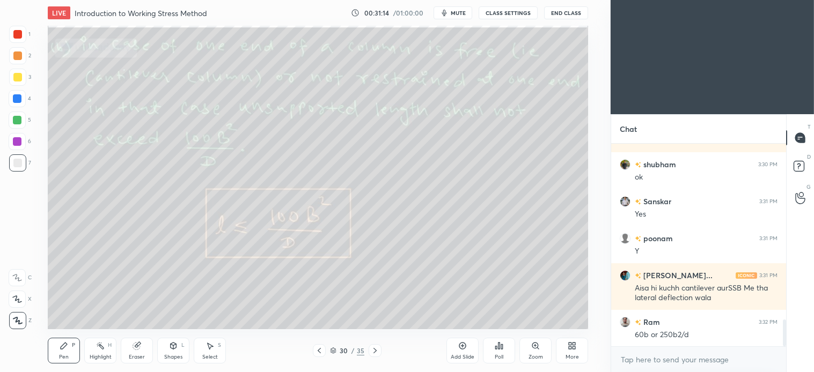
scroll to position [1324, 0]
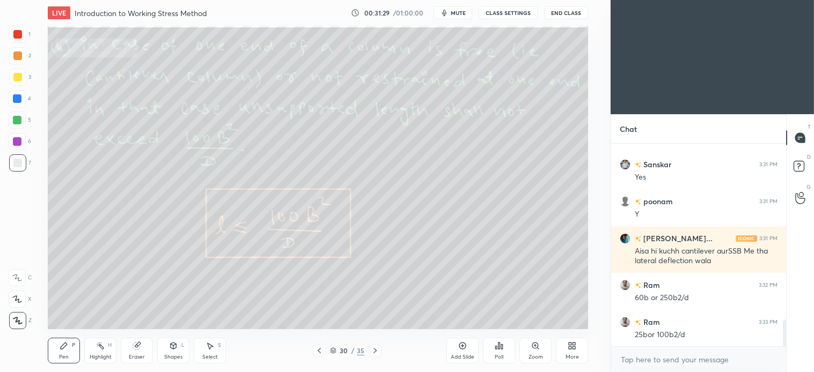
click at [214, 349] on icon at bounding box center [210, 346] width 9 height 9
click at [61, 349] on icon at bounding box center [64, 346] width 6 height 6
click at [14, 97] on div at bounding box center [17, 98] width 9 height 9
click at [213, 347] on icon at bounding box center [211, 346] width 6 height 6
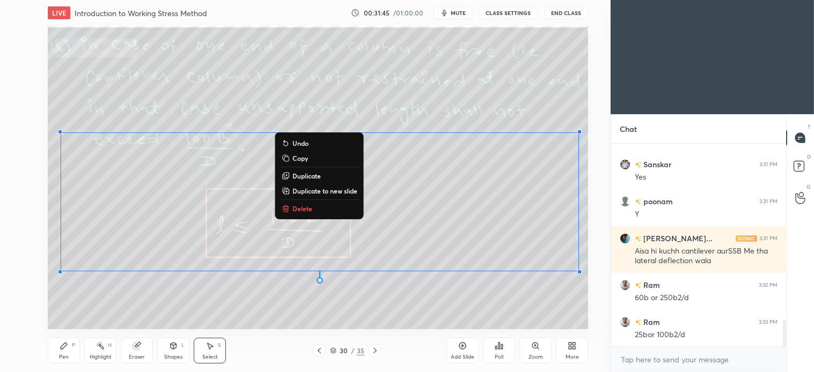
click at [303, 208] on p "Delete" at bounding box center [303, 208] width 20 height 9
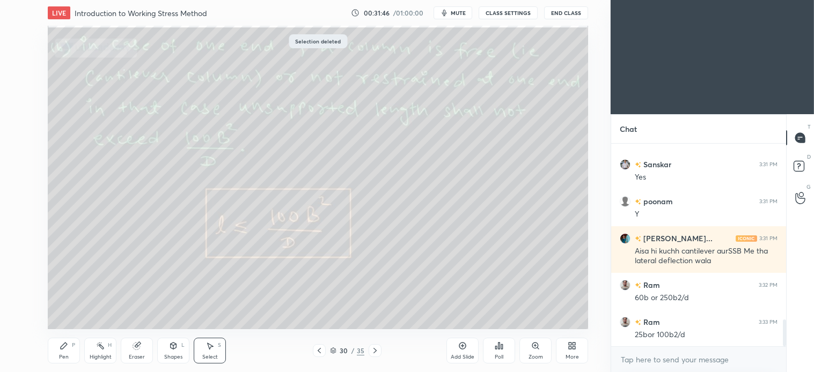
click at [376, 347] on icon at bounding box center [375, 351] width 9 height 9
click at [60, 350] on icon at bounding box center [64, 346] width 9 height 9
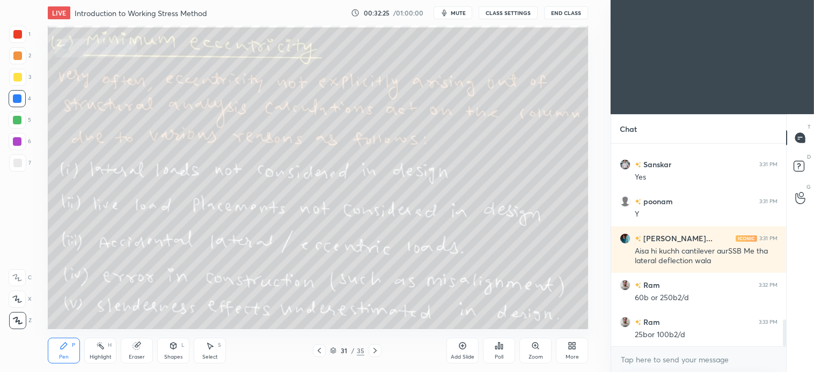
click at [21, 298] on icon at bounding box center [17, 300] width 10 height 8
click at [318, 349] on icon at bounding box center [319, 351] width 9 height 9
click at [459, 349] on icon at bounding box center [462, 346] width 9 height 9
click at [178, 357] on div "Shapes" at bounding box center [173, 357] width 18 height 5
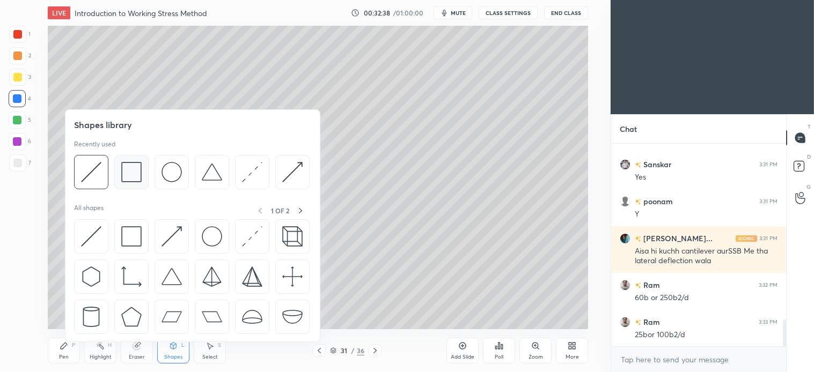
click at [138, 174] on img at bounding box center [131, 172] width 20 height 20
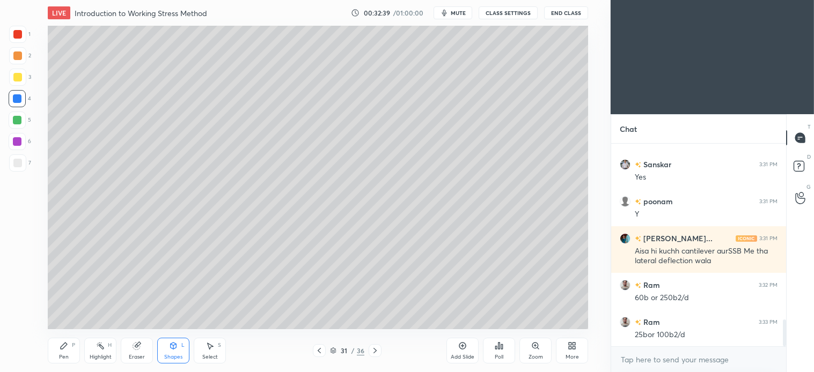
click at [14, 155] on div at bounding box center [17, 163] width 17 height 17
click at [178, 349] on icon at bounding box center [173, 346] width 9 height 9
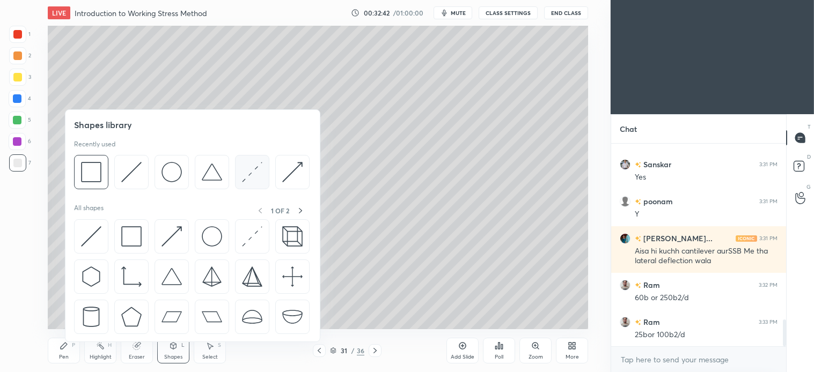
click at [255, 176] on img at bounding box center [252, 172] width 20 height 20
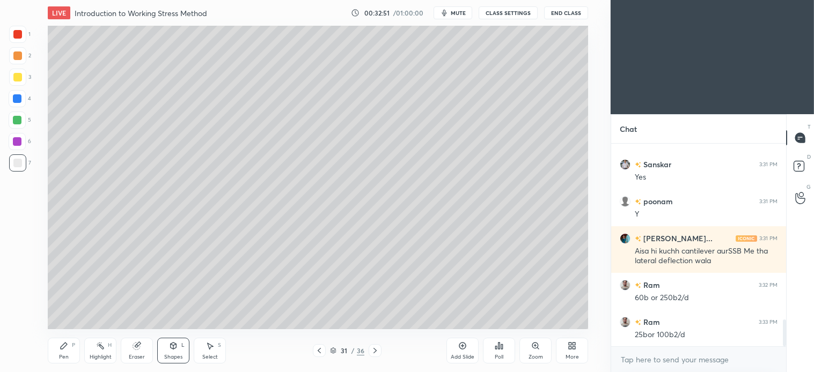
click at [65, 356] on div "Pen" at bounding box center [64, 357] width 10 height 5
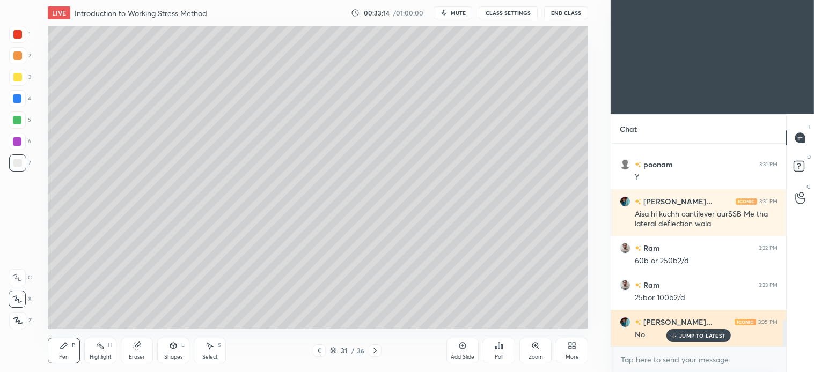
click at [701, 340] on div "JUMP TO LATEST" at bounding box center [699, 336] width 64 height 13
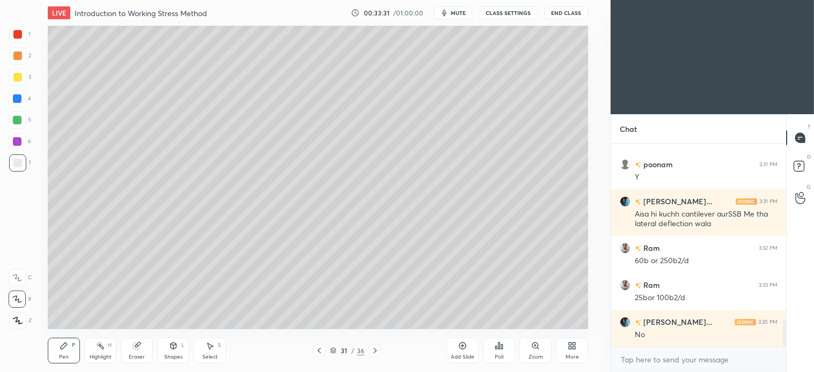
click at [18, 119] on div at bounding box center [17, 120] width 9 height 9
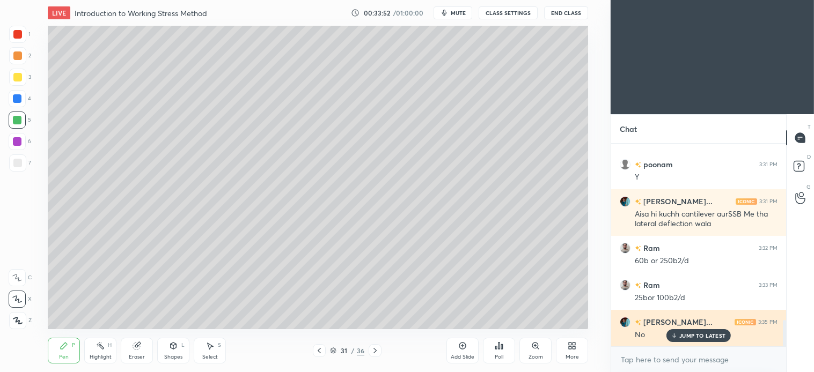
click at [707, 337] on p "JUMP TO LATEST" at bounding box center [702, 336] width 46 height 6
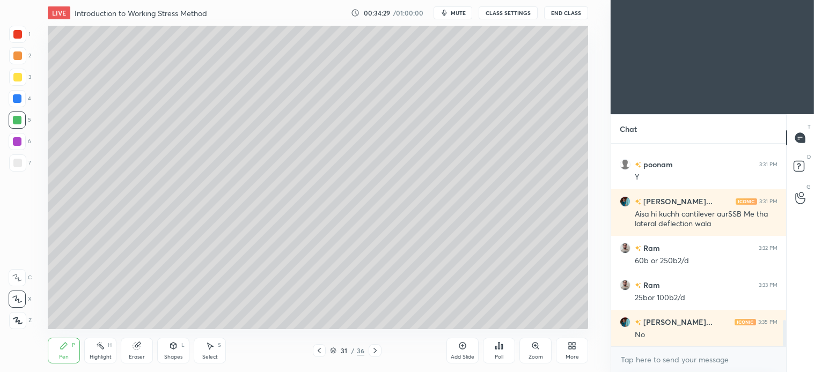
click at [22, 162] on div at bounding box center [17, 163] width 17 height 17
click at [21, 98] on div at bounding box center [17, 98] width 9 height 9
click at [18, 125] on div at bounding box center [17, 120] width 17 height 17
click at [220, 351] on div "Select S" at bounding box center [210, 351] width 32 height 26
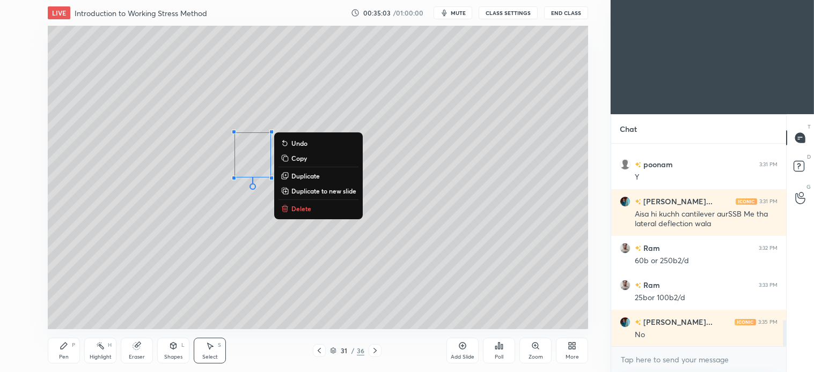
click at [301, 208] on p "Delete" at bounding box center [301, 208] width 20 height 9
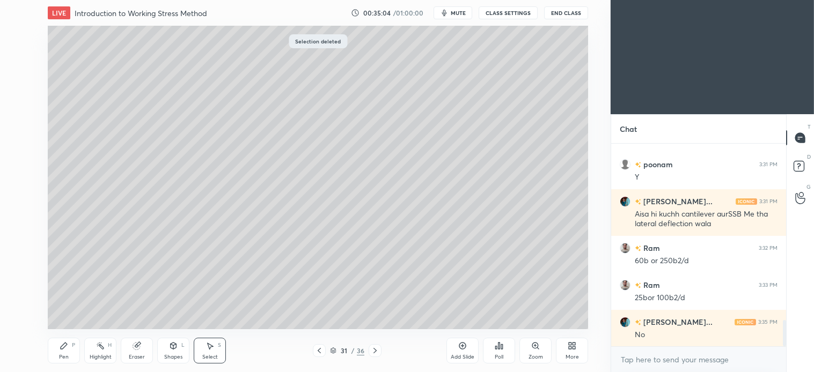
click at [60, 349] on icon at bounding box center [64, 346] width 9 height 9
click at [19, 120] on div at bounding box center [17, 120] width 9 height 9
click at [18, 99] on div at bounding box center [17, 98] width 9 height 9
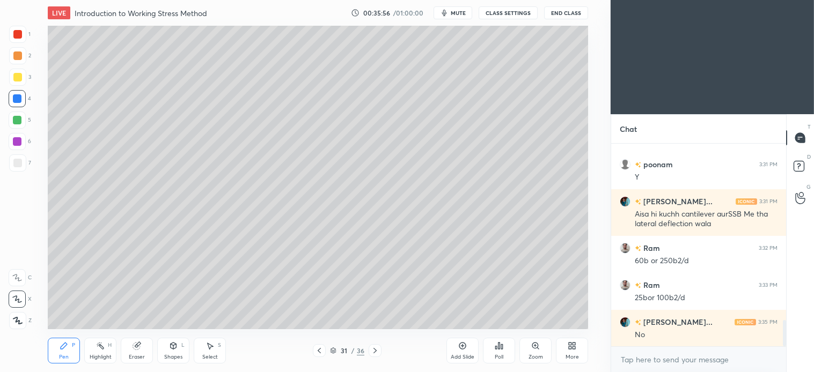
click at [22, 165] on div at bounding box center [17, 163] width 17 height 17
click at [15, 79] on div at bounding box center [17, 77] width 9 height 9
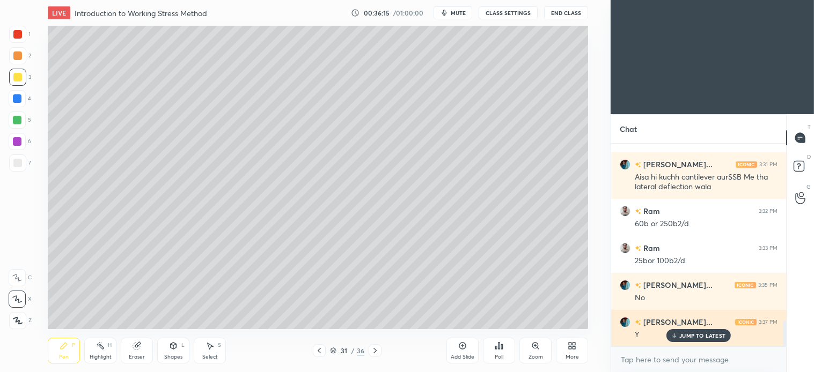
click at [694, 337] on p "JUMP TO LATEST" at bounding box center [702, 336] width 46 height 6
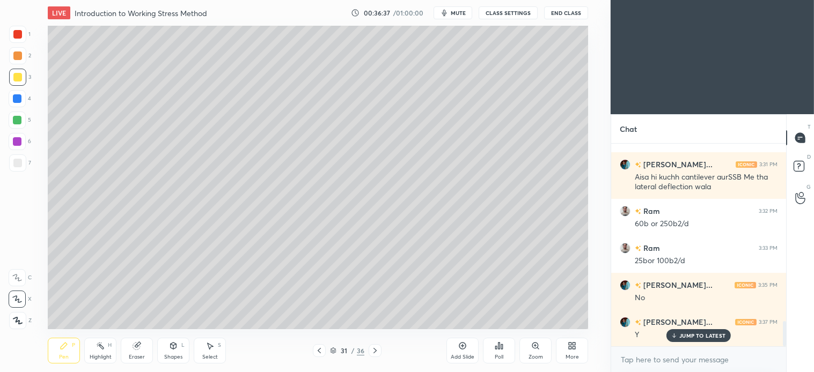
scroll to position [1435, 0]
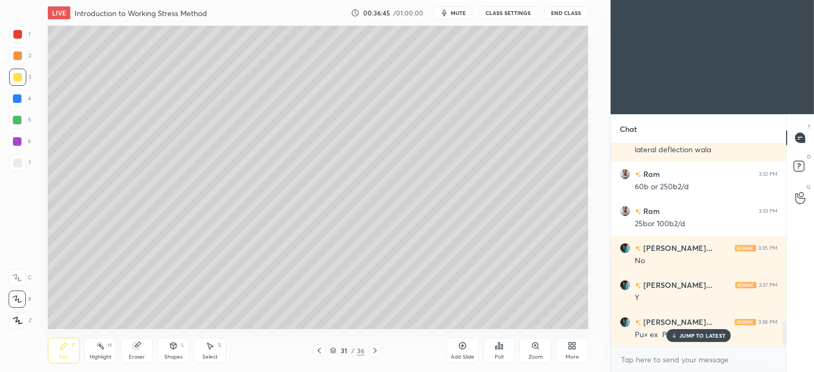
click at [215, 347] on div "Select S" at bounding box center [210, 351] width 32 height 26
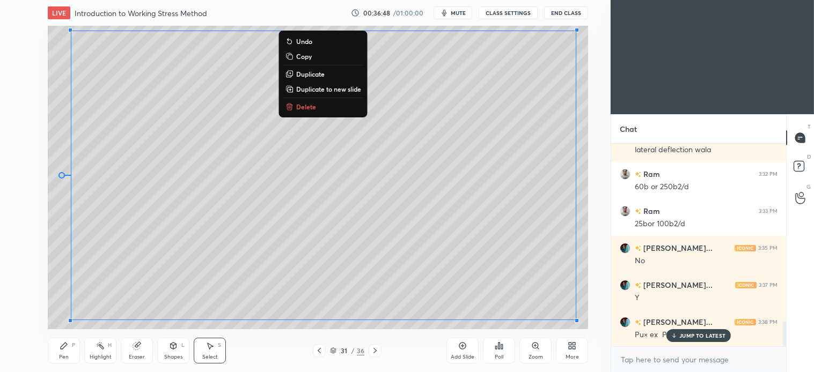
click at [305, 105] on p "Delete" at bounding box center [306, 107] width 20 height 9
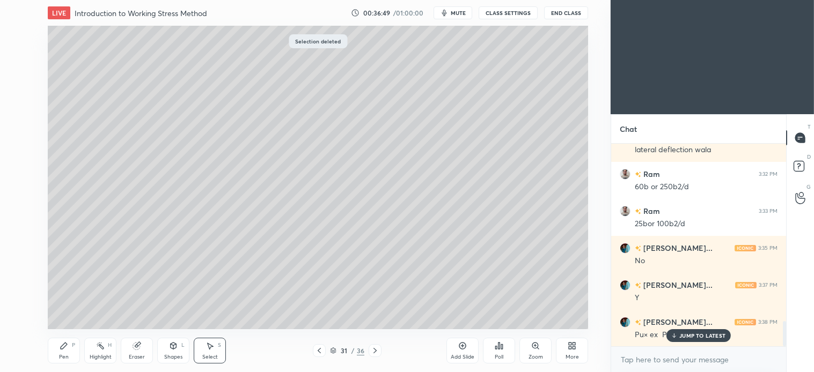
click at [66, 345] on icon at bounding box center [64, 346] width 6 height 6
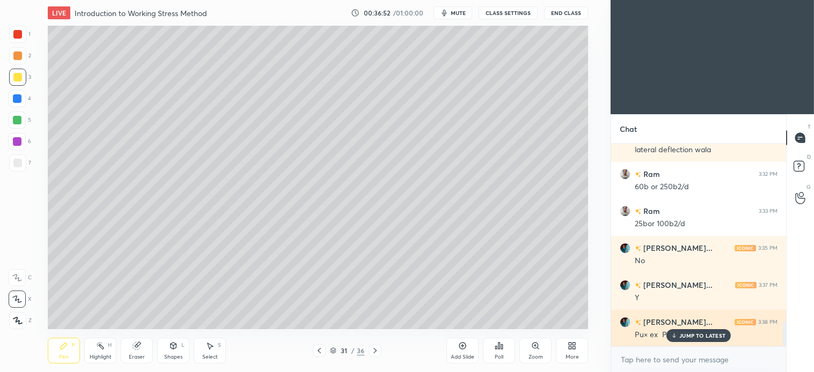
click at [710, 340] on div "JUMP TO LATEST" at bounding box center [699, 336] width 64 height 13
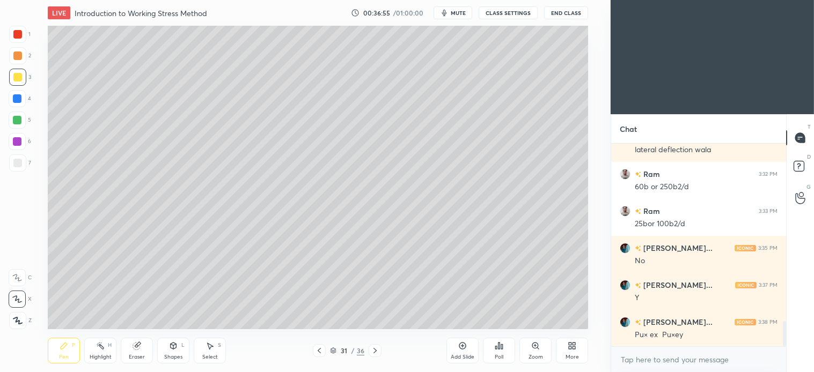
click at [376, 350] on icon at bounding box center [375, 351] width 9 height 9
click at [68, 357] on div "Pen" at bounding box center [64, 357] width 10 height 5
click at [381, 350] on div at bounding box center [375, 351] width 13 height 13
click at [213, 355] on div "Select" at bounding box center [210, 357] width 16 height 5
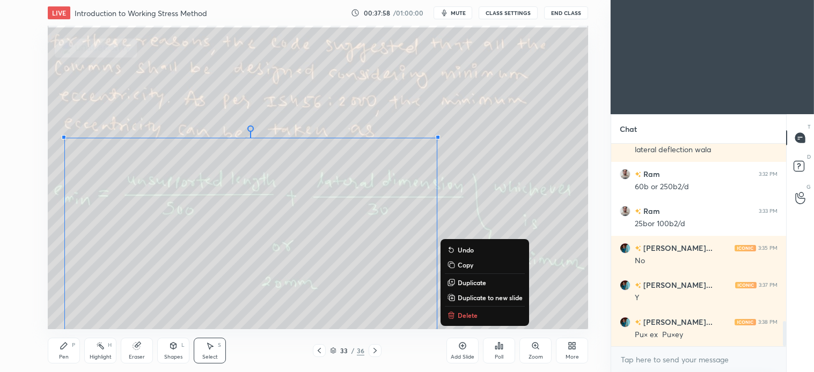
click at [470, 316] on p "Delete" at bounding box center [468, 315] width 20 height 9
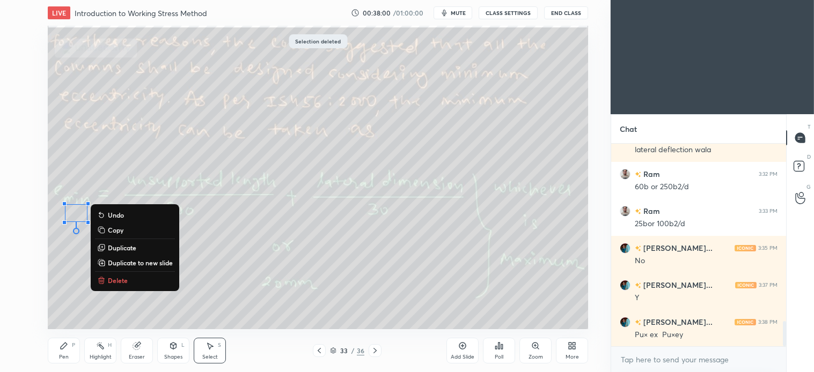
click at [116, 279] on p "Delete" at bounding box center [118, 280] width 20 height 9
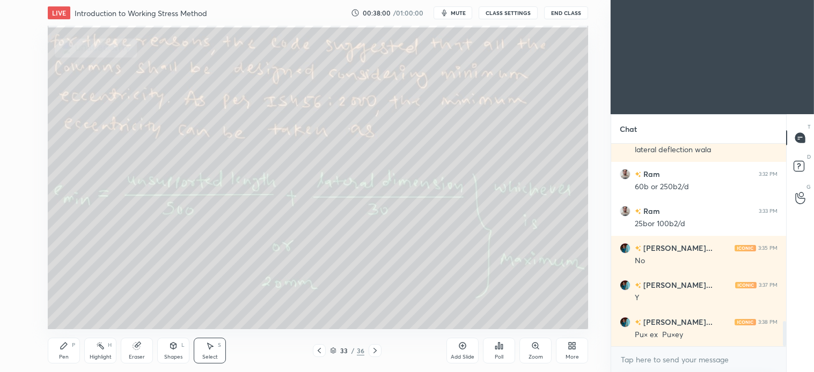
click at [64, 346] on icon at bounding box center [64, 346] width 6 height 6
click at [212, 348] on icon at bounding box center [210, 346] width 9 height 9
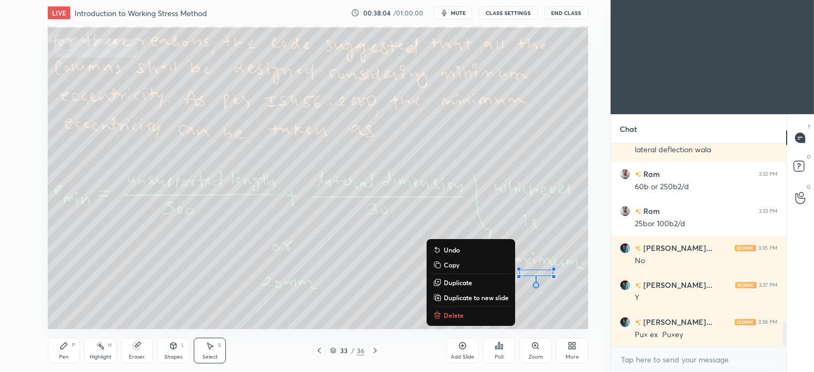
click at [459, 315] on p "Delete" at bounding box center [454, 315] width 20 height 9
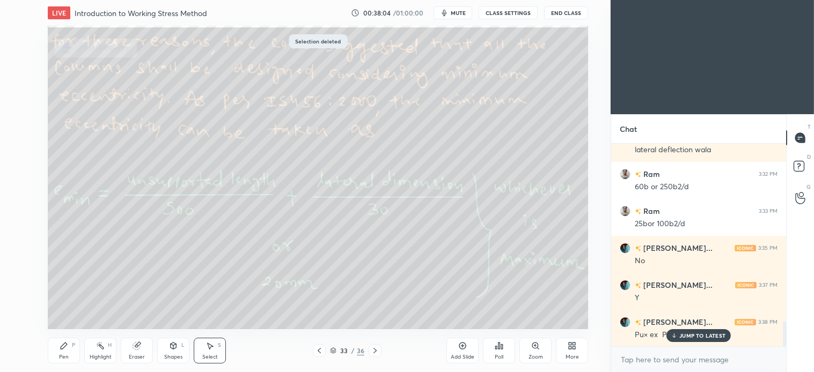
scroll to position [1472, 0]
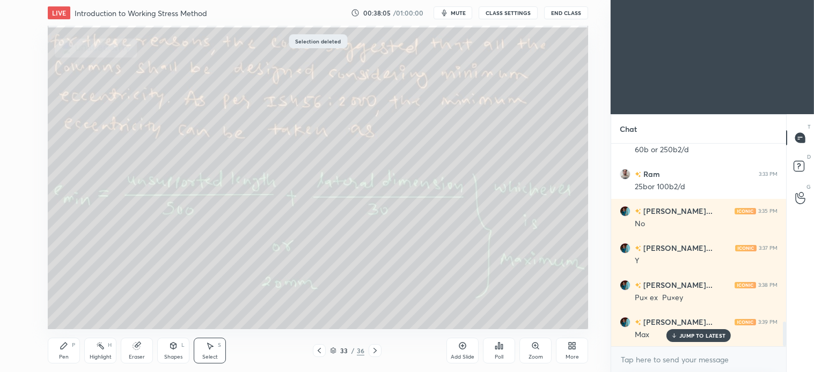
click at [68, 352] on div "Pen P" at bounding box center [64, 351] width 32 height 26
click at [215, 346] on div "Select S" at bounding box center [210, 351] width 32 height 26
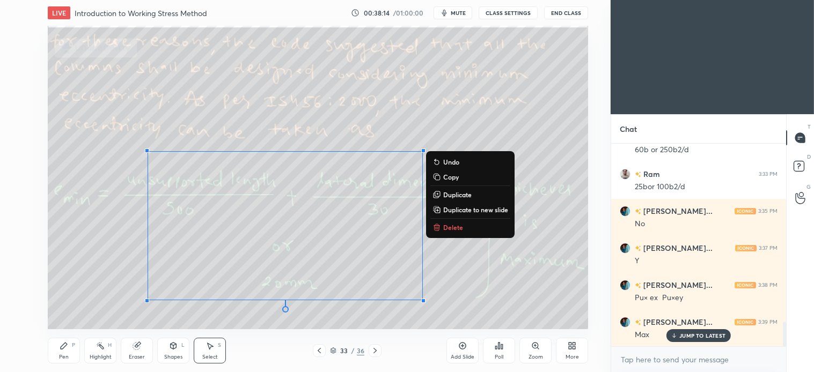
click at [451, 224] on p "Delete" at bounding box center [453, 227] width 20 height 9
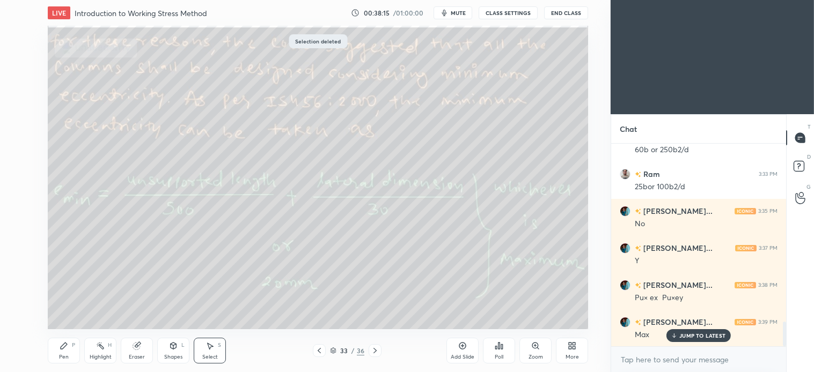
click at [65, 346] on icon at bounding box center [64, 346] width 6 height 6
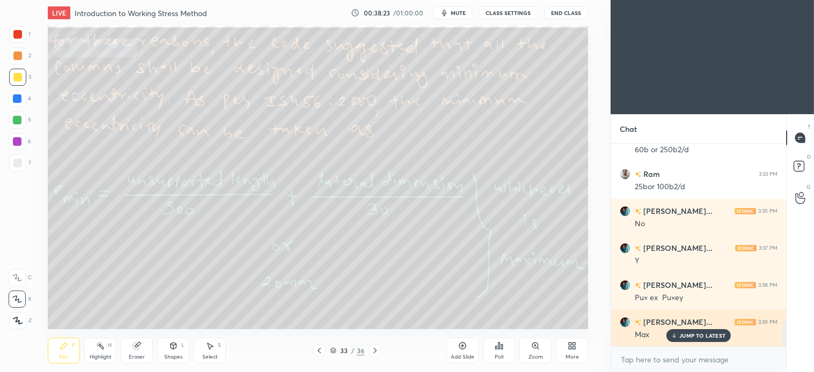
click at [688, 337] on p "JUMP TO LATEST" at bounding box center [702, 336] width 46 height 6
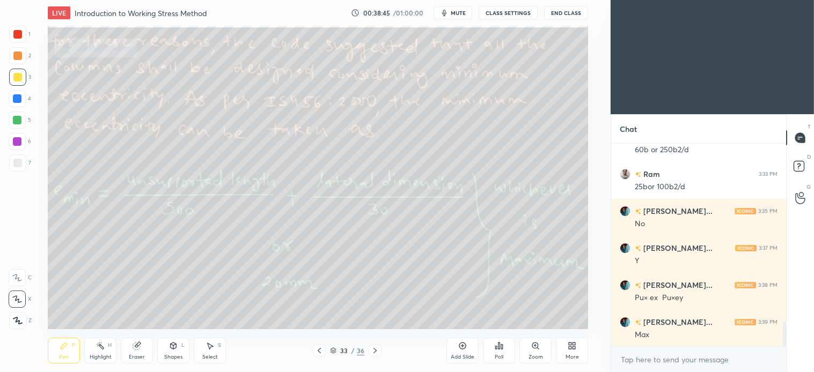
click at [215, 349] on div "Select S" at bounding box center [210, 351] width 32 height 26
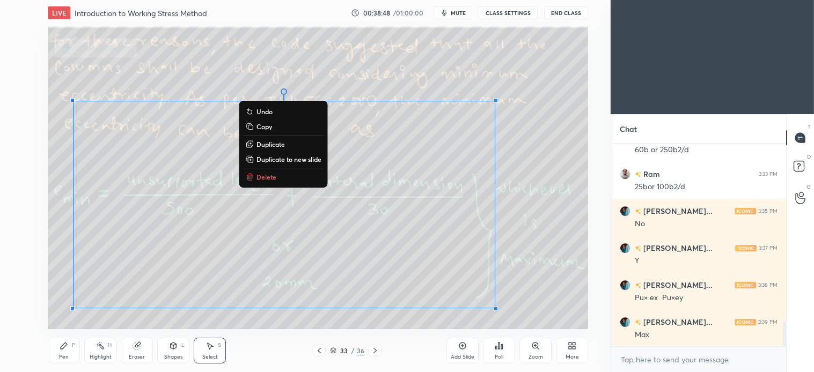
click at [266, 173] on p "Delete" at bounding box center [267, 177] width 20 height 9
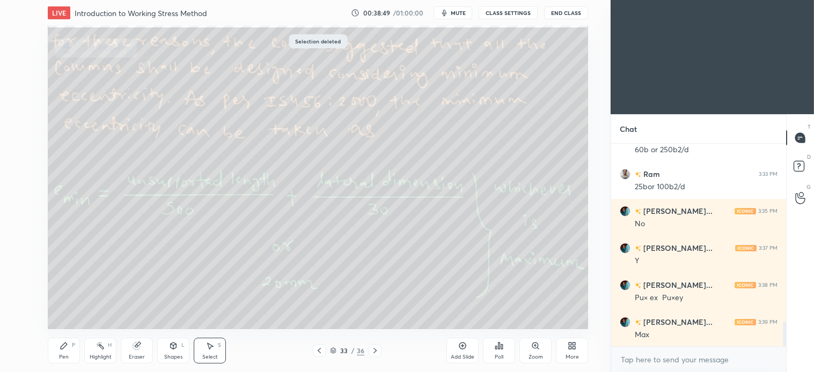
click at [74, 348] on div "P" at bounding box center [73, 345] width 3 height 5
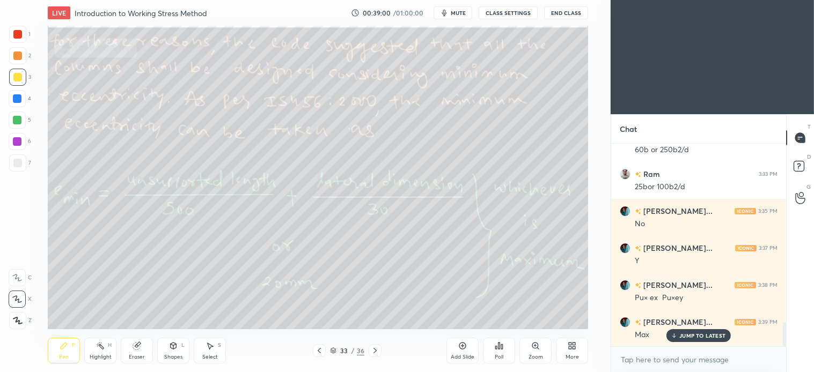
scroll to position [1509, 0]
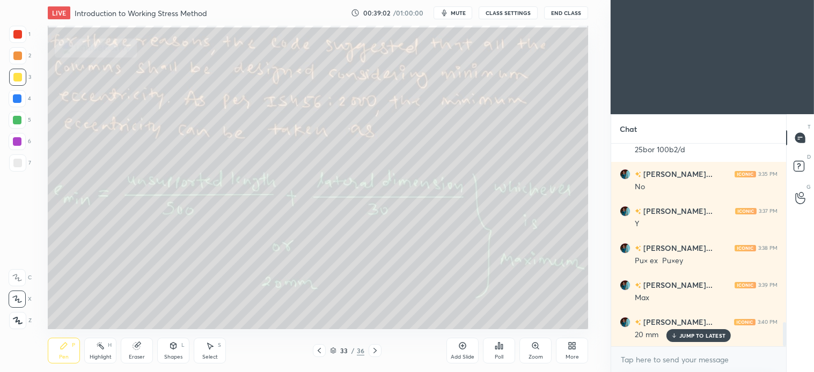
click at [680, 333] on p "JUMP TO LATEST" at bounding box center [702, 336] width 46 height 6
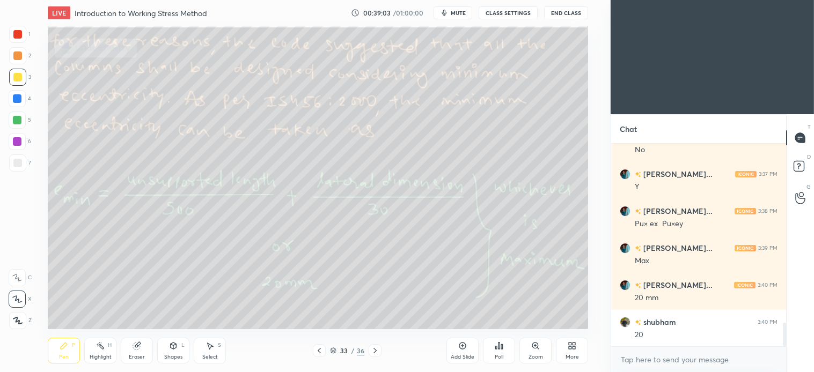
click at [211, 355] on div "Select" at bounding box center [210, 357] width 16 height 5
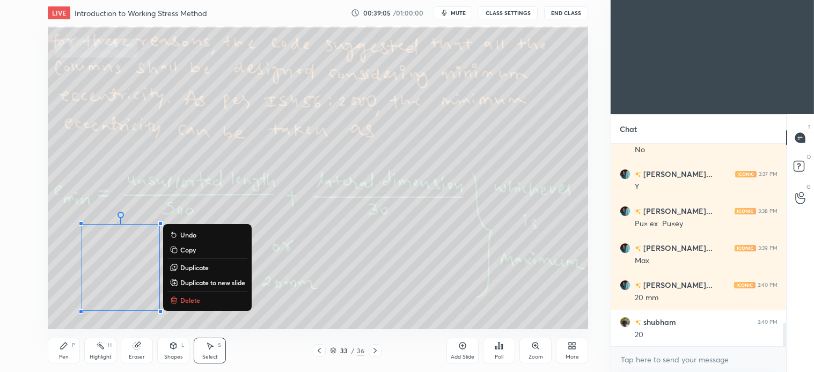
click at [193, 297] on p "Delete" at bounding box center [190, 300] width 20 height 9
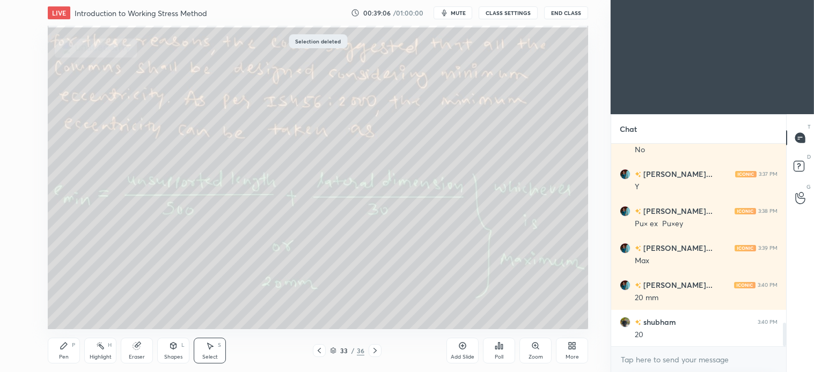
click at [71, 356] on div "Pen P" at bounding box center [64, 351] width 32 height 26
click at [376, 354] on icon at bounding box center [375, 351] width 9 height 9
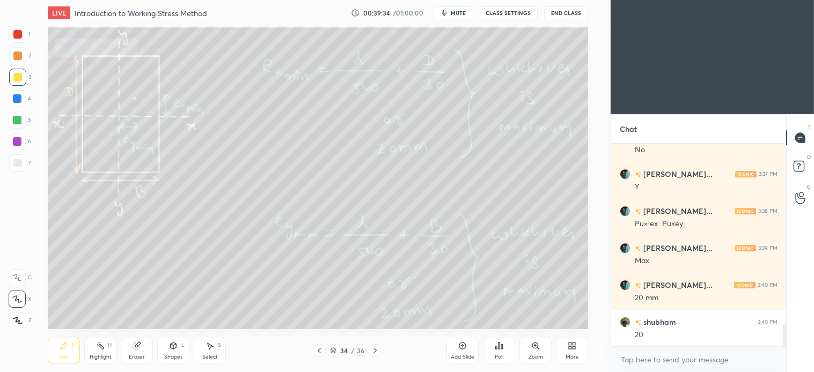
scroll to position [1583, 0]
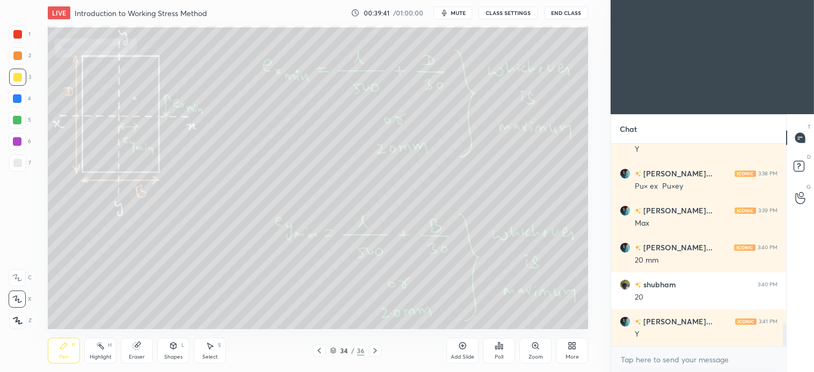
click at [65, 347] on icon at bounding box center [64, 346] width 6 height 6
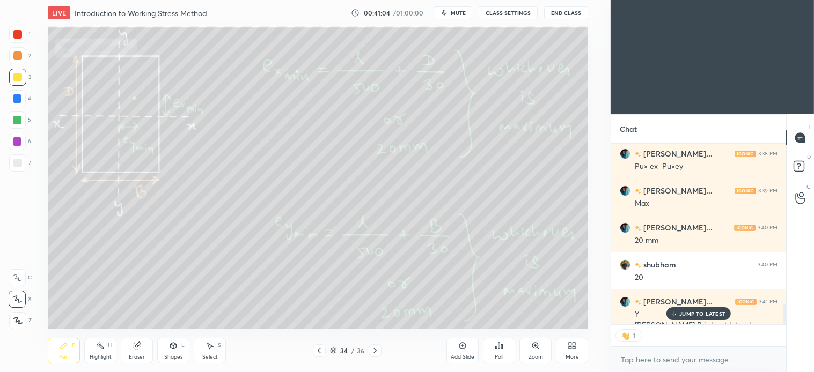
scroll to position [178, 172]
click at [207, 347] on icon at bounding box center [210, 346] width 9 height 9
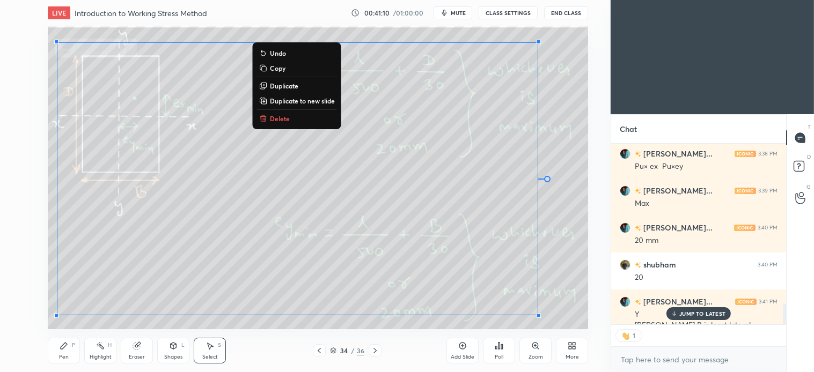
click at [275, 114] on p "Delete" at bounding box center [280, 118] width 20 height 9
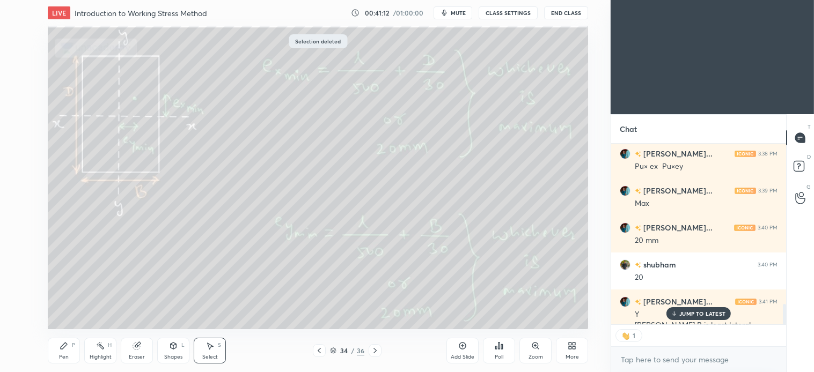
click at [375, 349] on icon at bounding box center [375, 351] width 9 height 9
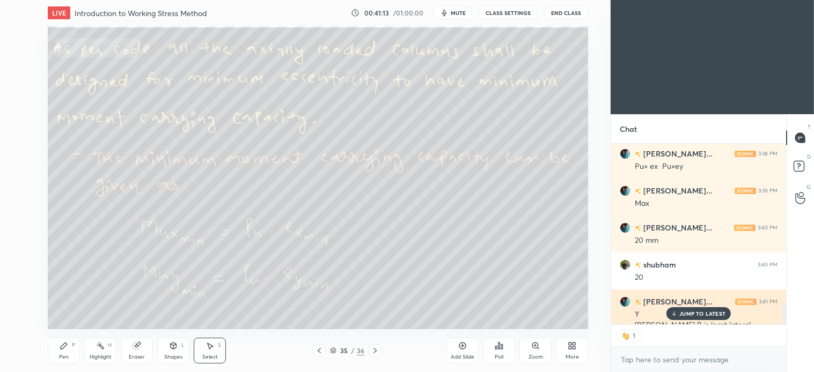
click at [715, 311] on p "JUMP TO LATEST" at bounding box center [702, 314] width 46 height 6
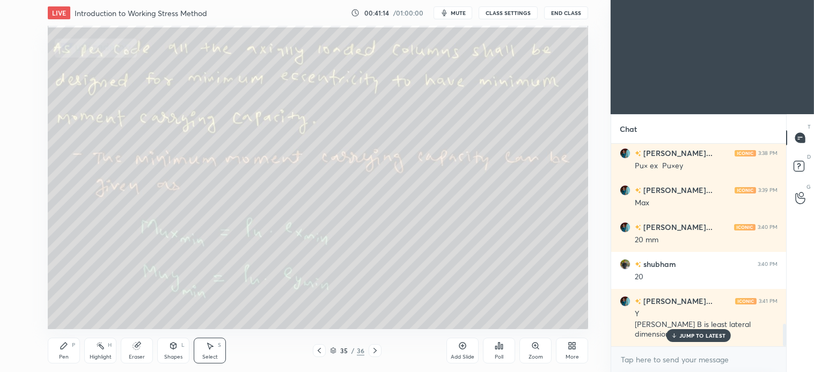
scroll to position [1603, 0]
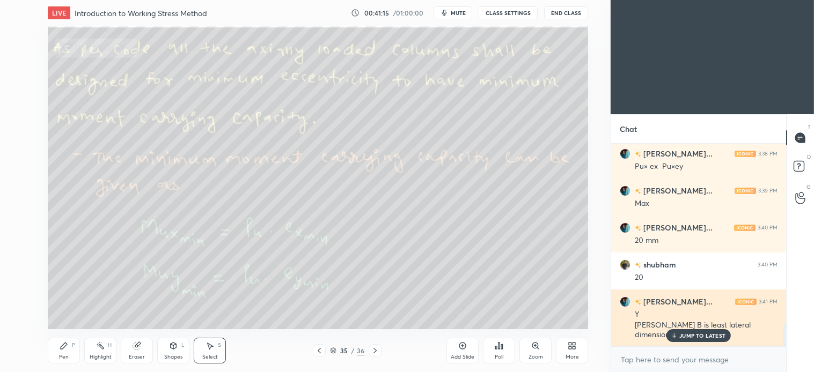
click at [708, 334] on p "JUMP TO LATEST" at bounding box center [702, 336] width 46 height 6
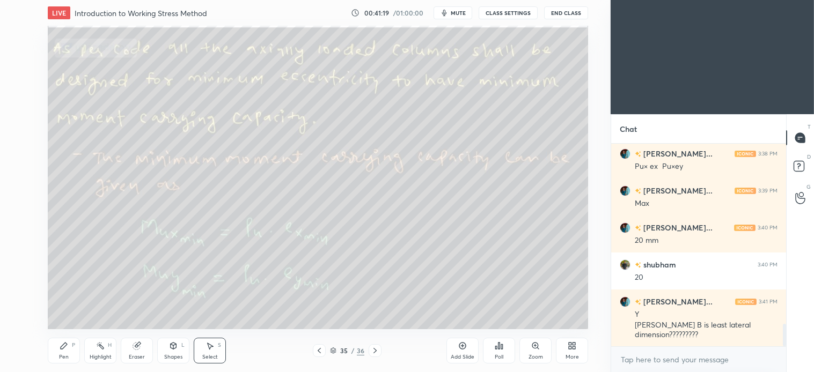
click at [321, 353] on icon at bounding box center [319, 351] width 9 height 9
click at [61, 345] on icon at bounding box center [64, 346] width 9 height 9
click at [216, 353] on div "Select S" at bounding box center [210, 351] width 32 height 26
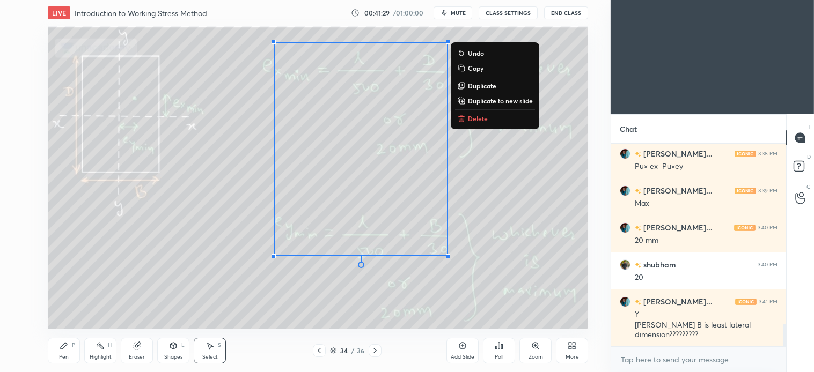
click at [463, 115] on icon at bounding box center [461, 118] width 9 height 9
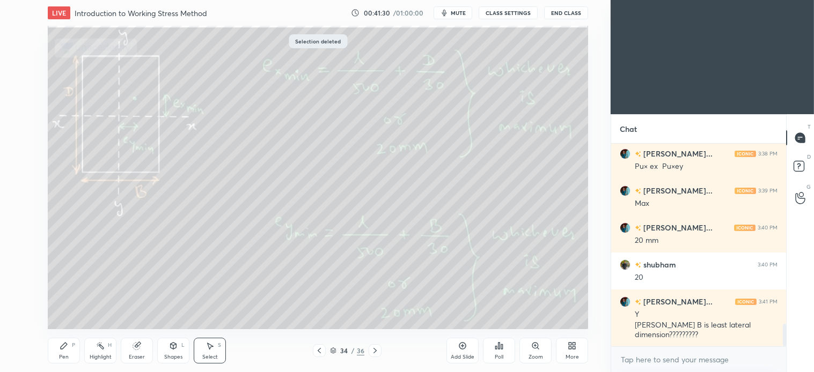
click at [320, 356] on div at bounding box center [319, 351] width 13 height 13
click at [62, 350] on icon at bounding box center [64, 346] width 9 height 9
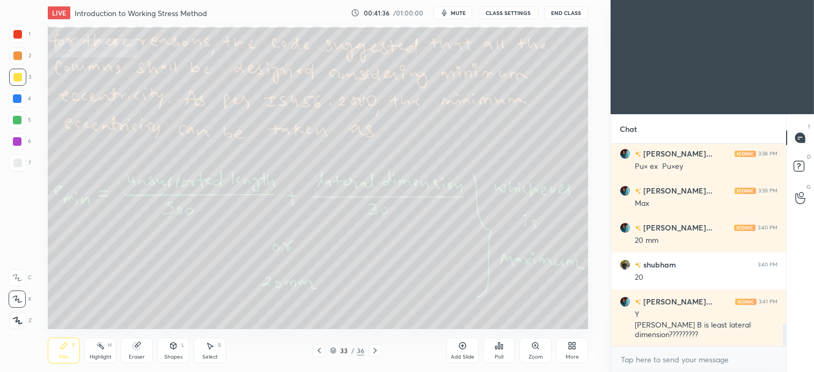
click at [372, 353] on icon at bounding box center [375, 351] width 9 height 9
click at [374, 350] on icon at bounding box center [375, 351] width 9 height 9
click at [17, 164] on div at bounding box center [17, 163] width 9 height 9
click at [207, 349] on icon at bounding box center [210, 346] width 9 height 9
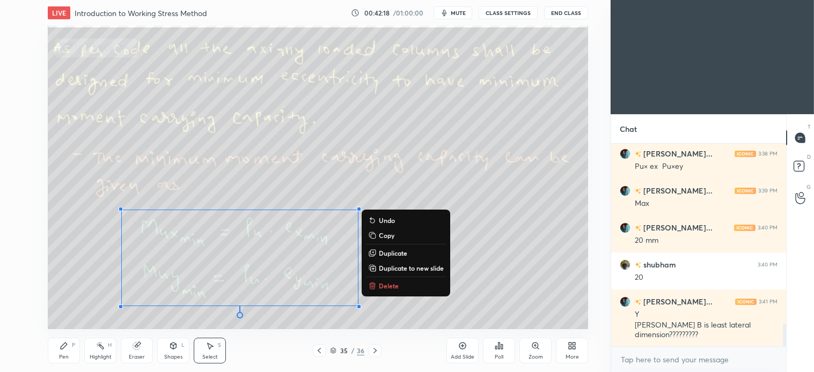
click at [385, 284] on p "Delete" at bounding box center [389, 286] width 20 height 9
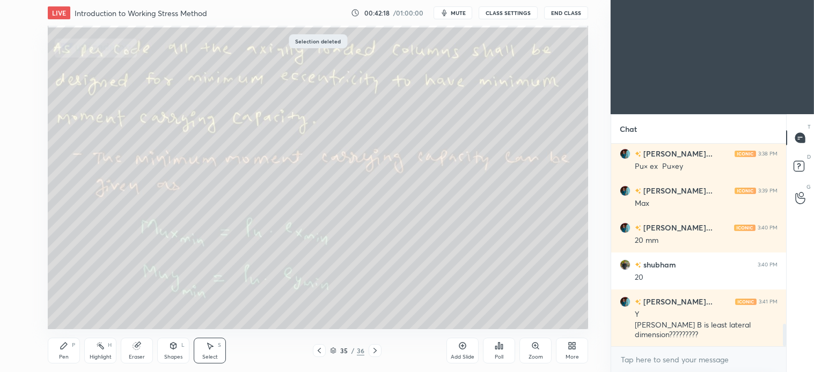
click at [375, 350] on icon at bounding box center [375, 350] width 3 height 5
click at [374, 346] on div at bounding box center [375, 351] width 13 height 13
click at [375, 350] on icon at bounding box center [375, 351] width 9 height 9
click at [317, 350] on icon at bounding box center [319, 351] width 9 height 9
click at [320, 352] on icon at bounding box center [319, 351] width 9 height 9
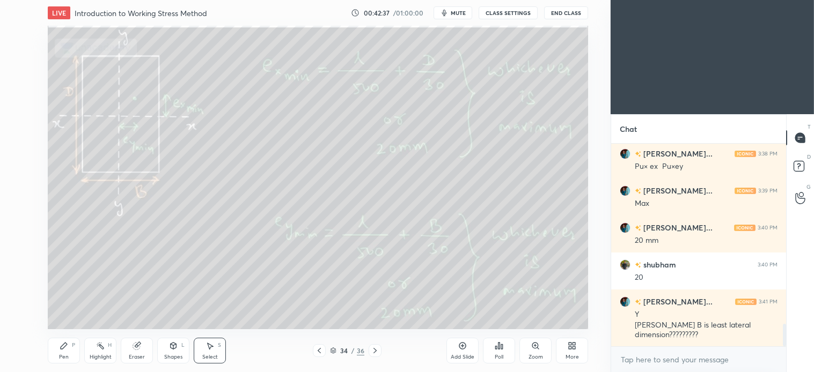
click at [320, 353] on icon at bounding box center [319, 351] width 9 height 9
click at [321, 354] on icon at bounding box center [319, 351] width 9 height 9
click at [320, 353] on icon at bounding box center [319, 350] width 3 height 5
click at [318, 352] on icon at bounding box center [319, 351] width 9 height 9
click at [319, 352] on icon at bounding box center [319, 350] width 3 height 5
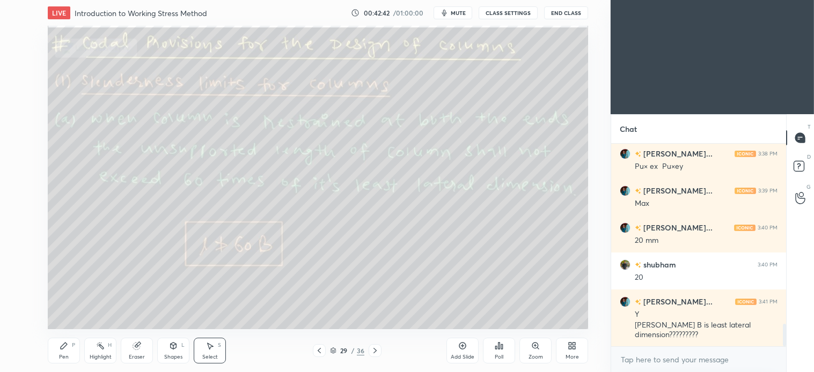
click at [318, 350] on icon at bounding box center [319, 350] width 3 height 5
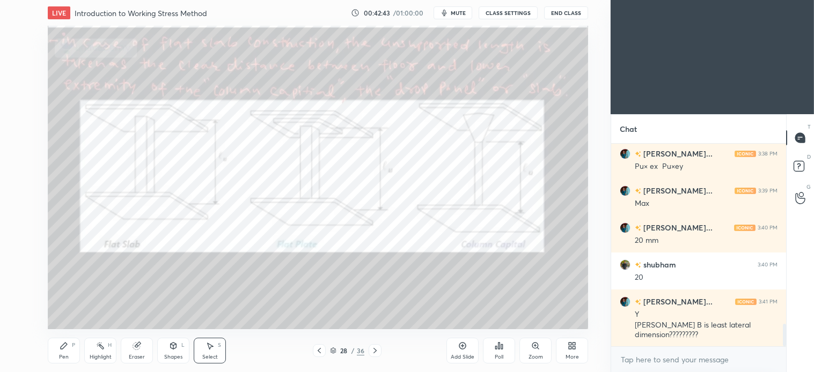
click at [316, 349] on icon at bounding box center [319, 351] width 9 height 9
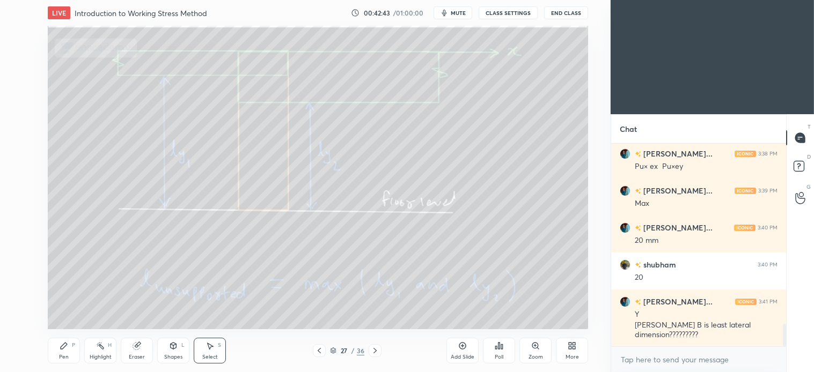
click at [318, 349] on icon at bounding box center [319, 351] width 9 height 9
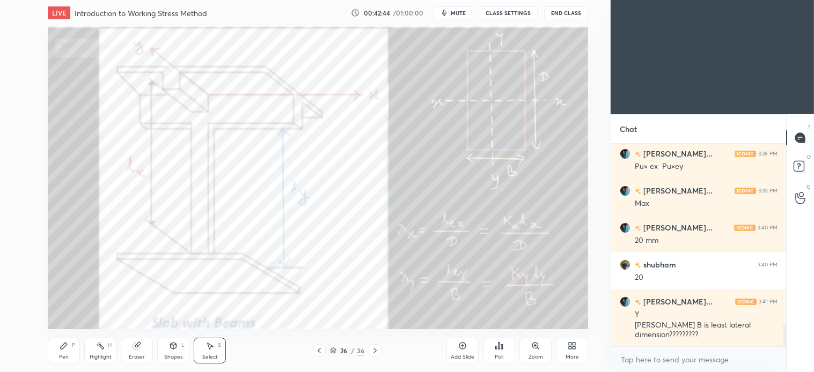
click at [319, 349] on icon at bounding box center [319, 350] width 3 height 5
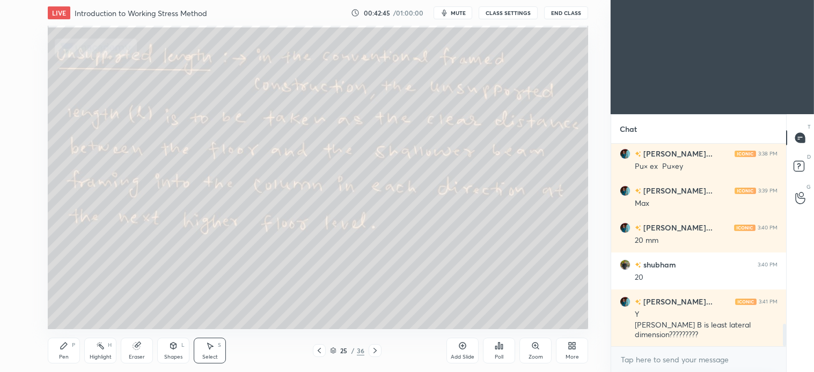
click at [319, 349] on icon at bounding box center [319, 350] width 3 height 5
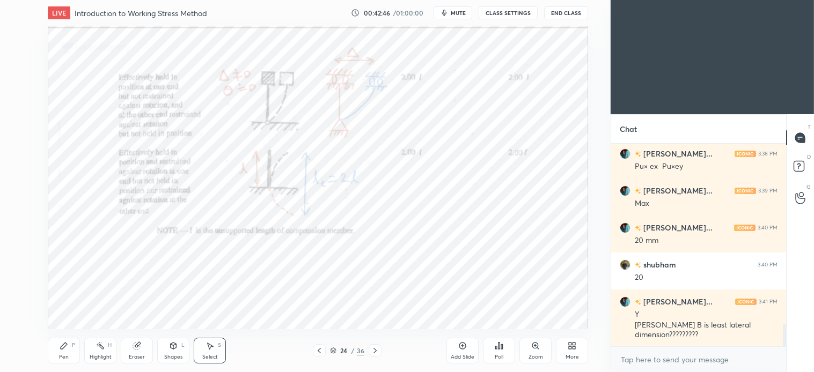
click at [319, 352] on icon at bounding box center [319, 351] width 9 height 9
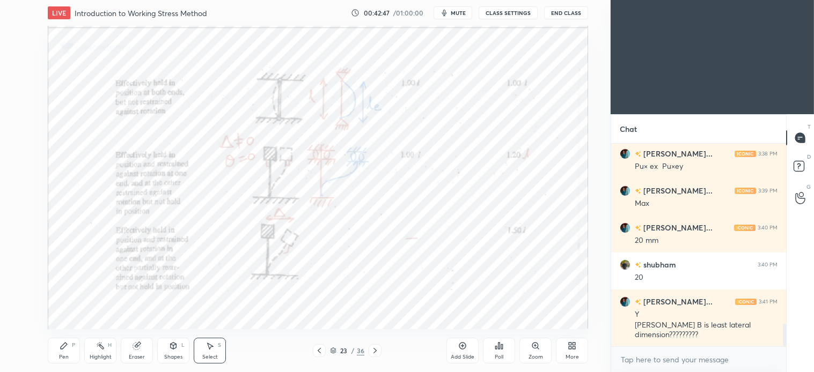
click at [320, 352] on icon at bounding box center [319, 351] width 9 height 9
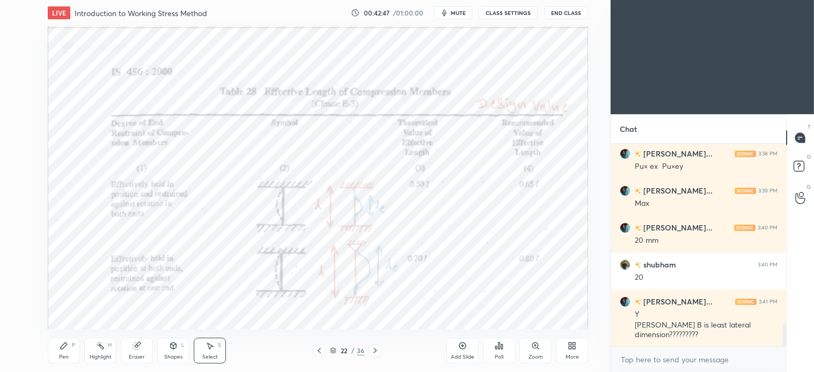
click at [319, 352] on icon at bounding box center [319, 351] width 9 height 9
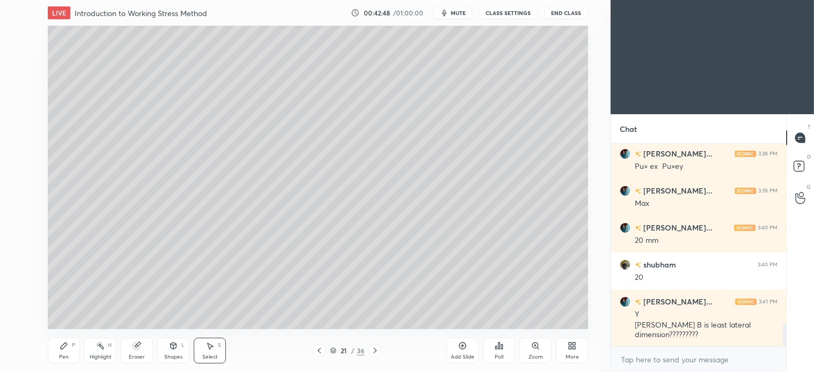
click at [317, 352] on icon at bounding box center [319, 351] width 9 height 9
click at [318, 352] on icon at bounding box center [319, 351] width 9 height 9
click at [317, 351] on icon at bounding box center [319, 351] width 9 height 9
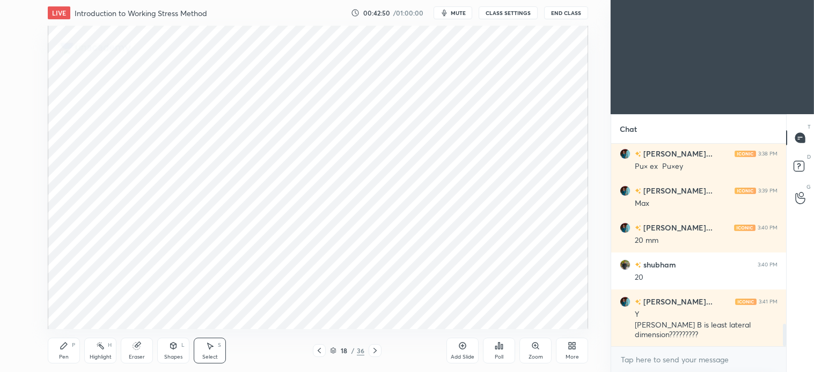
click at [319, 352] on icon at bounding box center [319, 351] width 9 height 9
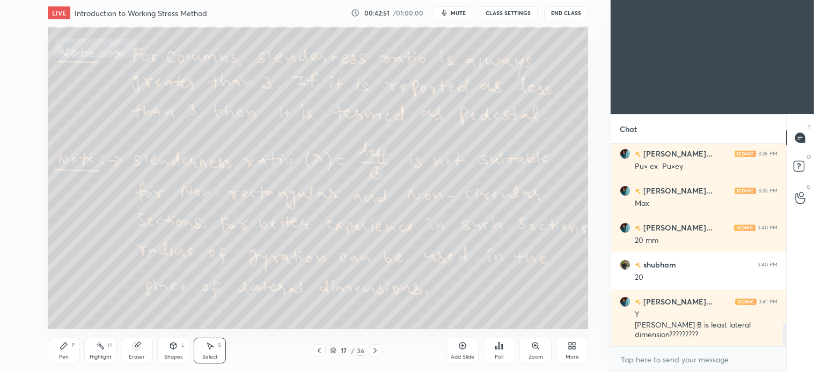
click at [322, 353] on icon at bounding box center [319, 351] width 9 height 9
click at [323, 352] on icon at bounding box center [319, 351] width 9 height 9
click at [371, 352] on icon at bounding box center [375, 351] width 9 height 9
click at [375, 351] on icon at bounding box center [375, 351] width 9 height 9
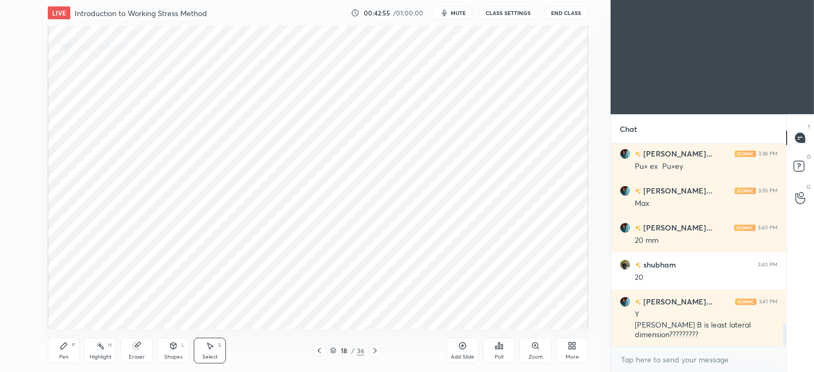
click at [372, 353] on icon at bounding box center [375, 351] width 9 height 9
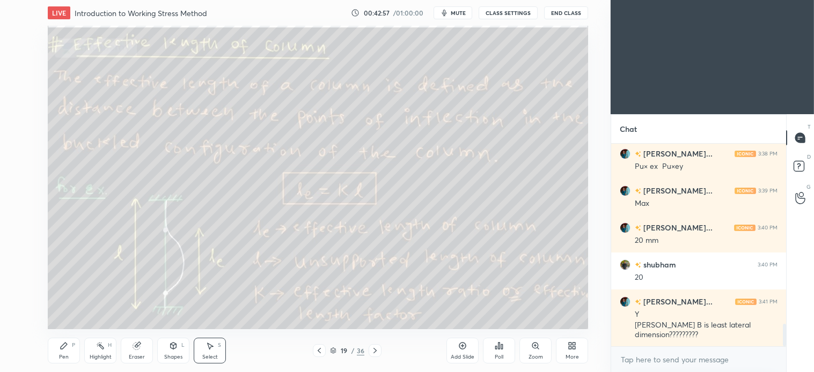
click at [332, 352] on icon at bounding box center [333, 351] width 6 height 6
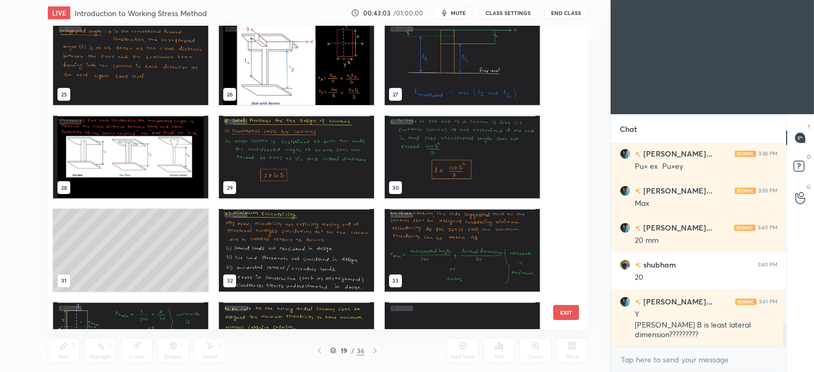
scroll to position [816, 0]
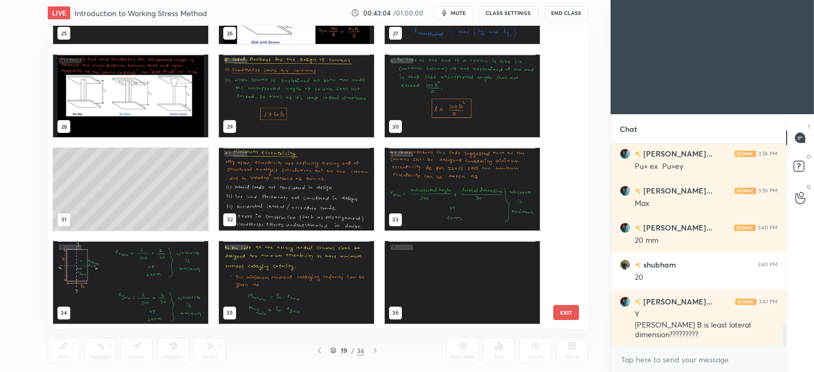
click at [330, 292] on img "grid" at bounding box center [296, 283] width 155 height 83
click at [333, 293] on div "25 26 27 28 29 30 31 32 33 34 35 36" at bounding box center [309, 178] width 522 height 304
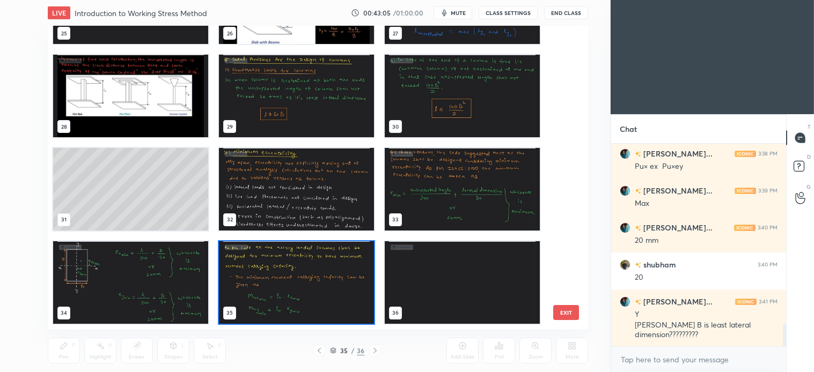
scroll to position [815, 0]
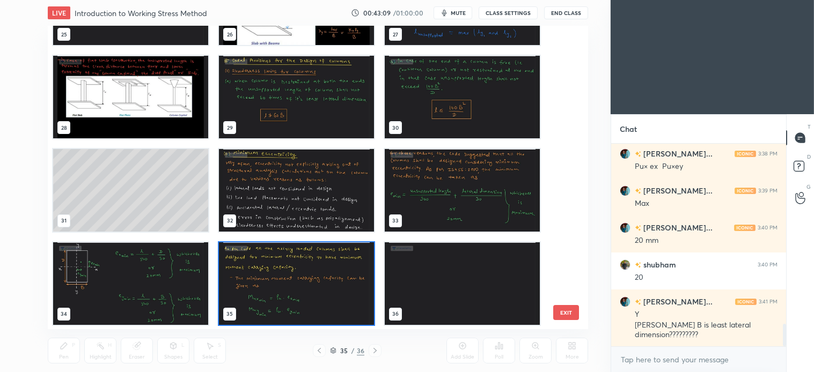
click at [311, 304] on img "grid" at bounding box center [296, 284] width 155 height 83
click at [312, 301] on img "grid" at bounding box center [296, 284] width 155 height 83
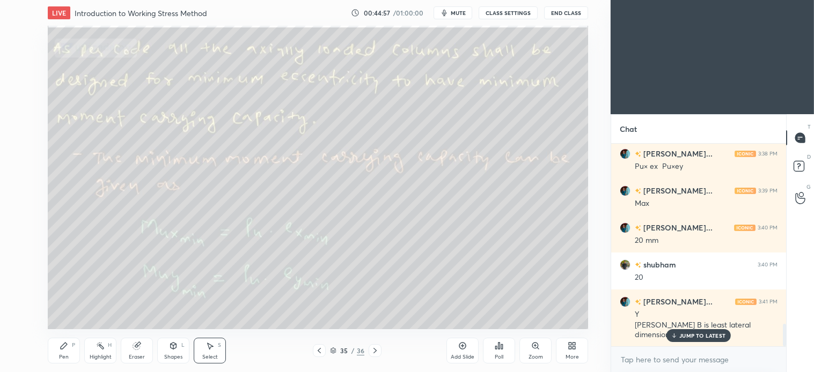
scroll to position [1640, 0]
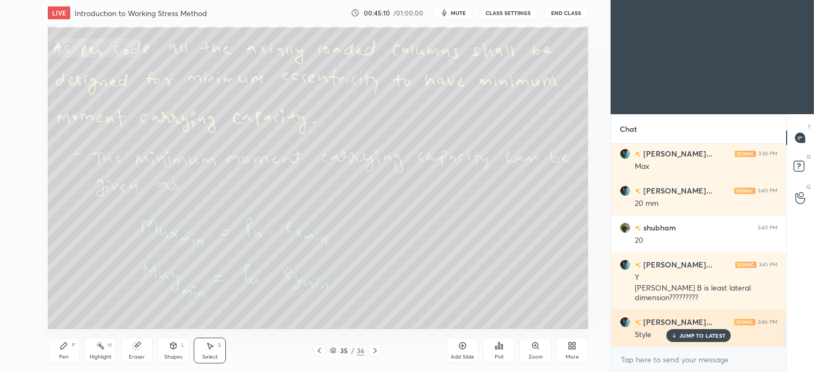
click at [691, 334] on p "JUMP TO LATEST" at bounding box center [702, 336] width 46 height 6
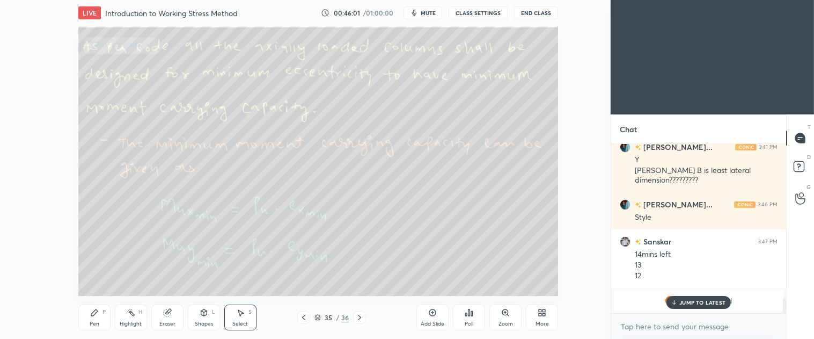
scroll to position [4, 3]
click at [545, 317] on div "More" at bounding box center [542, 317] width 32 height 26
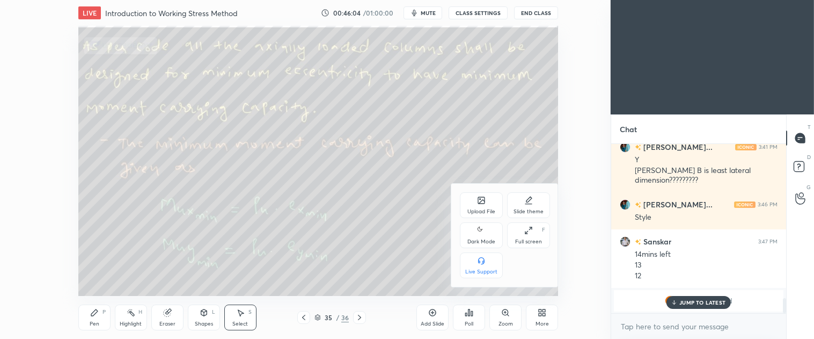
click at [484, 207] on div "Upload File" at bounding box center [481, 205] width 43 height 26
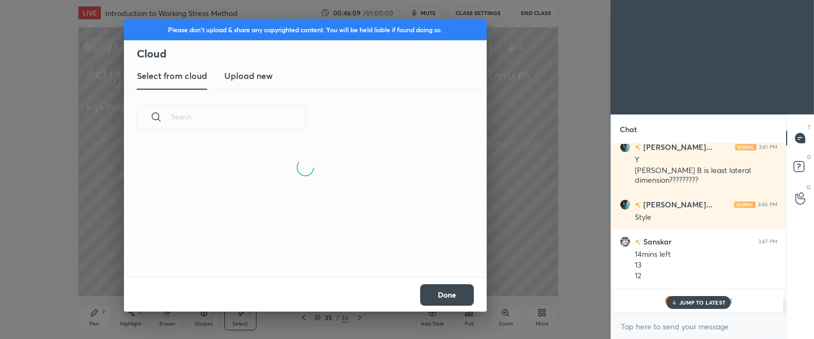
click at [249, 76] on h3 "Upload new" at bounding box center [248, 75] width 48 height 13
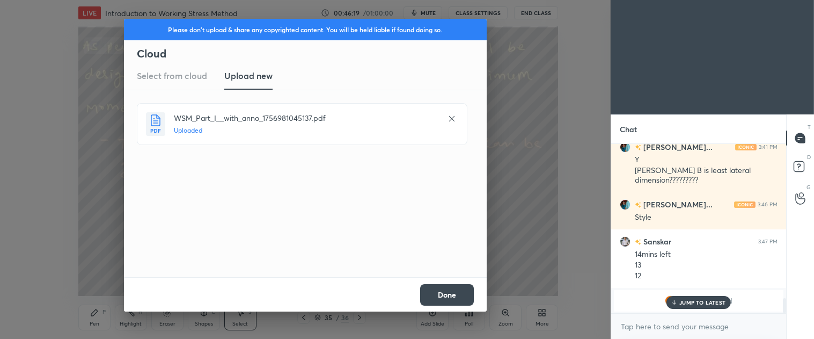
click at [455, 294] on button "Done" at bounding box center [447, 294] width 54 height 21
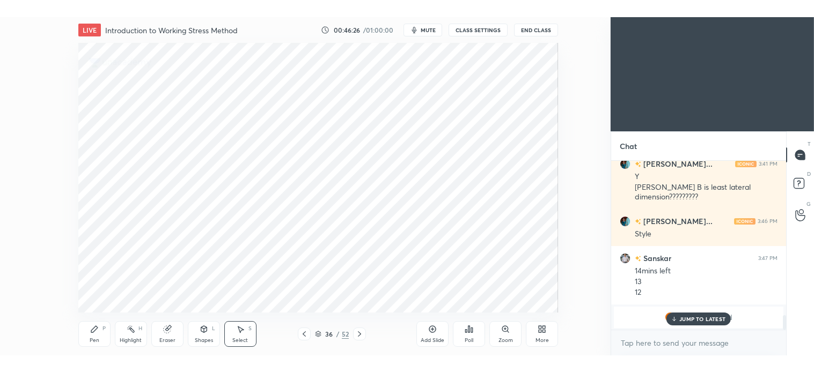
scroll to position [1805, 0]
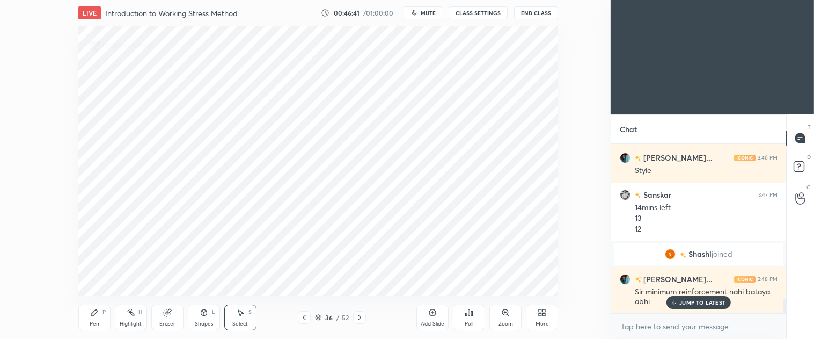
click at [358, 320] on icon at bounding box center [359, 317] width 9 height 9
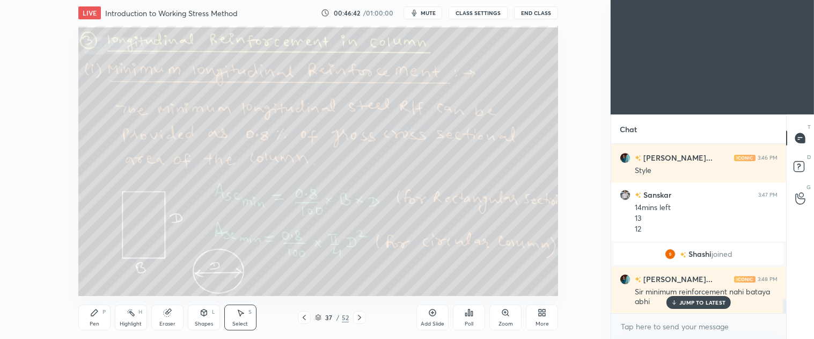
click at [430, 9] on span "mute" at bounding box center [428, 13] width 15 height 8
click at [701, 304] on p "JUMP TO LATEST" at bounding box center [702, 302] width 46 height 6
click at [426, 11] on span "unmute" at bounding box center [427, 13] width 23 height 8
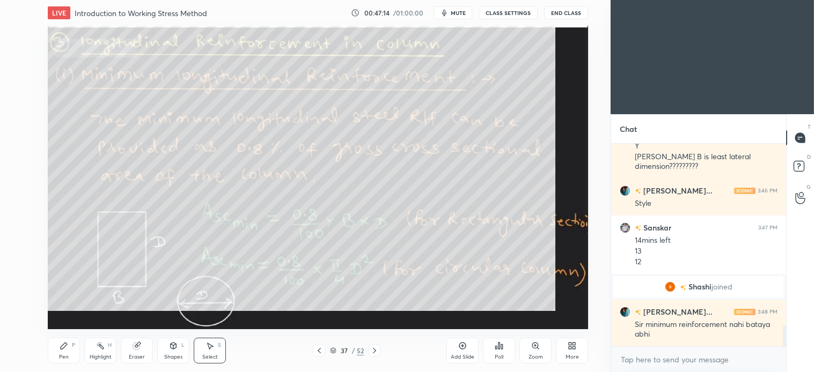
scroll to position [1772, 0]
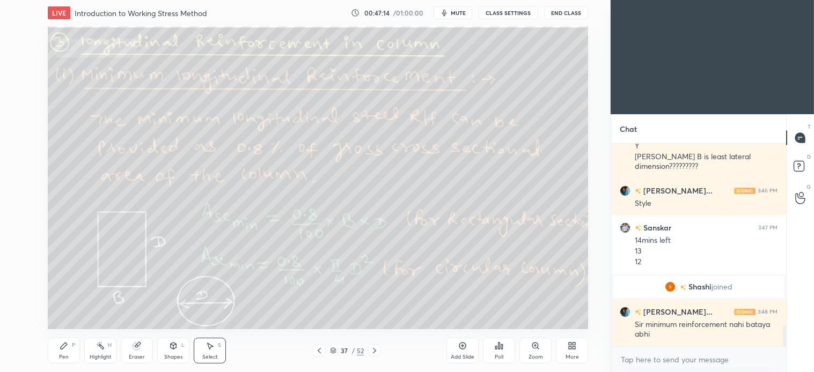
click at [70, 349] on div "Pen P" at bounding box center [64, 351] width 32 height 26
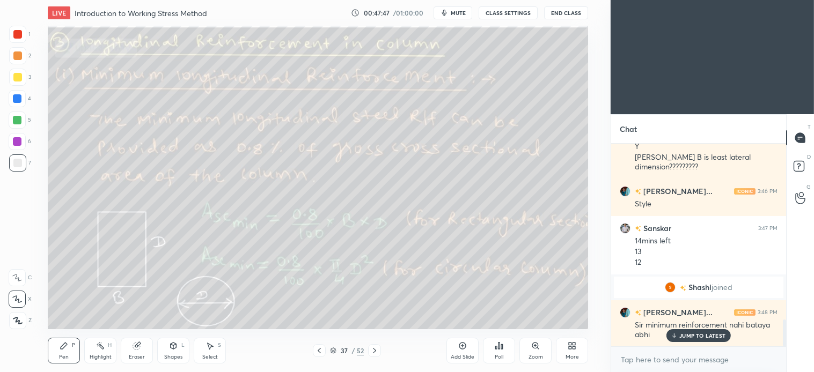
scroll to position [53366, 53102]
click at [459, 14] on span "mute" at bounding box center [458, 13] width 15 height 8
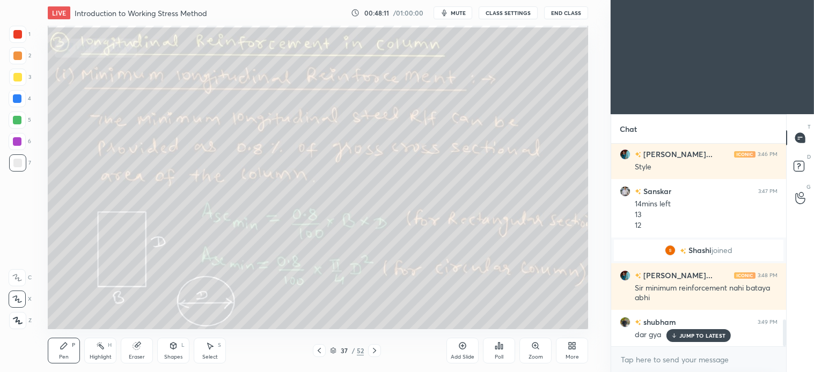
scroll to position [304, 567]
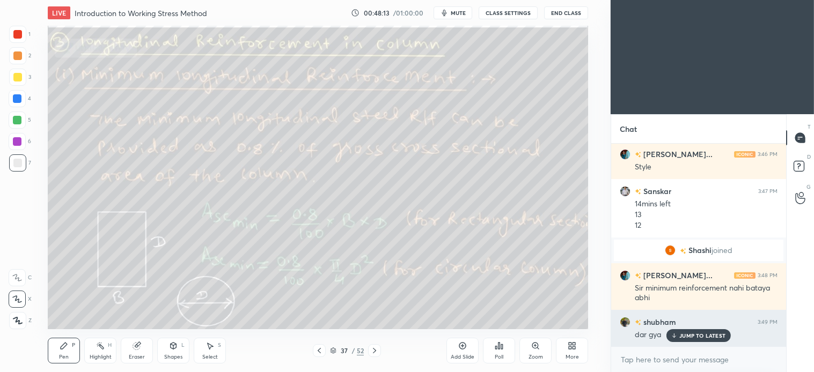
click at [701, 334] on p "JUMP TO LATEST" at bounding box center [702, 336] width 46 height 6
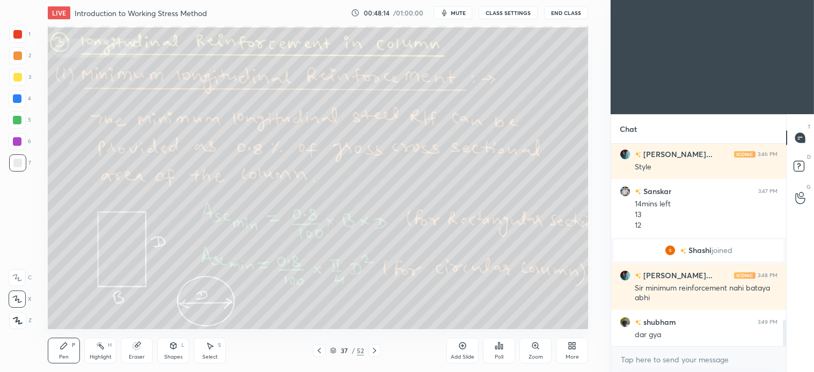
click at [71, 351] on div "Pen P" at bounding box center [64, 351] width 32 height 26
click at [214, 355] on div "Select" at bounding box center [210, 357] width 16 height 5
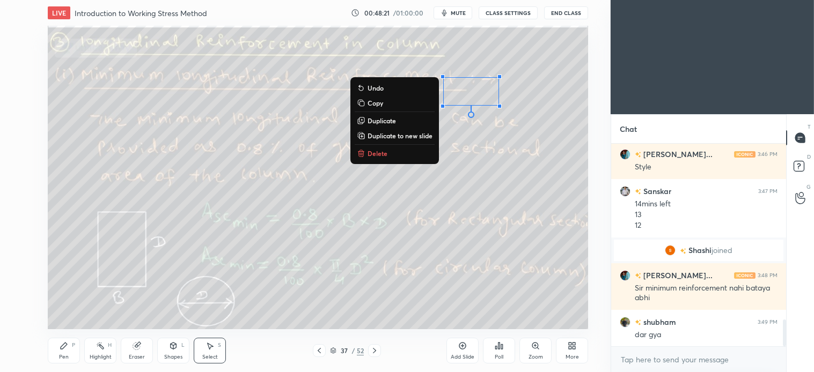
click at [383, 150] on p "Delete" at bounding box center [378, 153] width 20 height 9
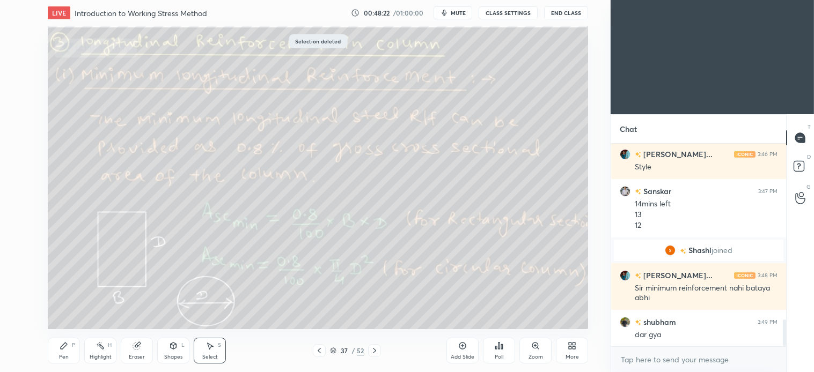
click at [71, 349] on div "Pen P" at bounding box center [64, 351] width 32 height 26
click at [172, 356] on div "Shapes" at bounding box center [173, 357] width 18 height 5
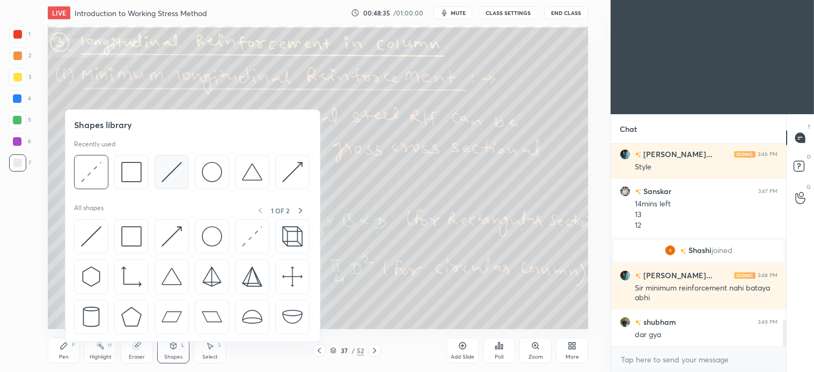
click at [176, 171] on img at bounding box center [172, 172] width 20 height 20
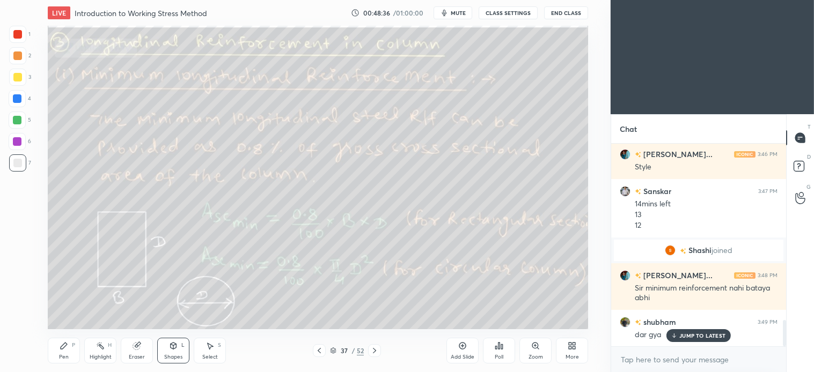
scroll to position [1369, 0]
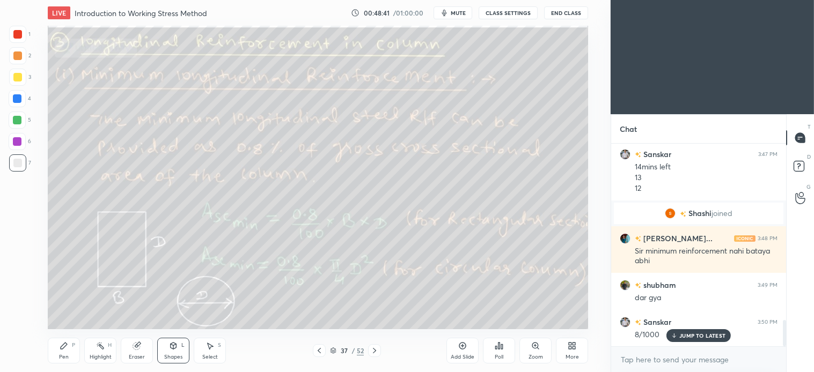
click at [66, 347] on icon at bounding box center [64, 346] width 9 height 9
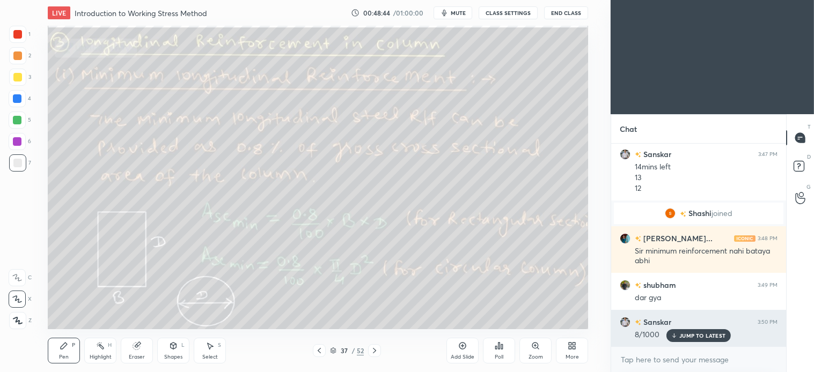
click at [684, 333] on p "JUMP TO LATEST" at bounding box center [702, 336] width 46 height 6
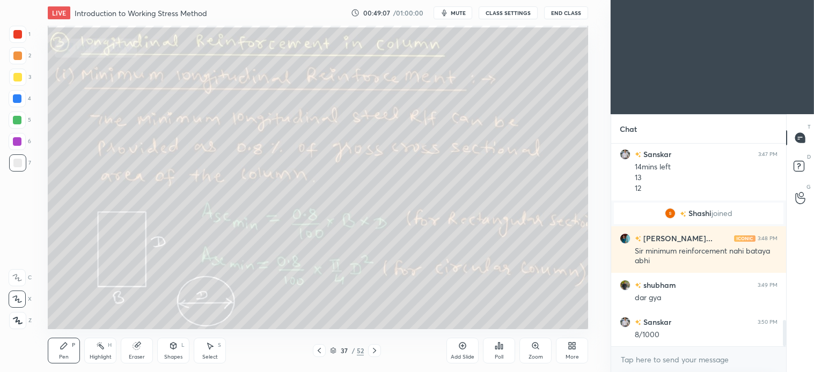
click at [213, 346] on icon at bounding box center [211, 346] width 6 height 6
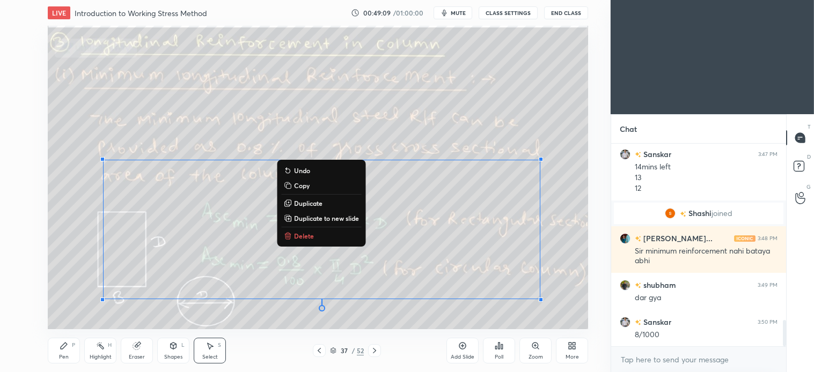
click at [306, 234] on p "Delete" at bounding box center [304, 236] width 20 height 9
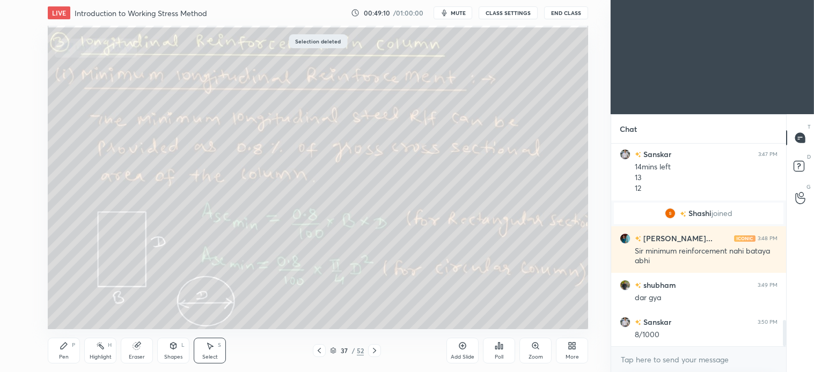
click at [67, 350] on icon at bounding box center [64, 346] width 9 height 9
click at [376, 351] on icon at bounding box center [374, 350] width 3 height 5
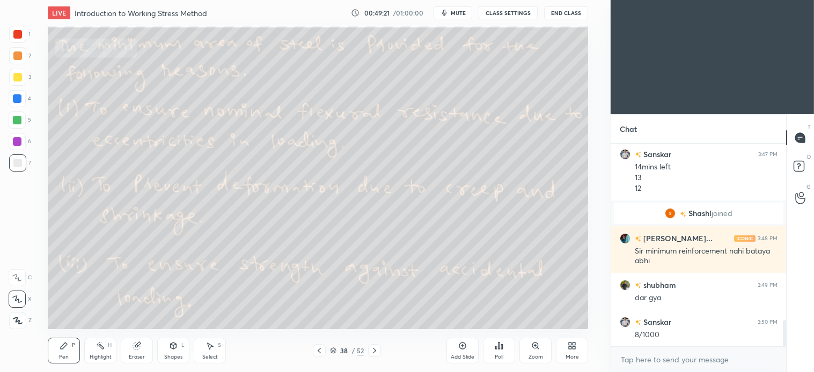
click at [177, 351] on div "Shapes L" at bounding box center [173, 351] width 32 height 26
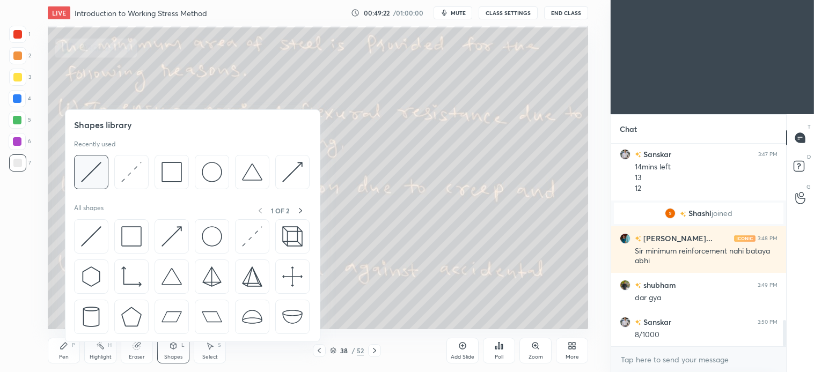
click at [89, 174] on img at bounding box center [91, 172] width 20 height 20
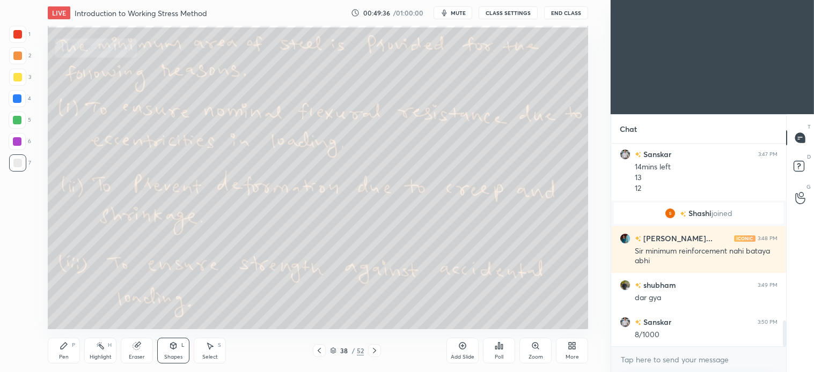
scroll to position [1406, 0]
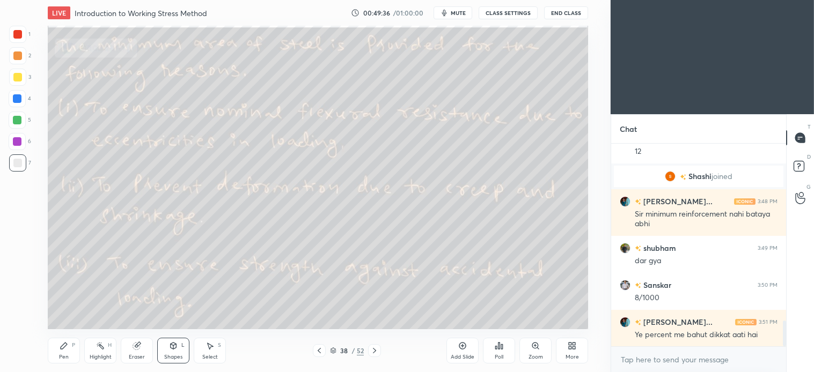
click at [72, 348] on div "P" at bounding box center [73, 345] width 3 height 5
click at [172, 352] on div "Shapes L" at bounding box center [173, 351] width 32 height 26
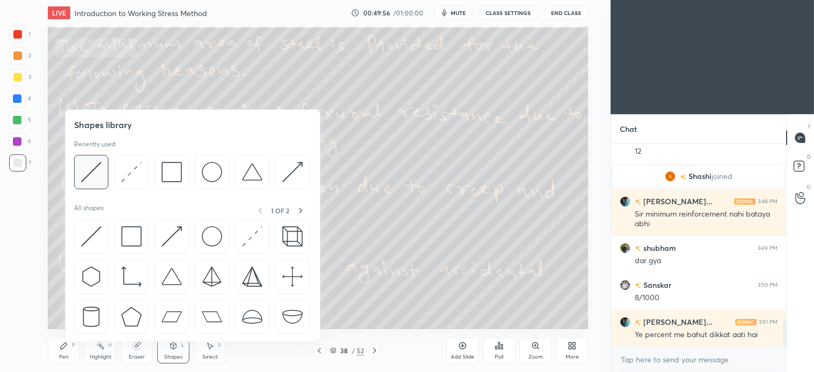
click at [95, 178] on img at bounding box center [91, 172] width 20 height 20
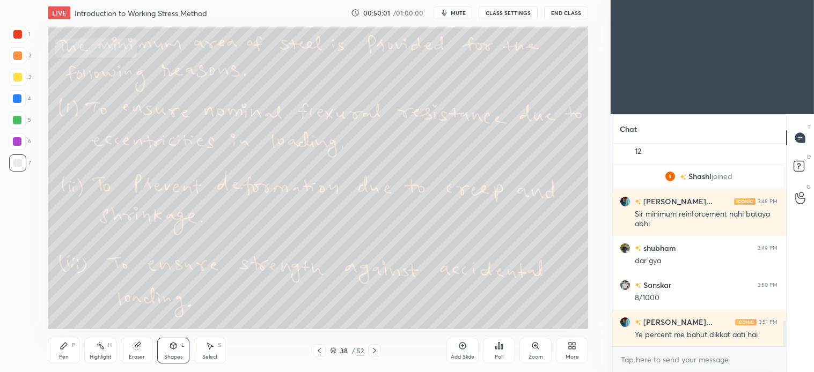
click at [377, 347] on icon at bounding box center [374, 351] width 9 height 9
click at [67, 350] on icon at bounding box center [64, 346] width 9 height 9
click at [15, 99] on div at bounding box center [17, 98] width 9 height 9
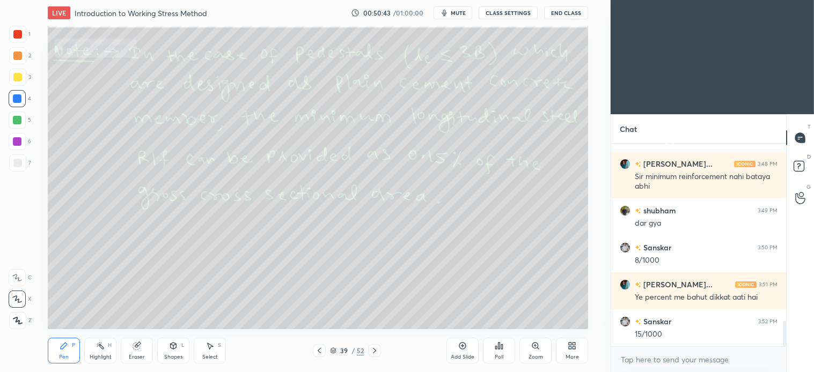
click at [20, 163] on div at bounding box center [17, 163] width 9 height 9
click at [216, 350] on div "Select S" at bounding box center [210, 351] width 32 height 26
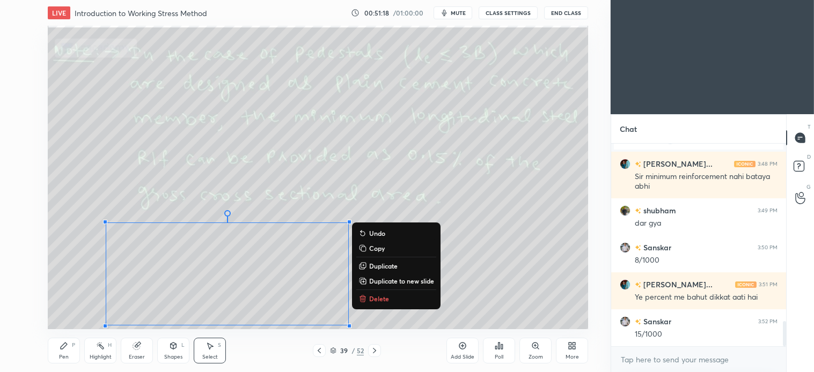
click at [378, 295] on p "Delete" at bounding box center [379, 299] width 20 height 9
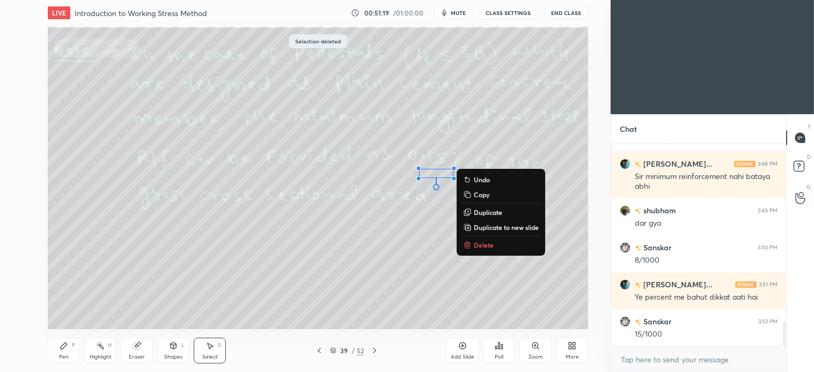
click at [476, 245] on p "Delete" at bounding box center [484, 245] width 20 height 9
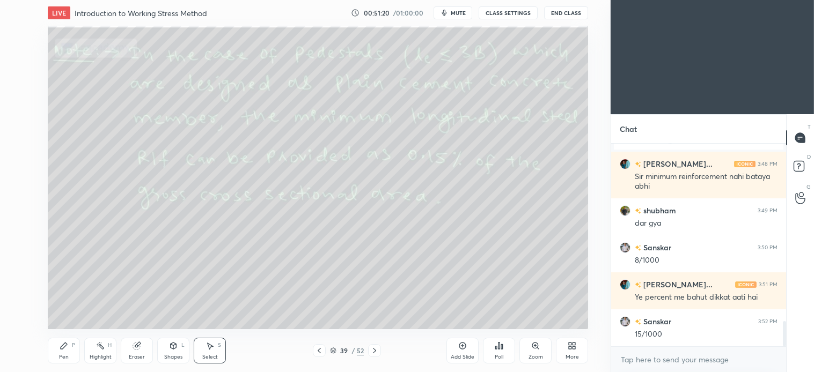
click at [377, 351] on icon at bounding box center [374, 351] width 9 height 9
click at [62, 355] on div "Pen" at bounding box center [64, 357] width 10 height 5
click at [211, 347] on icon at bounding box center [211, 346] width 6 height 6
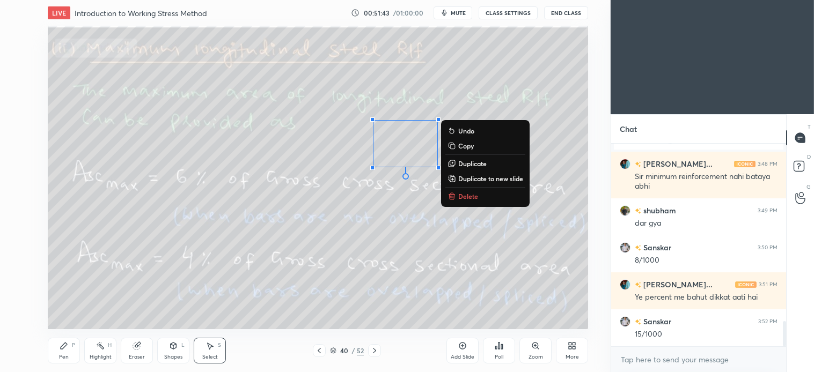
click at [459, 194] on p "Delete" at bounding box center [468, 196] width 20 height 9
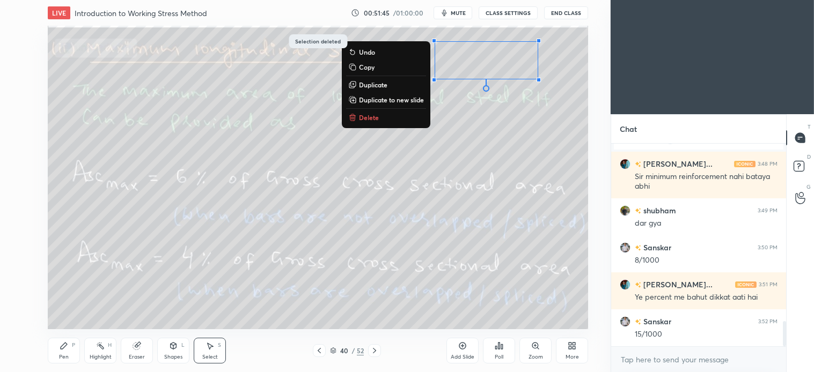
click at [371, 114] on p "Delete" at bounding box center [369, 117] width 20 height 9
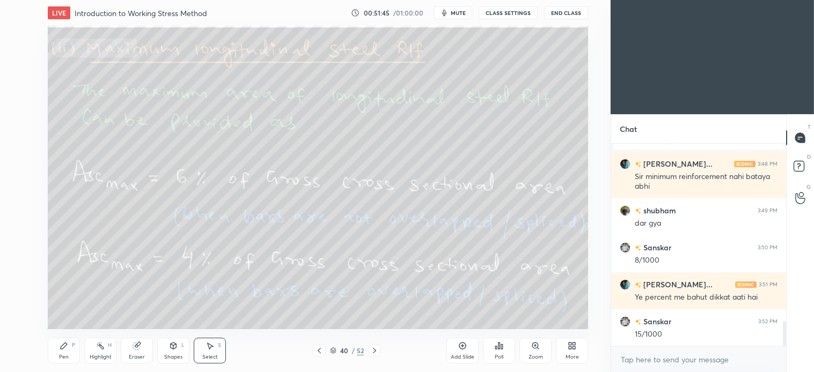
click at [69, 350] on div "Pen P" at bounding box center [64, 351] width 32 height 26
click at [23, 115] on div at bounding box center [17, 120] width 17 height 17
click at [179, 350] on div "Shapes L" at bounding box center [173, 351] width 32 height 26
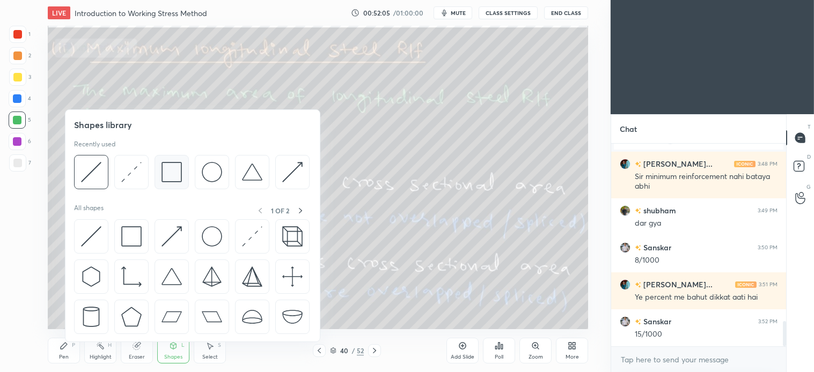
click at [176, 172] on img at bounding box center [172, 172] width 20 height 20
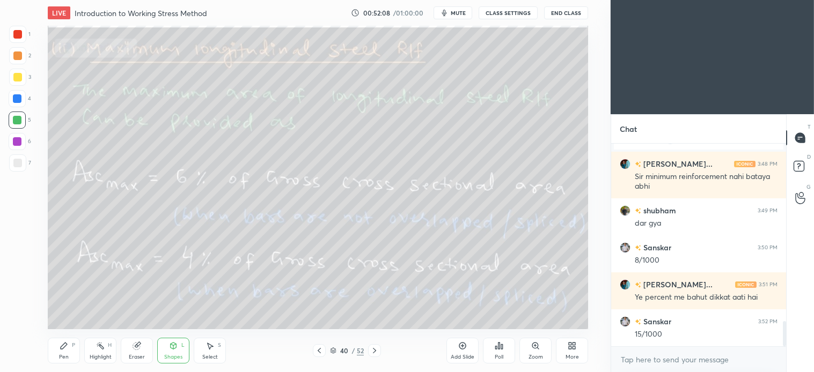
click at [185, 347] on div "L" at bounding box center [182, 345] width 3 height 5
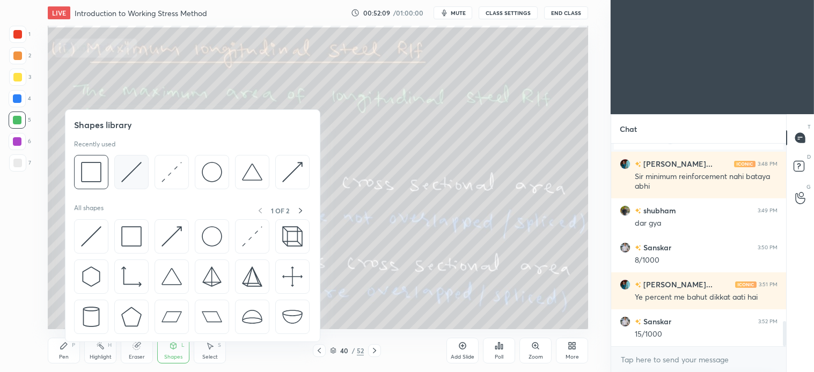
click at [129, 169] on img at bounding box center [131, 172] width 20 height 20
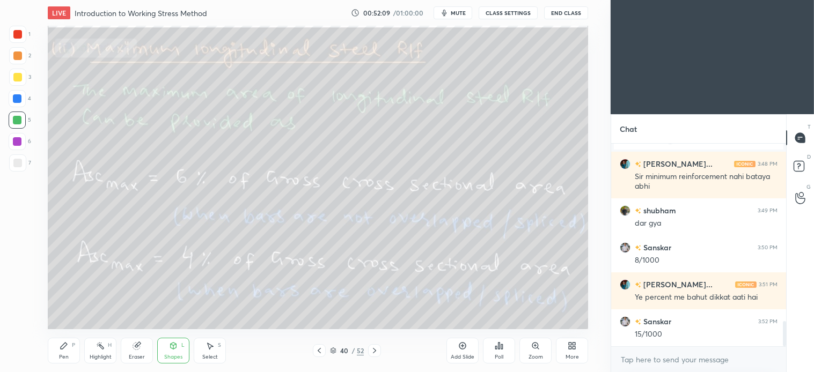
click at [18, 158] on div at bounding box center [17, 163] width 17 height 17
click at [62, 349] on icon at bounding box center [64, 346] width 6 height 6
click at [215, 346] on div "Select S" at bounding box center [210, 351] width 32 height 26
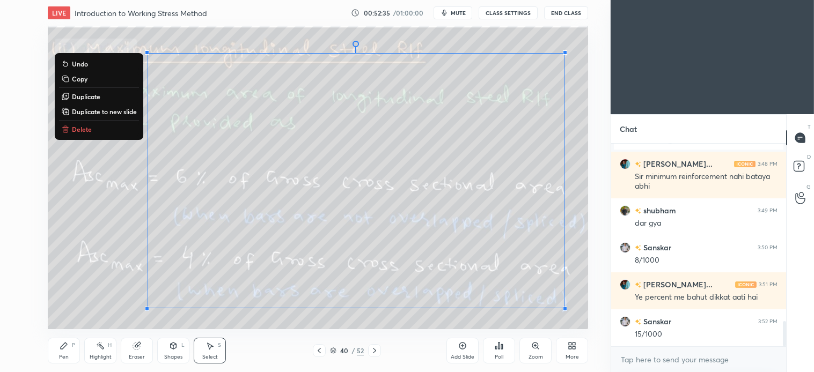
click at [83, 129] on p "Delete" at bounding box center [82, 129] width 20 height 9
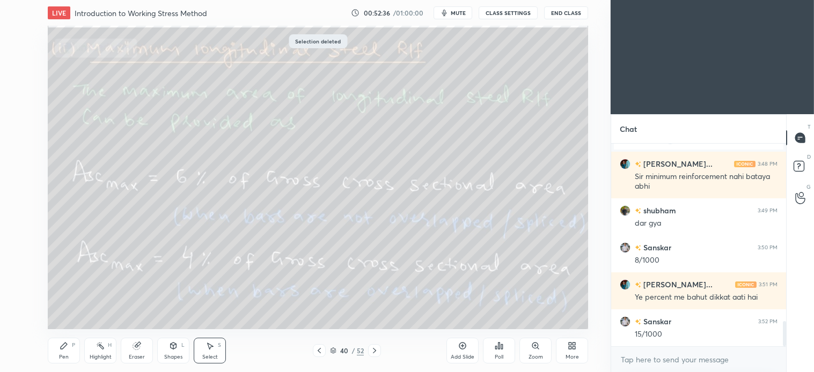
click at [67, 350] on icon at bounding box center [64, 346] width 9 height 9
click at [18, 117] on div at bounding box center [17, 120] width 9 height 9
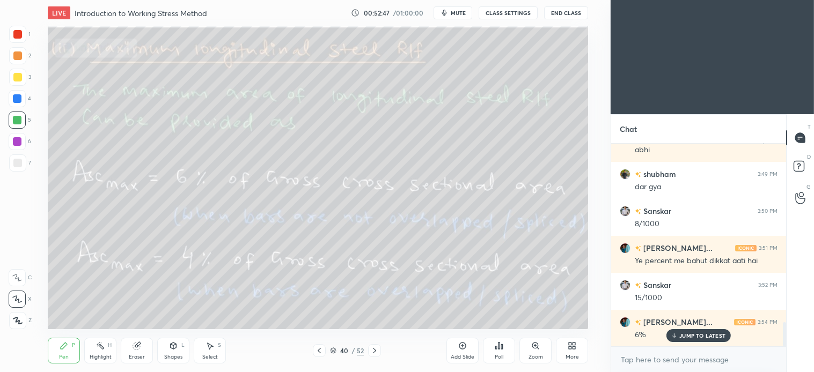
scroll to position [1517, 0]
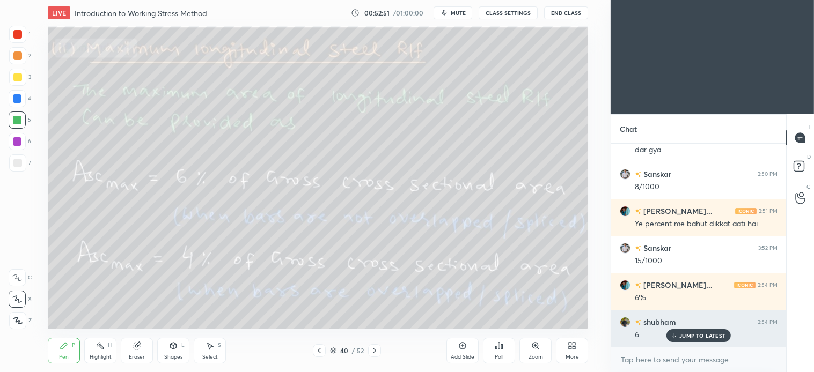
click at [711, 331] on div "JUMP TO LATEST" at bounding box center [699, 336] width 64 height 13
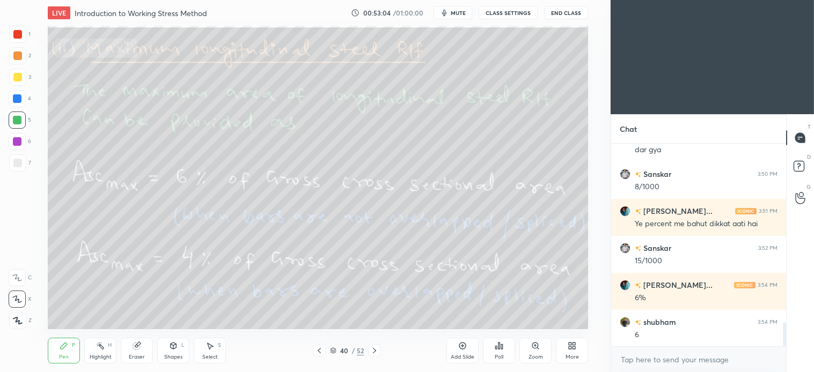
click at [213, 348] on icon at bounding box center [210, 346] width 9 height 9
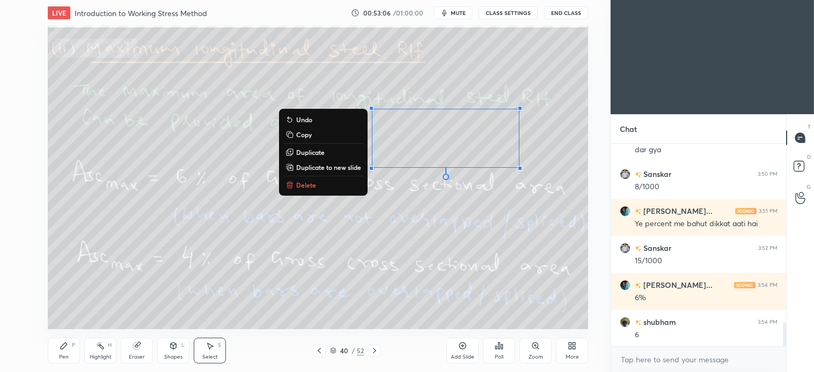
click at [305, 179] on button "Delete" at bounding box center [323, 185] width 80 height 13
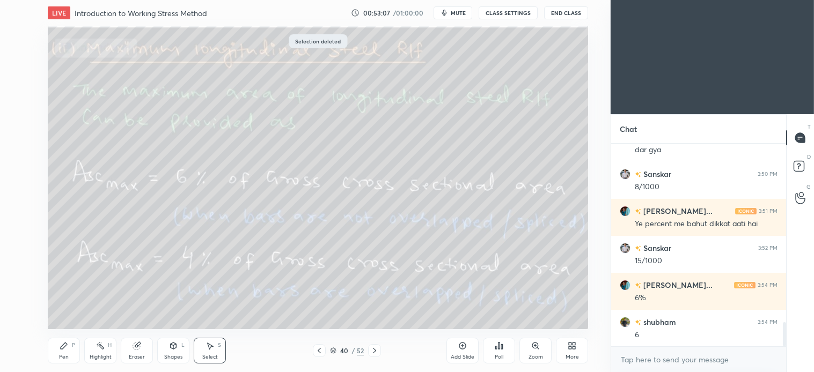
click at [74, 352] on div "Pen P" at bounding box center [64, 351] width 32 height 26
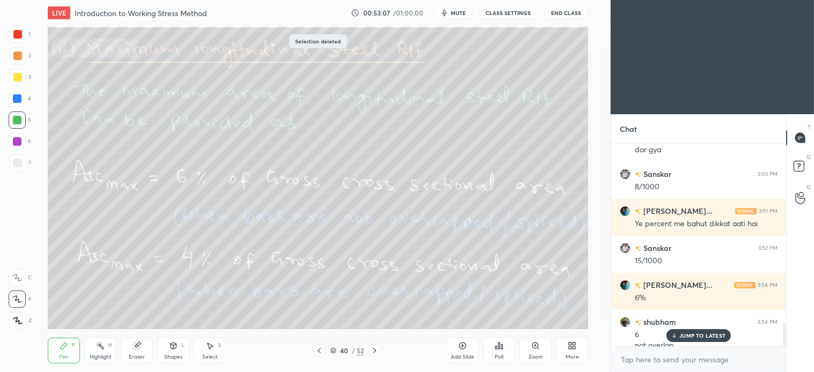
scroll to position [1528, 0]
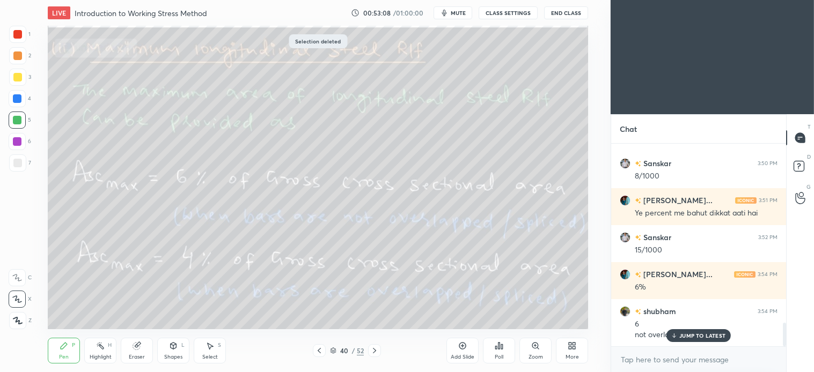
click at [377, 350] on icon at bounding box center [374, 351] width 9 height 9
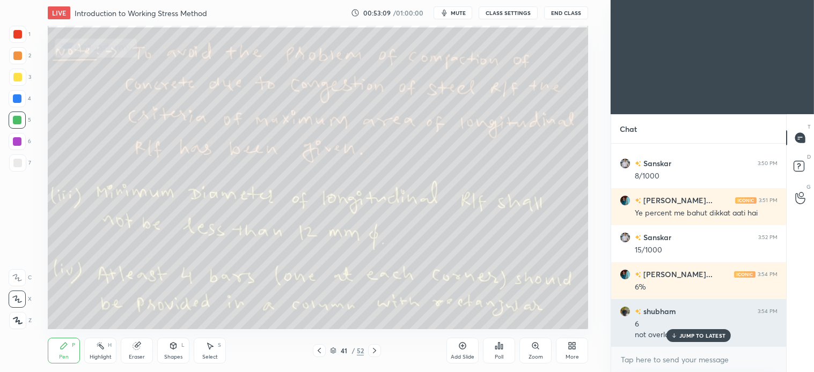
click at [706, 333] on p "JUMP TO LATEST" at bounding box center [702, 336] width 46 height 6
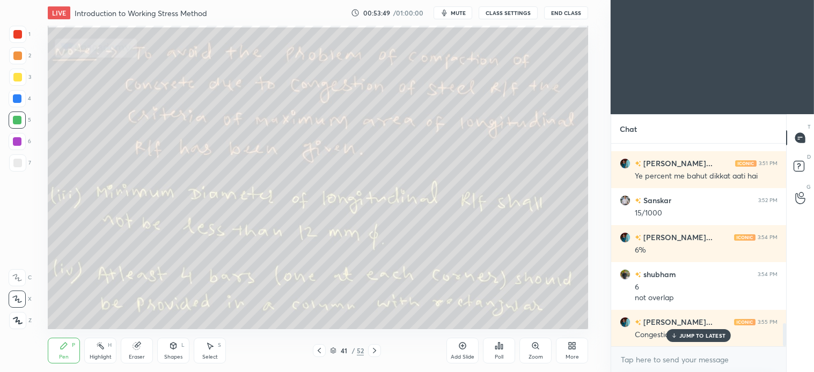
click at [214, 351] on div "Select S" at bounding box center [210, 351] width 32 height 26
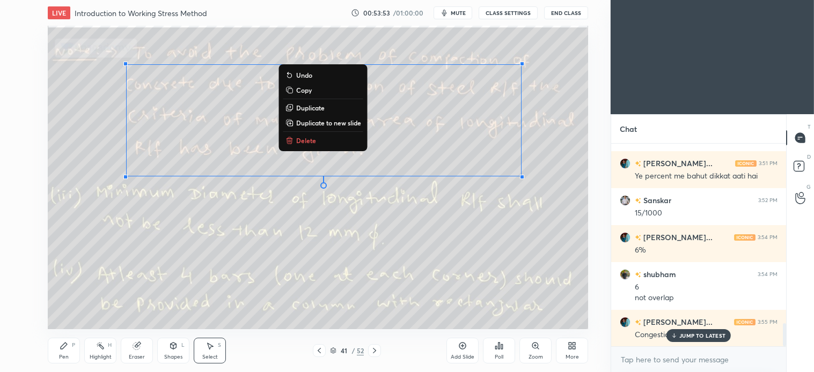
click at [309, 137] on p "Delete" at bounding box center [306, 140] width 20 height 9
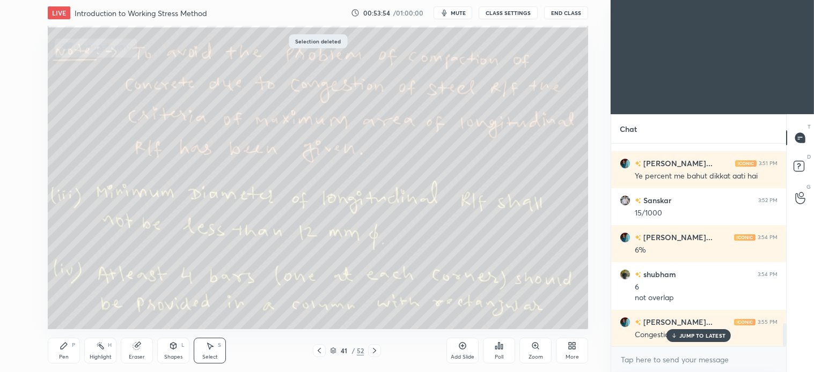
click at [65, 342] on icon at bounding box center [64, 346] width 9 height 9
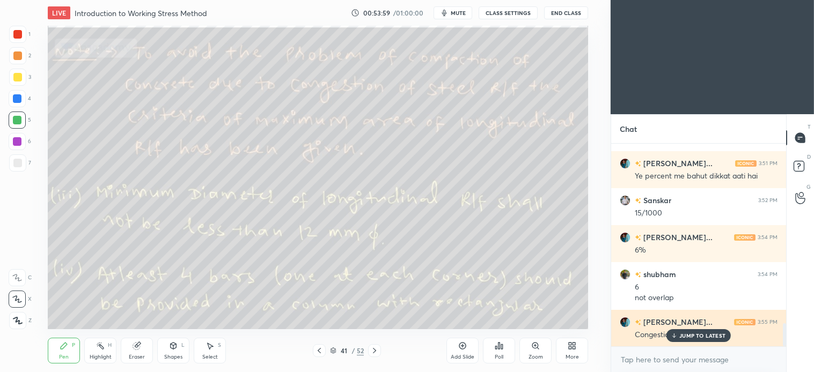
click at [689, 337] on p "JUMP TO LATEST" at bounding box center [702, 336] width 46 height 6
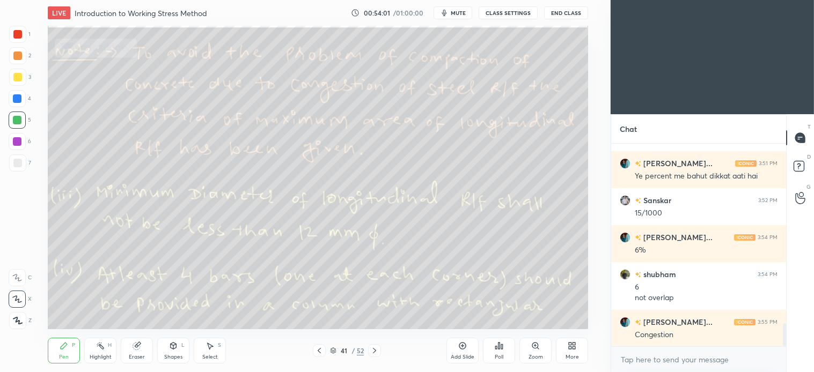
click at [179, 352] on div "Shapes L" at bounding box center [173, 351] width 32 height 26
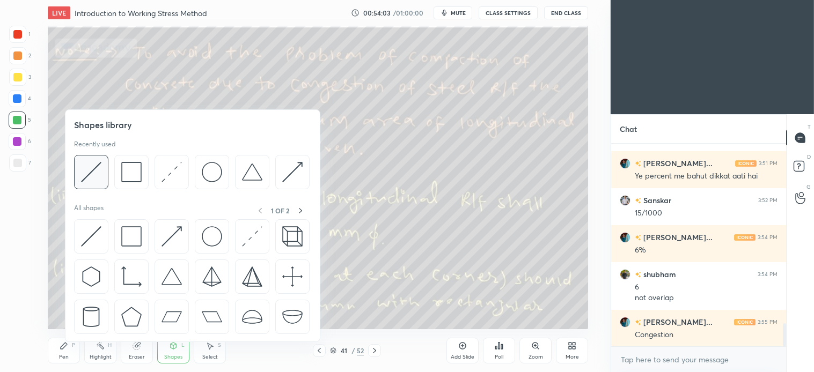
click at [92, 172] on img at bounding box center [91, 172] width 20 height 20
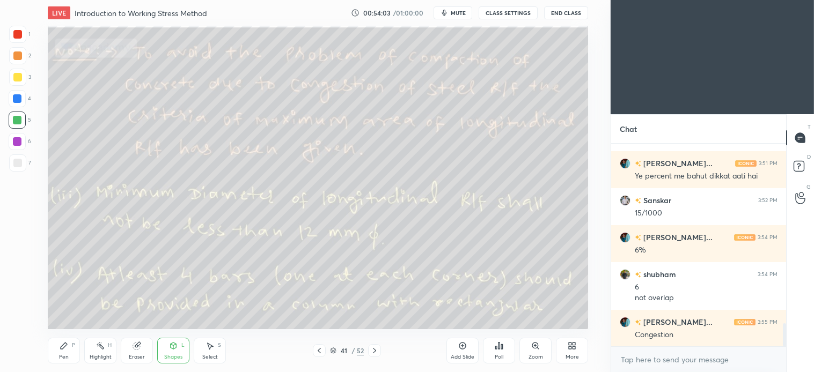
click at [13, 163] on div at bounding box center [17, 163] width 9 height 9
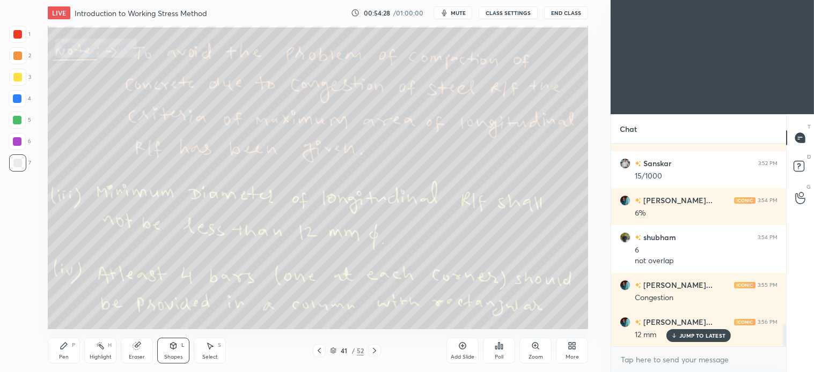
click at [207, 345] on icon at bounding box center [210, 346] width 9 height 9
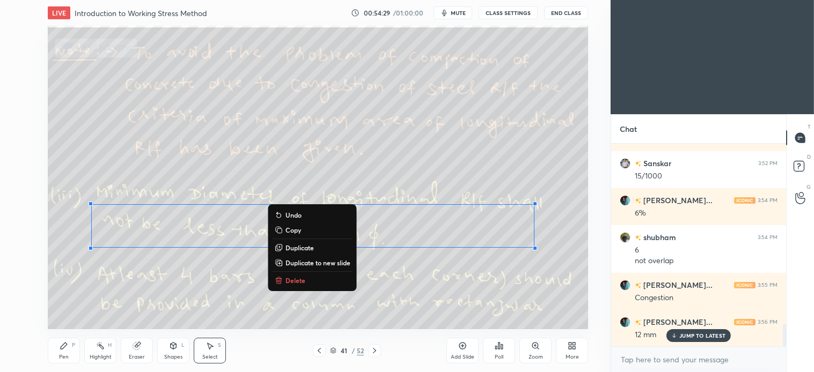
click at [294, 282] on p "Delete" at bounding box center [296, 280] width 20 height 9
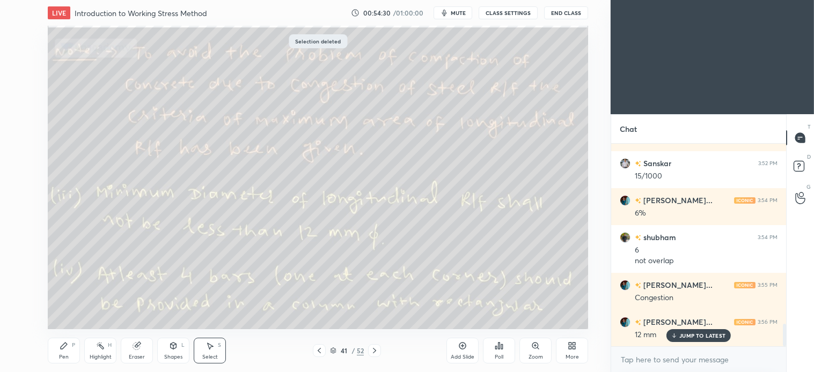
click at [64, 352] on div "Pen P" at bounding box center [64, 351] width 32 height 26
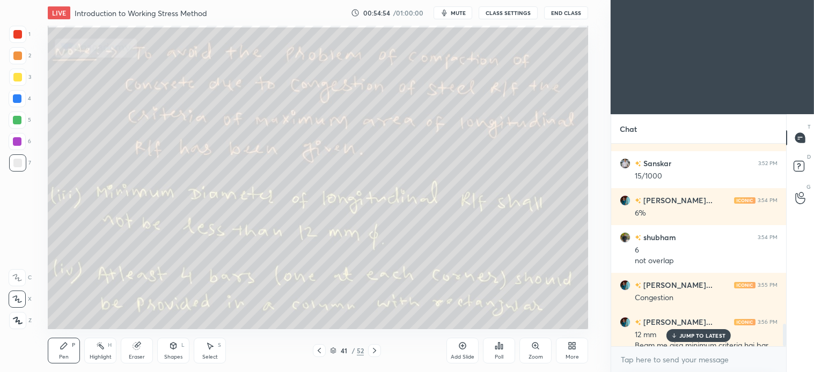
scroll to position [1622, 0]
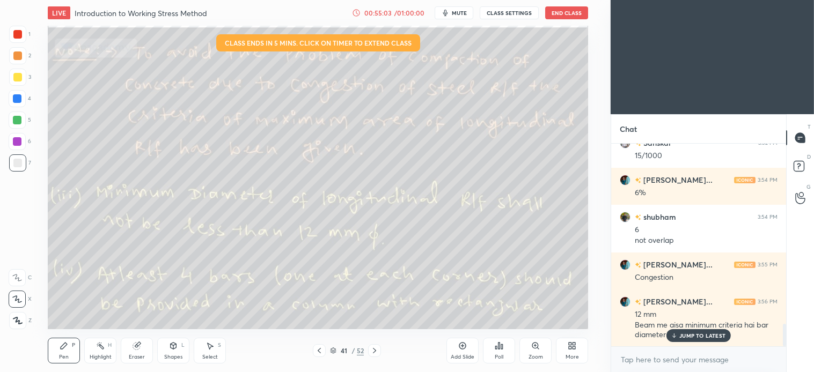
click at [217, 349] on div "Select S" at bounding box center [210, 351] width 32 height 26
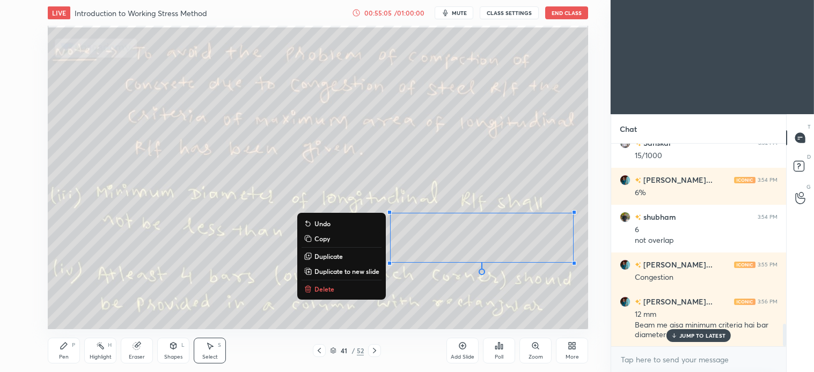
click at [326, 288] on p "Delete" at bounding box center [325, 289] width 20 height 9
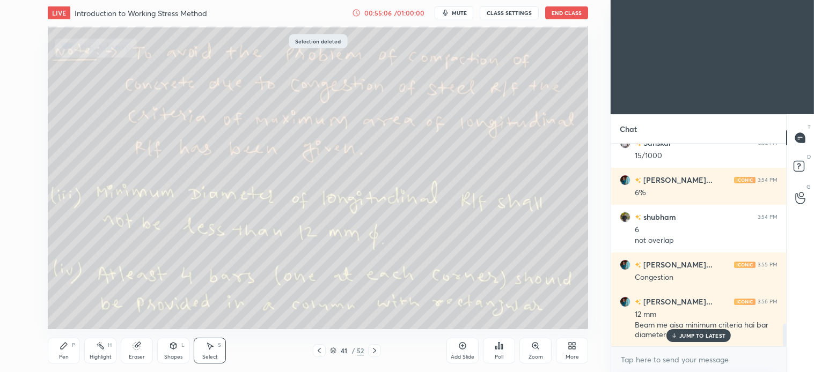
click at [68, 349] on div "Pen P" at bounding box center [64, 351] width 32 height 26
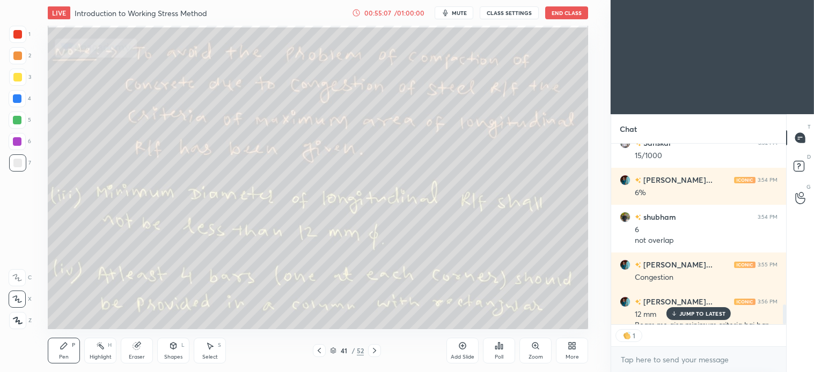
scroll to position [178, 172]
click at [705, 331] on div "1" at bounding box center [698, 335] width 175 height 21
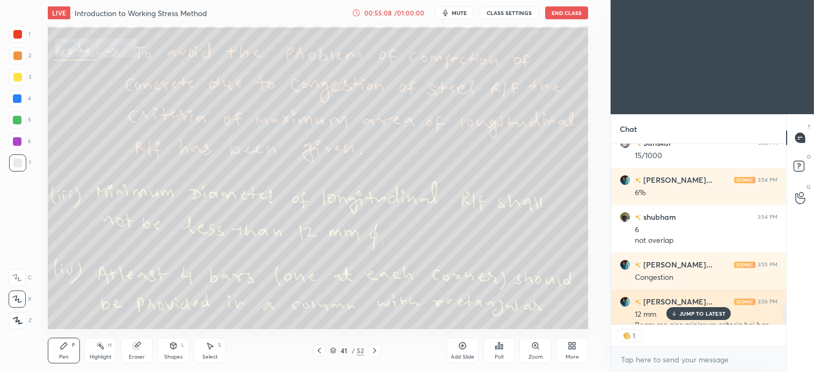
click at [705, 312] on p "JUMP TO LATEST" at bounding box center [702, 314] width 46 height 6
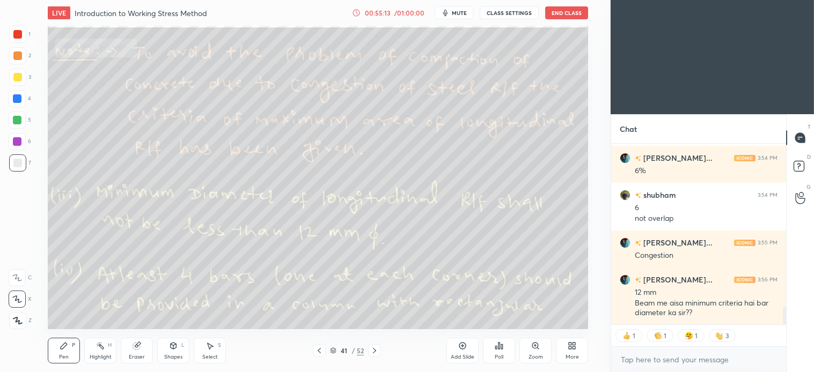
scroll to position [1645, 0]
click at [730, 339] on div "3" at bounding box center [722, 336] width 27 height 13
click at [725, 335] on img at bounding box center [720, 336] width 11 height 11
click at [723, 333] on img at bounding box center [720, 336] width 11 height 11
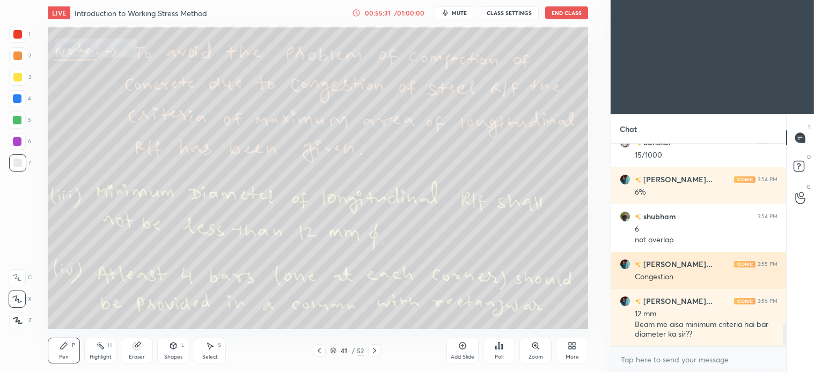
scroll to position [1622, 0]
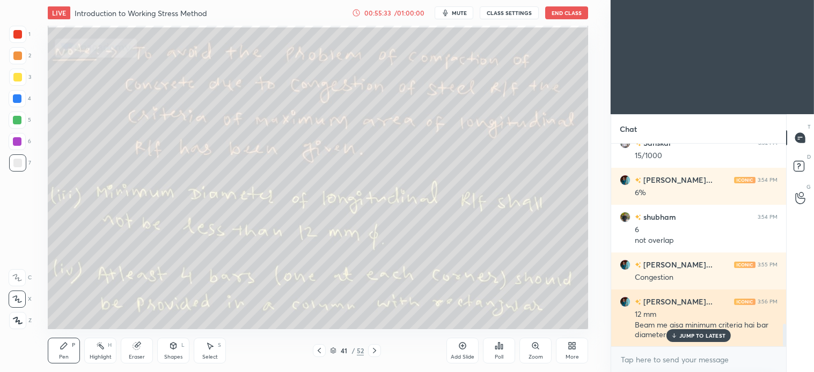
click at [682, 339] on p "JUMP TO LATEST" at bounding box center [702, 336] width 46 height 6
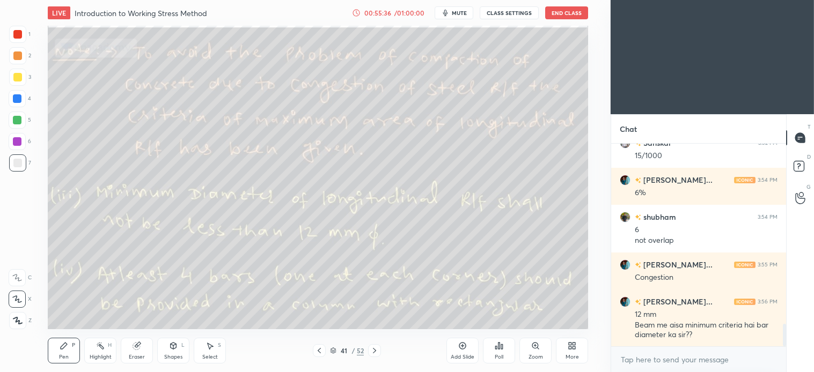
click at [373, 352] on icon at bounding box center [374, 351] width 9 height 9
click at [318, 349] on icon at bounding box center [319, 351] width 9 height 9
click at [11, 76] on div at bounding box center [17, 77] width 17 height 17
click at [213, 350] on icon at bounding box center [210, 346] width 9 height 9
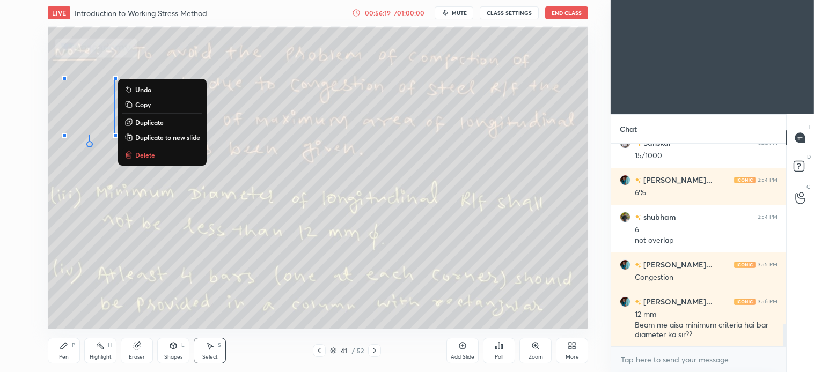
click at [144, 153] on p "Delete" at bounding box center [145, 155] width 20 height 9
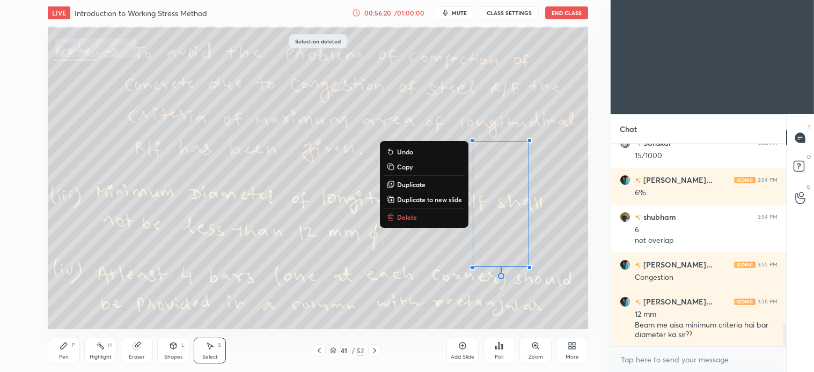
click at [409, 215] on p "Delete" at bounding box center [407, 217] width 20 height 9
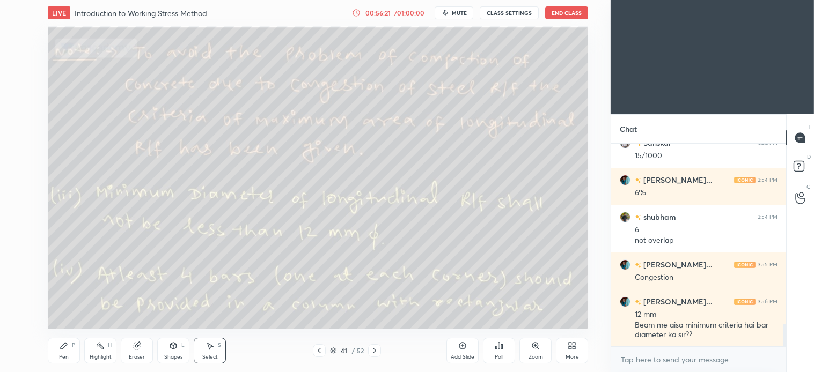
click at [377, 351] on icon at bounding box center [374, 351] width 9 height 9
click at [319, 351] on icon at bounding box center [319, 350] width 3 height 5
click at [376, 352] on icon at bounding box center [374, 351] width 9 height 9
click at [63, 350] on icon at bounding box center [64, 346] width 9 height 9
click at [211, 348] on icon at bounding box center [210, 346] width 9 height 9
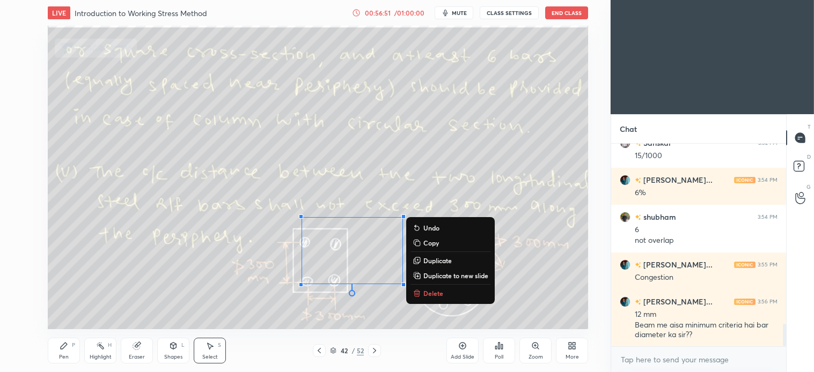
click at [424, 291] on p "Delete" at bounding box center [433, 293] width 20 height 9
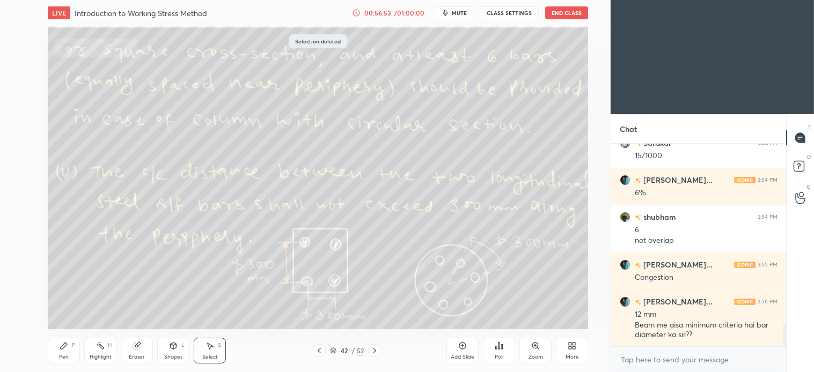
click at [68, 349] on icon at bounding box center [64, 346] width 9 height 9
click at [18, 163] on div at bounding box center [17, 163] width 9 height 9
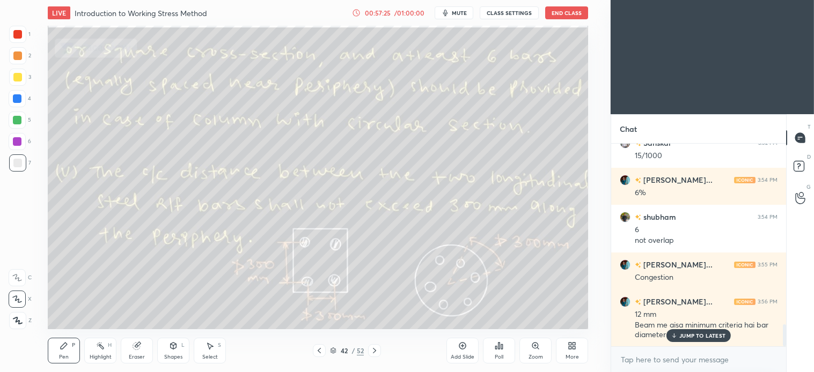
scroll to position [1659, 0]
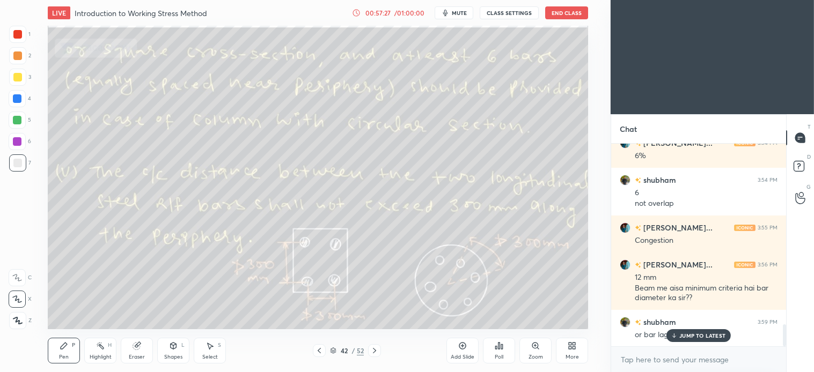
click at [218, 355] on div "Select S" at bounding box center [210, 351] width 32 height 26
click at [70, 350] on div "Pen P" at bounding box center [64, 351] width 32 height 26
click at [213, 355] on div "Select" at bounding box center [210, 357] width 16 height 5
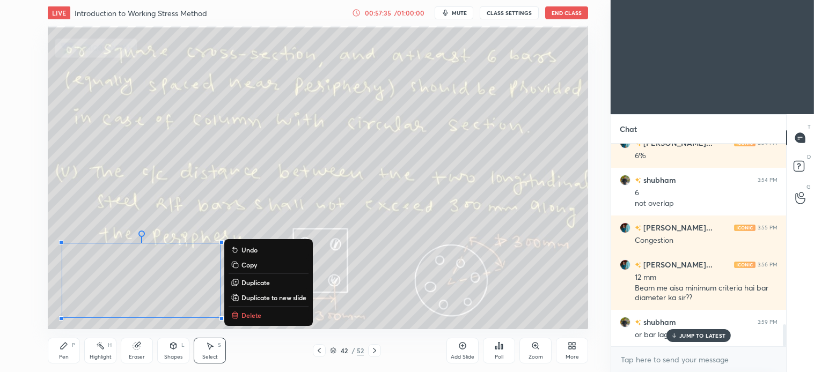
click at [251, 315] on p "Delete" at bounding box center [252, 315] width 20 height 9
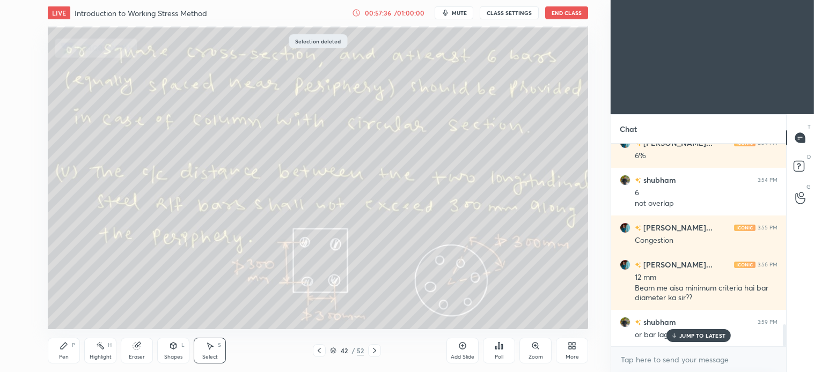
click at [77, 352] on div "Pen P" at bounding box center [64, 351] width 32 height 26
click at [211, 351] on div "Select S" at bounding box center [210, 351] width 32 height 26
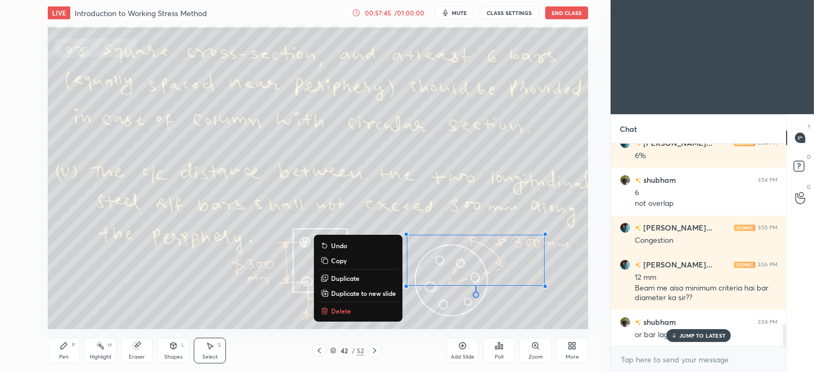
click at [336, 315] on p "Delete" at bounding box center [341, 311] width 20 height 9
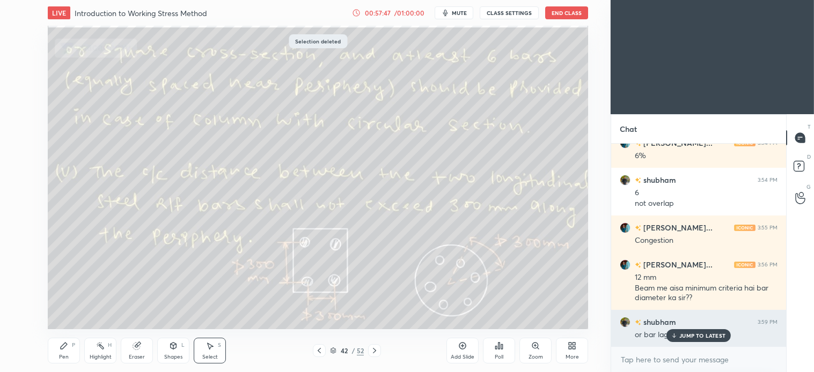
click at [702, 337] on p "JUMP TO LATEST" at bounding box center [702, 336] width 46 height 6
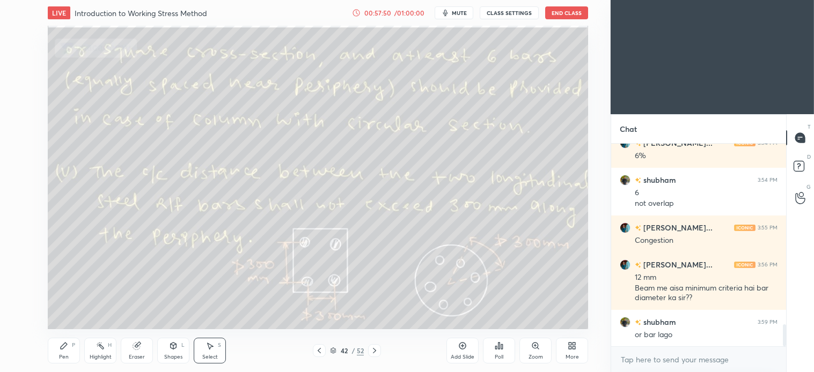
click at [370, 352] on icon at bounding box center [374, 351] width 9 height 9
click at [70, 348] on div "Pen P" at bounding box center [64, 351] width 32 height 26
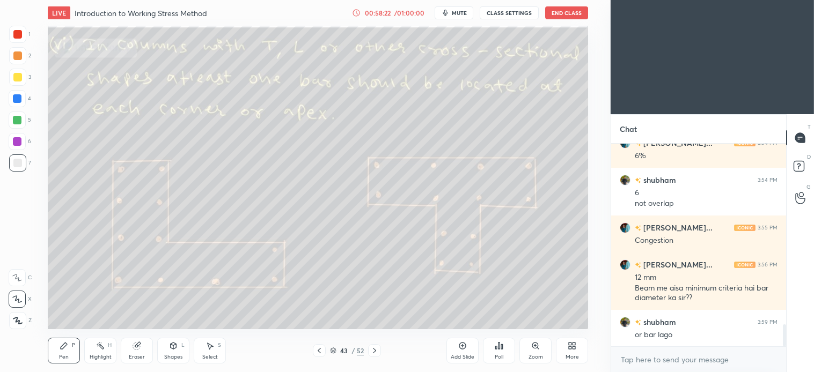
click at [210, 352] on div "Select S" at bounding box center [210, 351] width 32 height 26
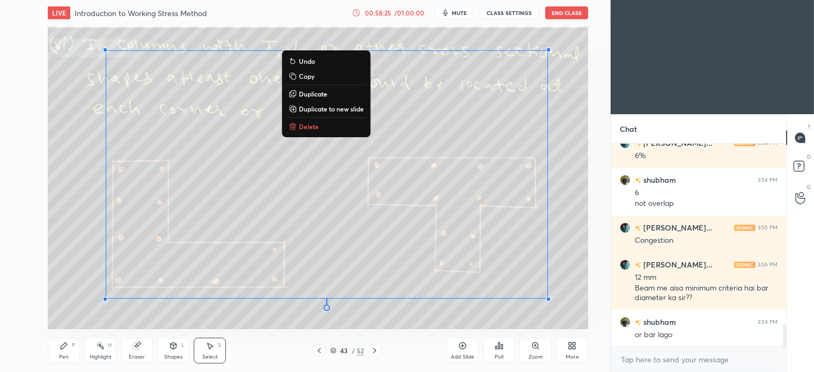
click at [311, 125] on p "Delete" at bounding box center [309, 126] width 20 height 9
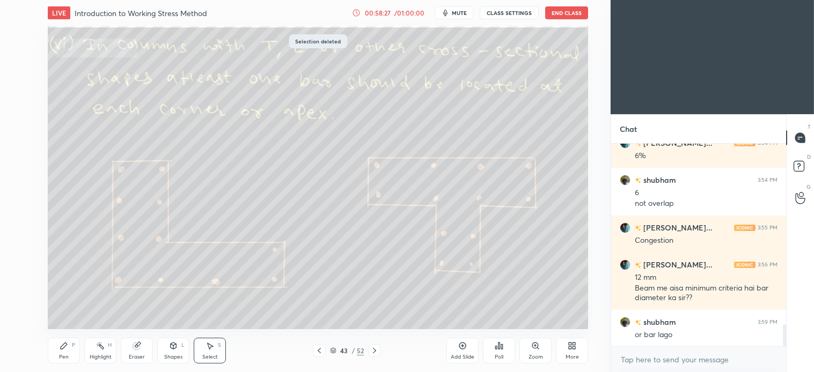
click at [374, 353] on icon at bounding box center [374, 350] width 3 height 5
click at [61, 355] on div "Pen" at bounding box center [64, 357] width 10 height 5
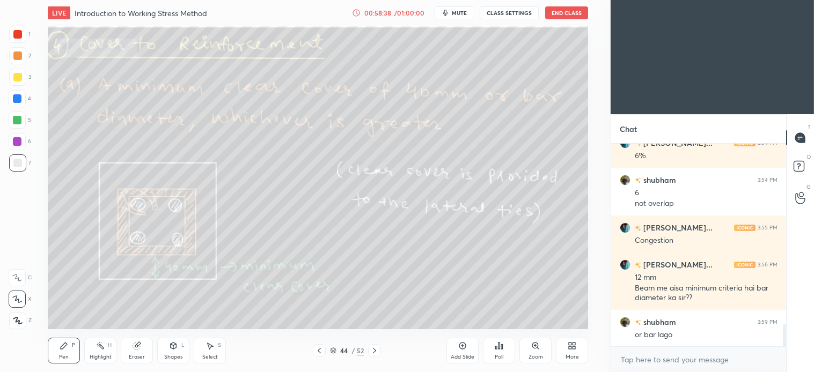
click at [175, 352] on div "Shapes L" at bounding box center [173, 351] width 32 height 26
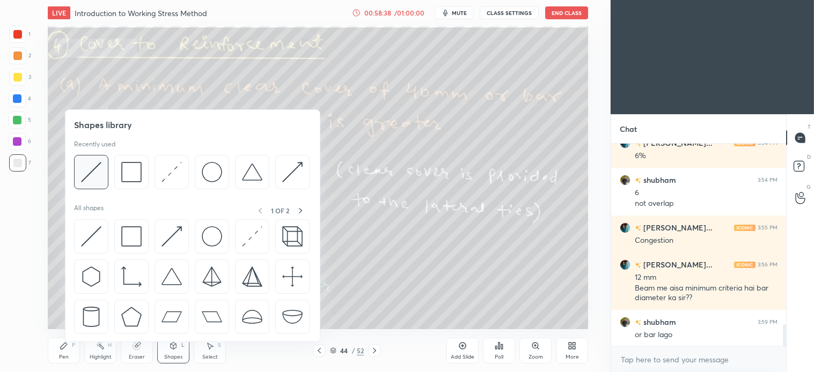
click at [104, 181] on div at bounding box center [91, 172] width 34 height 34
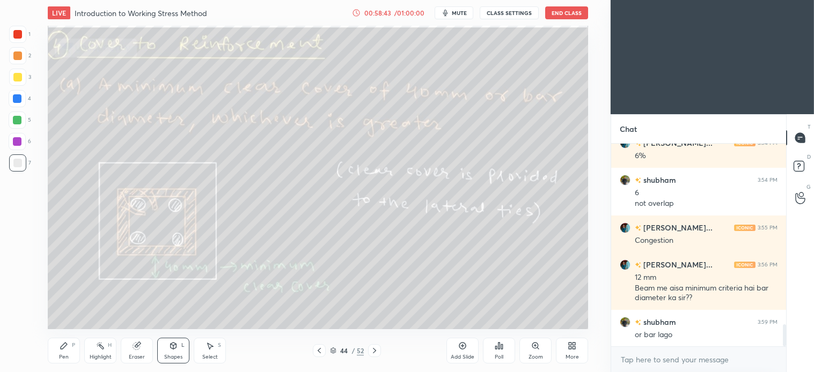
click at [63, 355] on div "Pen" at bounding box center [64, 357] width 10 height 5
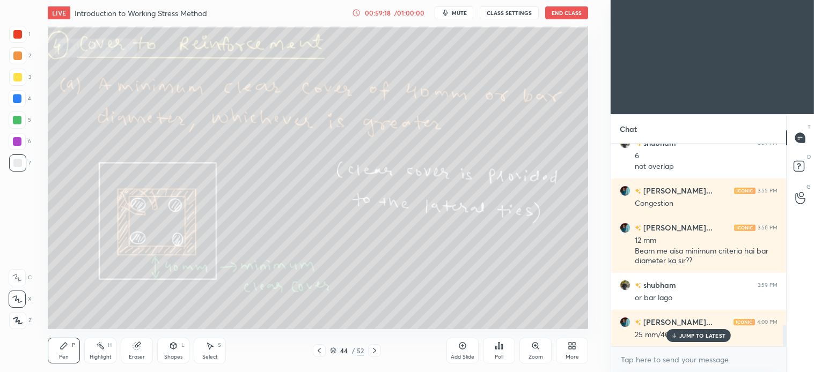
scroll to position [1734, 0]
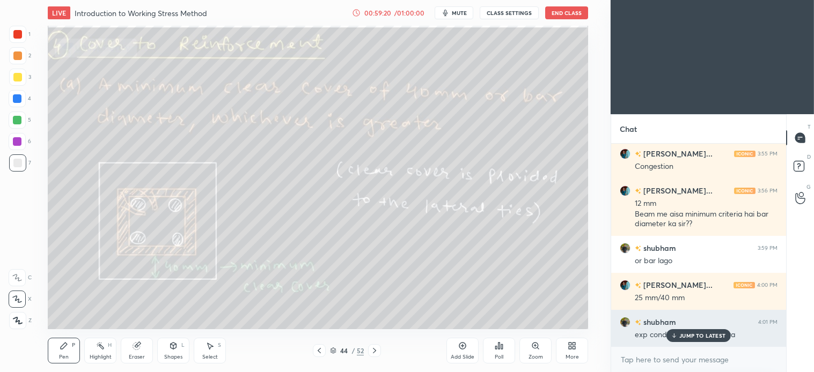
click at [690, 341] on div "JUMP TO LATEST" at bounding box center [699, 336] width 64 height 13
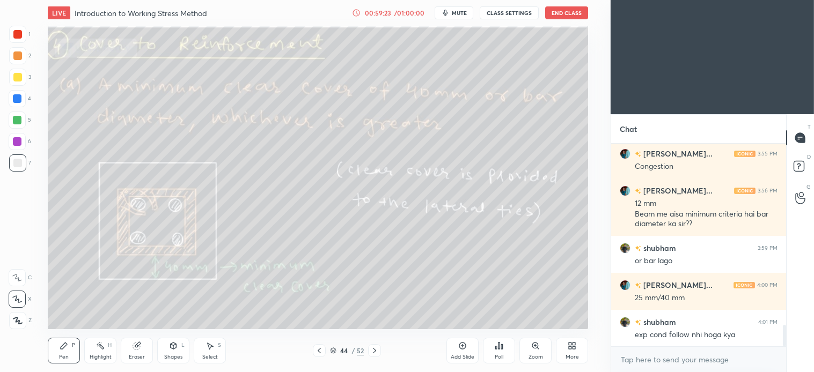
click at [213, 346] on icon at bounding box center [210, 346] width 9 height 9
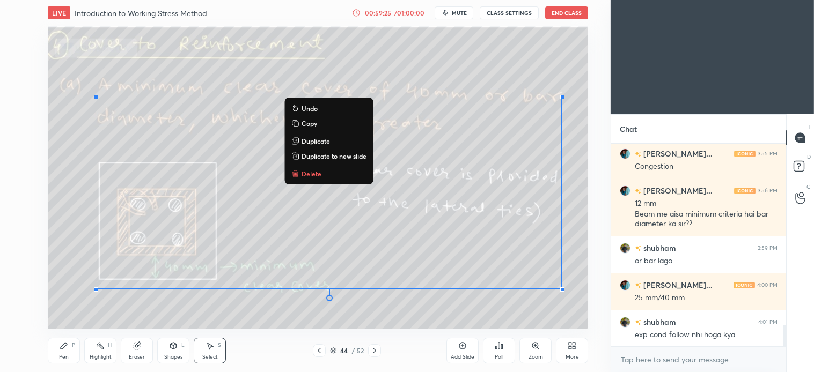
click at [315, 168] on button "Delete" at bounding box center [329, 173] width 80 height 13
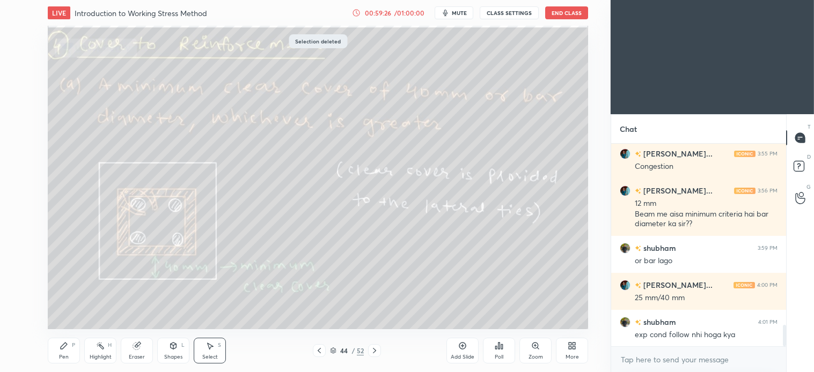
click at [67, 352] on div "Pen P" at bounding box center [64, 351] width 32 height 26
click at [372, 348] on icon at bounding box center [374, 351] width 9 height 9
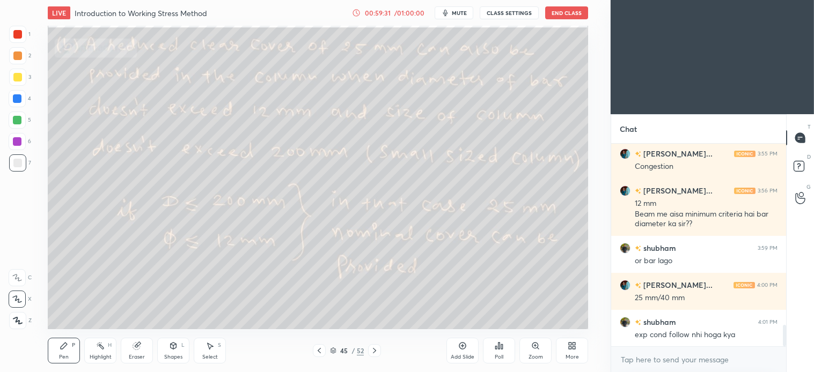
click at [175, 345] on icon at bounding box center [174, 346] width 6 height 2
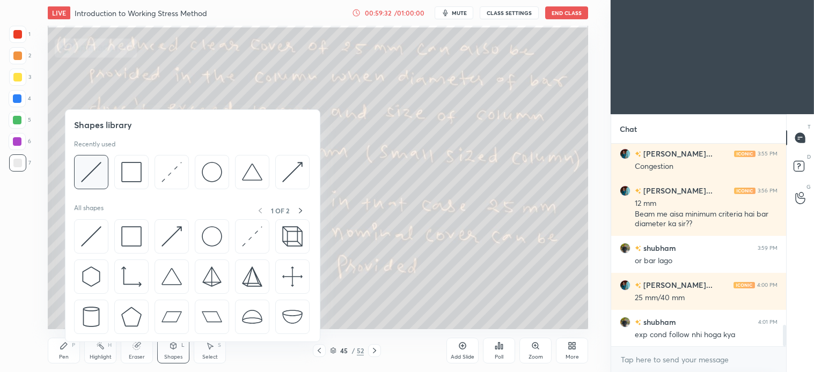
click at [98, 165] on img at bounding box center [91, 172] width 20 height 20
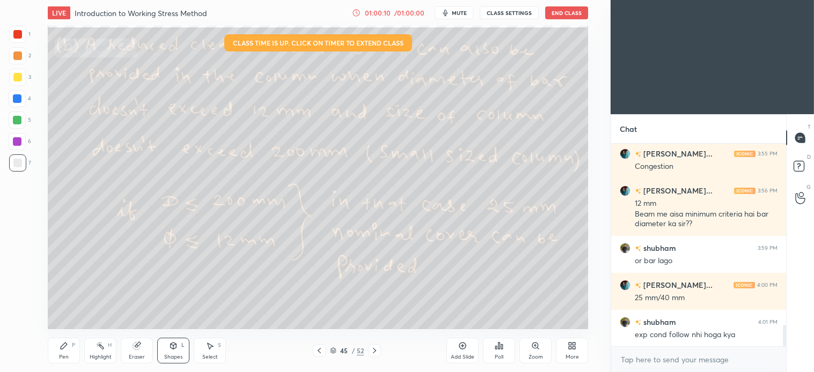
click at [377, 350] on icon at bounding box center [374, 351] width 9 height 9
click at [320, 350] on icon at bounding box center [319, 351] width 9 height 9
click at [199, 350] on div "Select S" at bounding box center [210, 351] width 32 height 26
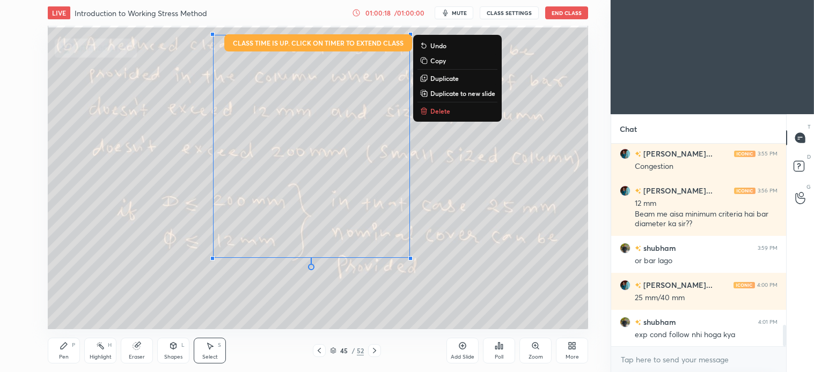
click at [447, 108] on p "Delete" at bounding box center [440, 111] width 20 height 9
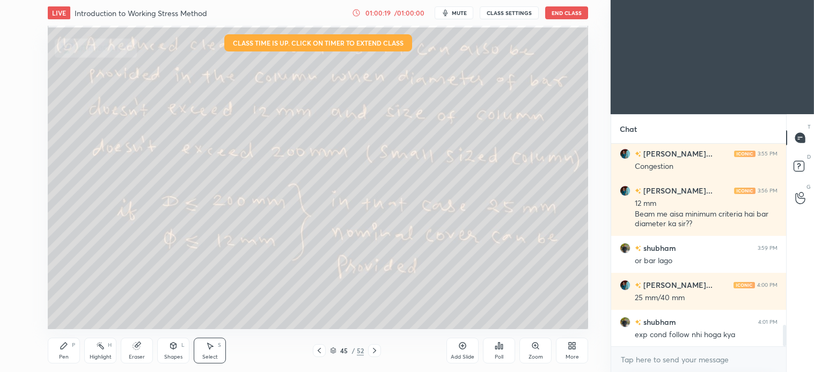
click at [68, 349] on icon at bounding box center [64, 346] width 9 height 9
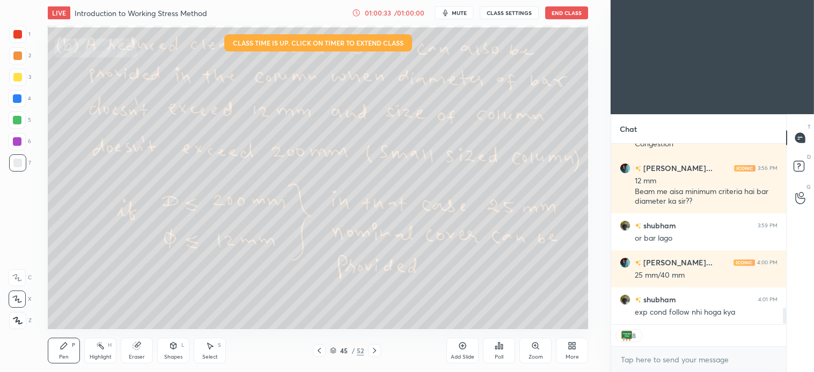
scroll to position [1793, 0]
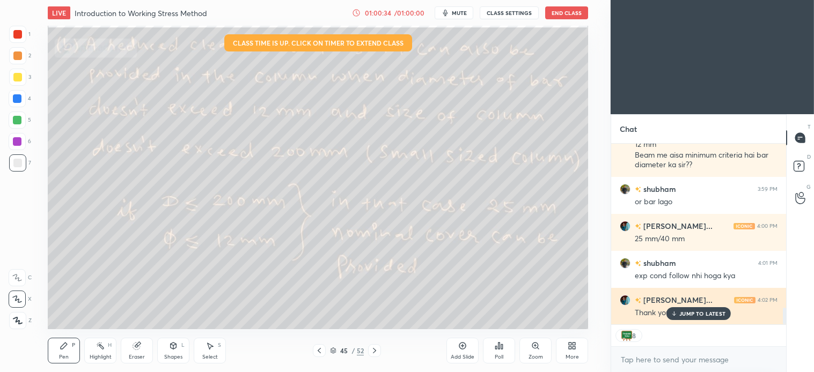
click at [710, 311] on p "JUMP TO LATEST" at bounding box center [702, 314] width 46 height 6
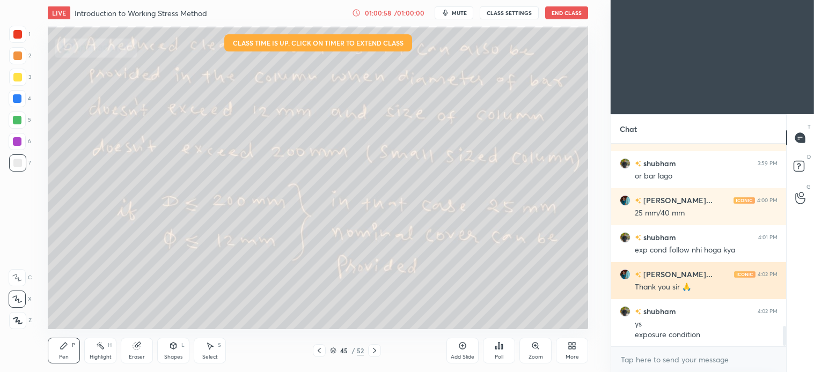
scroll to position [1855, 0]
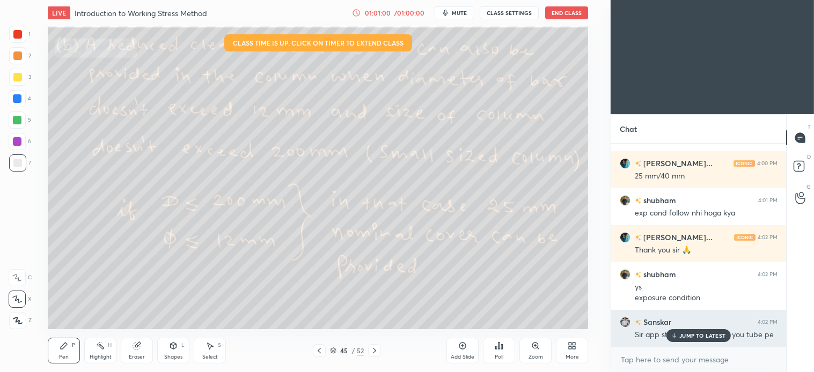
click at [693, 335] on p "JUMP TO LATEST" at bounding box center [702, 336] width 46 height 6
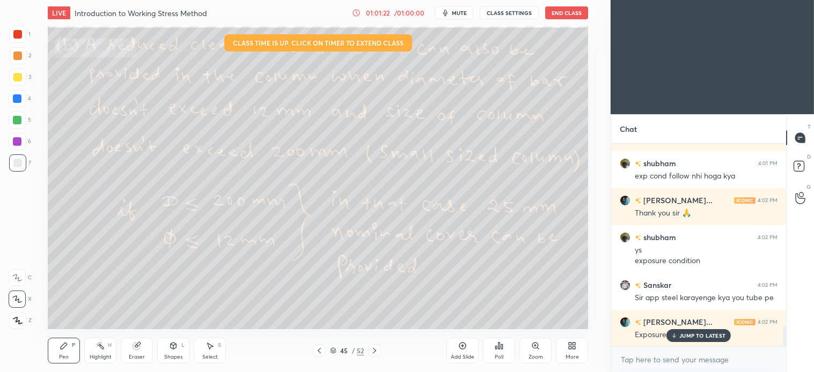
click at [135, 349] on icon at bounding box center [136, 346] width 7 height 7
click at [62, 353] on div "Pen P" at bounding box center [64, 351] width 32 height 26
click at [27, 120] on div "5" at bounding box center [20, 120] width 23 height 17
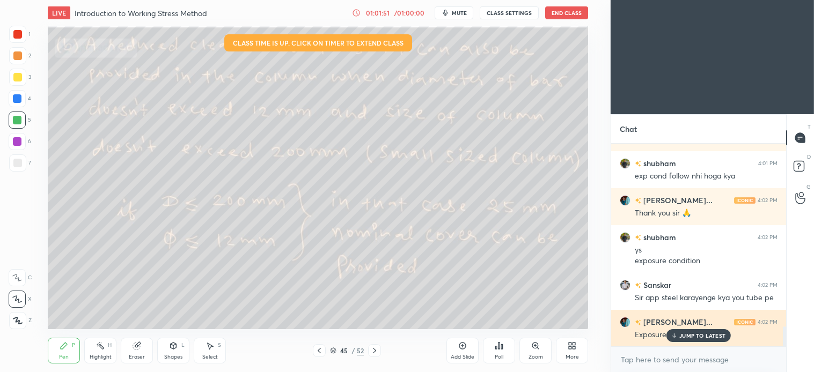
click at [700, 336] on p "JUMP TO LATEST" at bounding box center [702, 336] width 46 height 6
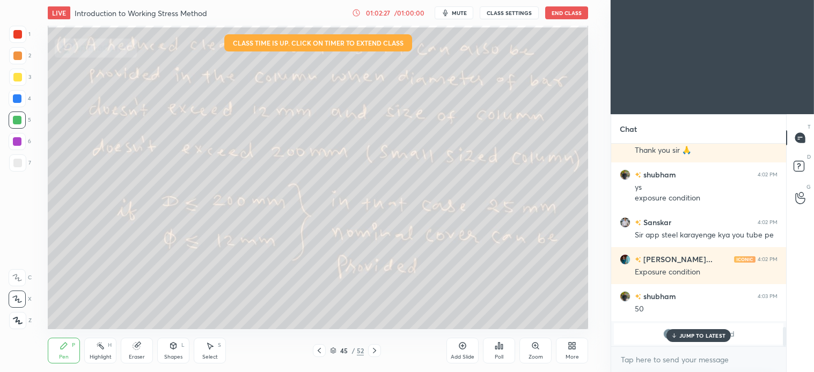
scroll to position [1503, 0]
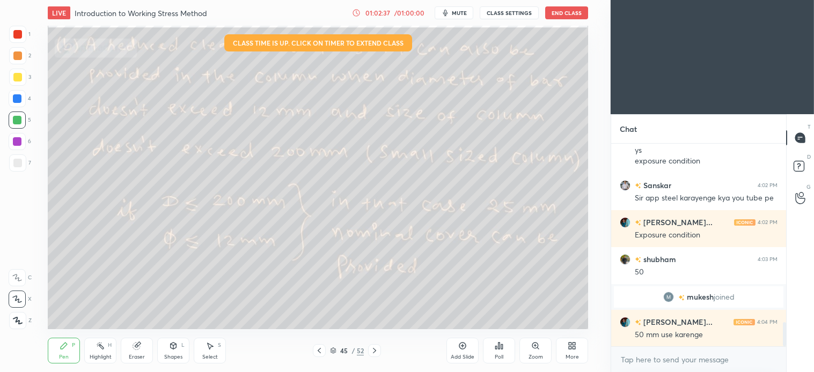
click at [219, 347] on div "S" at bounding box center [219, 345] width 3 height 5
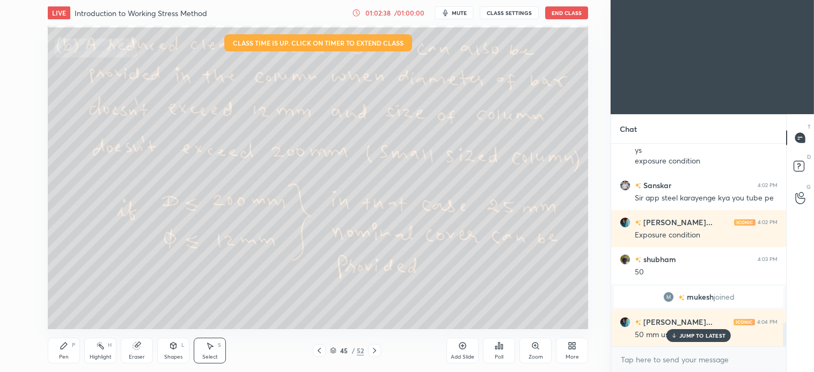
scroll to position [1540, 0]
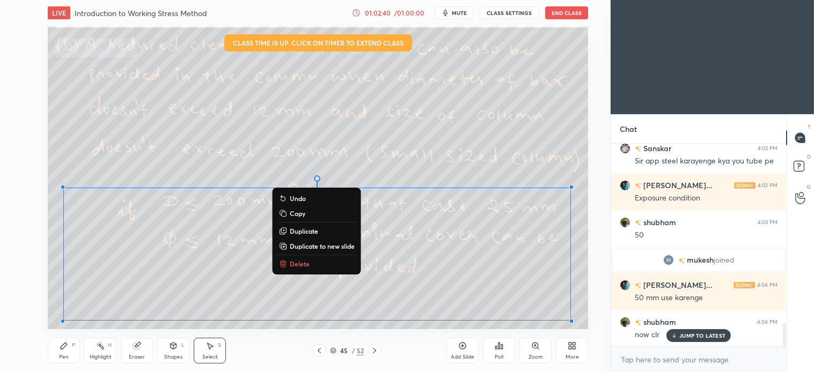
click at [296, 264] on p "Delete" at bounding box center [300, 264] width 20 height 9
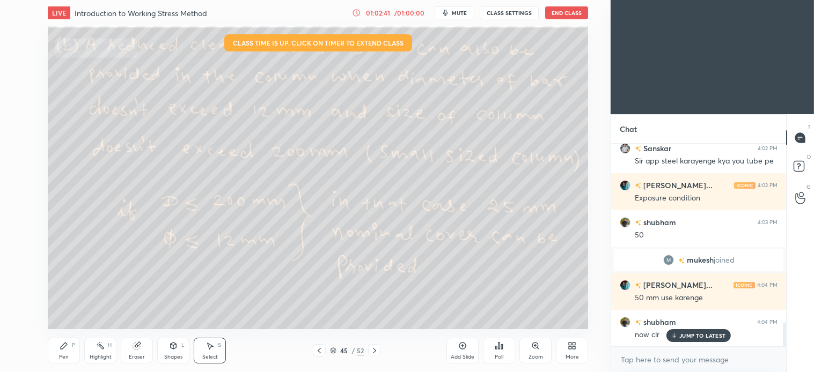
click at [702, 335] on p "JUMP TO LATEST" at bounding box center [702, 336] width 46 height 6
click at [58, 347] on div "Pen P" at bounding box center [64, 351] width 32 height 26
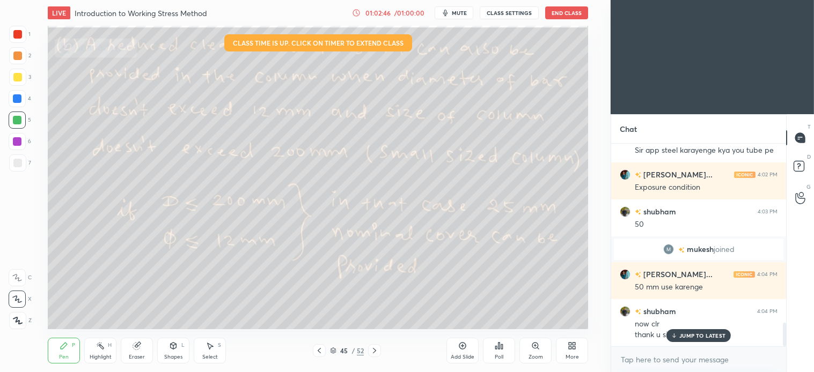
click at [570, 17] on button "End Class" at bounding box center [566, 12] width 43 height 13
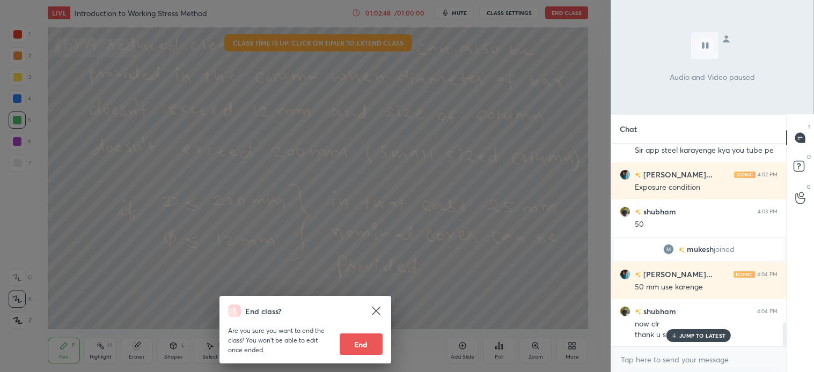
click at [360, 341] on button "End" at bounding box center [361, 344] width 43 height 21
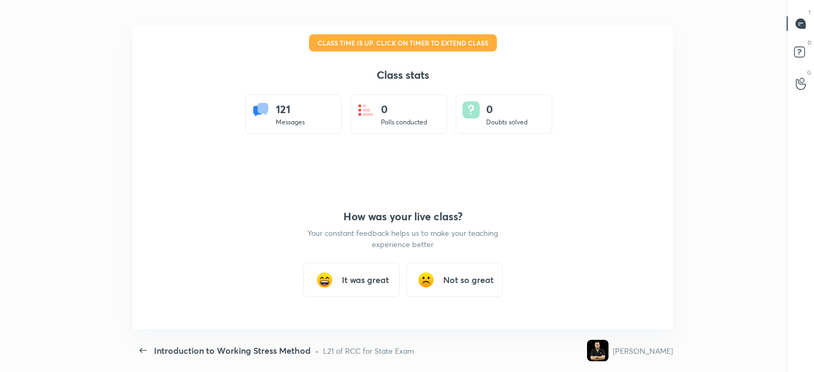
scroll to position [0, 0]
click at [357, 276] on h3 "It was great" at bounding box center [365, 280] width 47 height 13
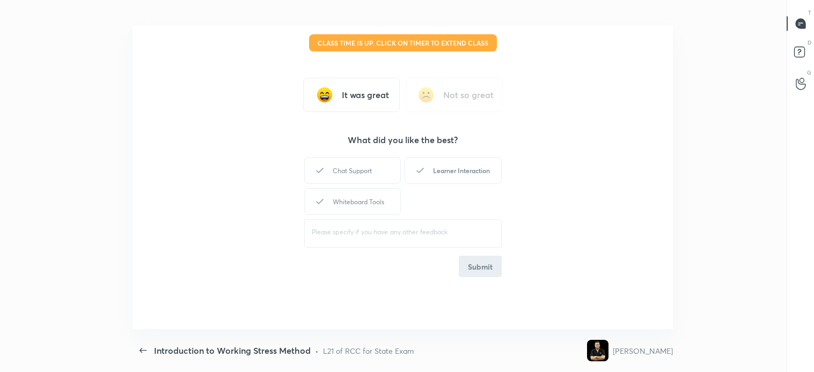
click at [443, 172] on div "Learner Interaction" at bounding box center [453, 170] width 97 height 27
click at [366, 165] on div "Chat Support" at bounding box center [352, 170] width 97 height 27
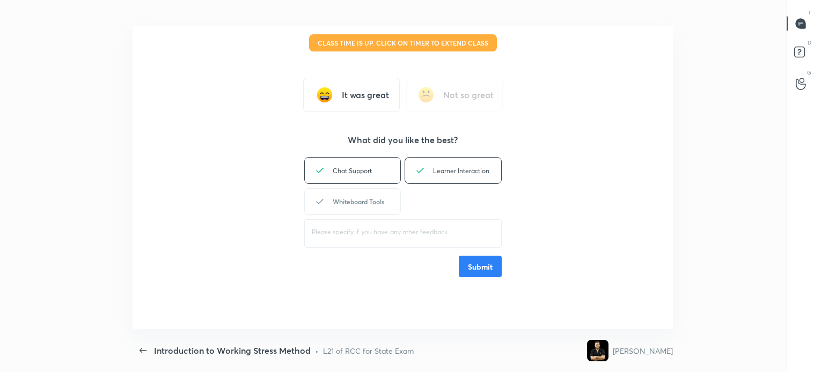
click at [381, 207] on div "Whiteboard Tools" at bounding box center [352, 201] width 97 height 27
click at [485, 269] on button "Submit" at bounding box center [480, 266] width 43 height 21
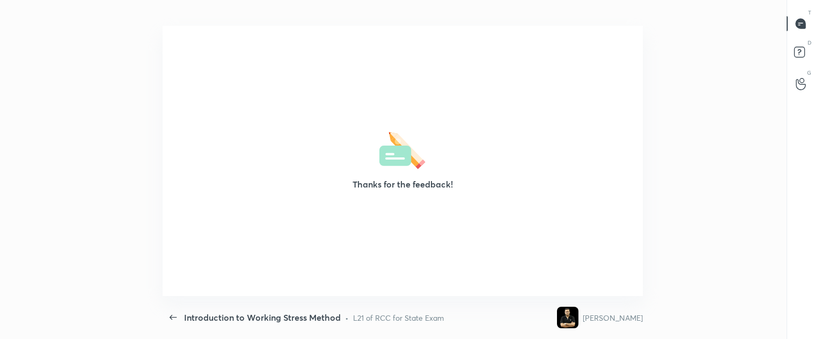
scroll to position [53399, 52863]
